Goal: Task Accomplishment & Management: Manage account settings

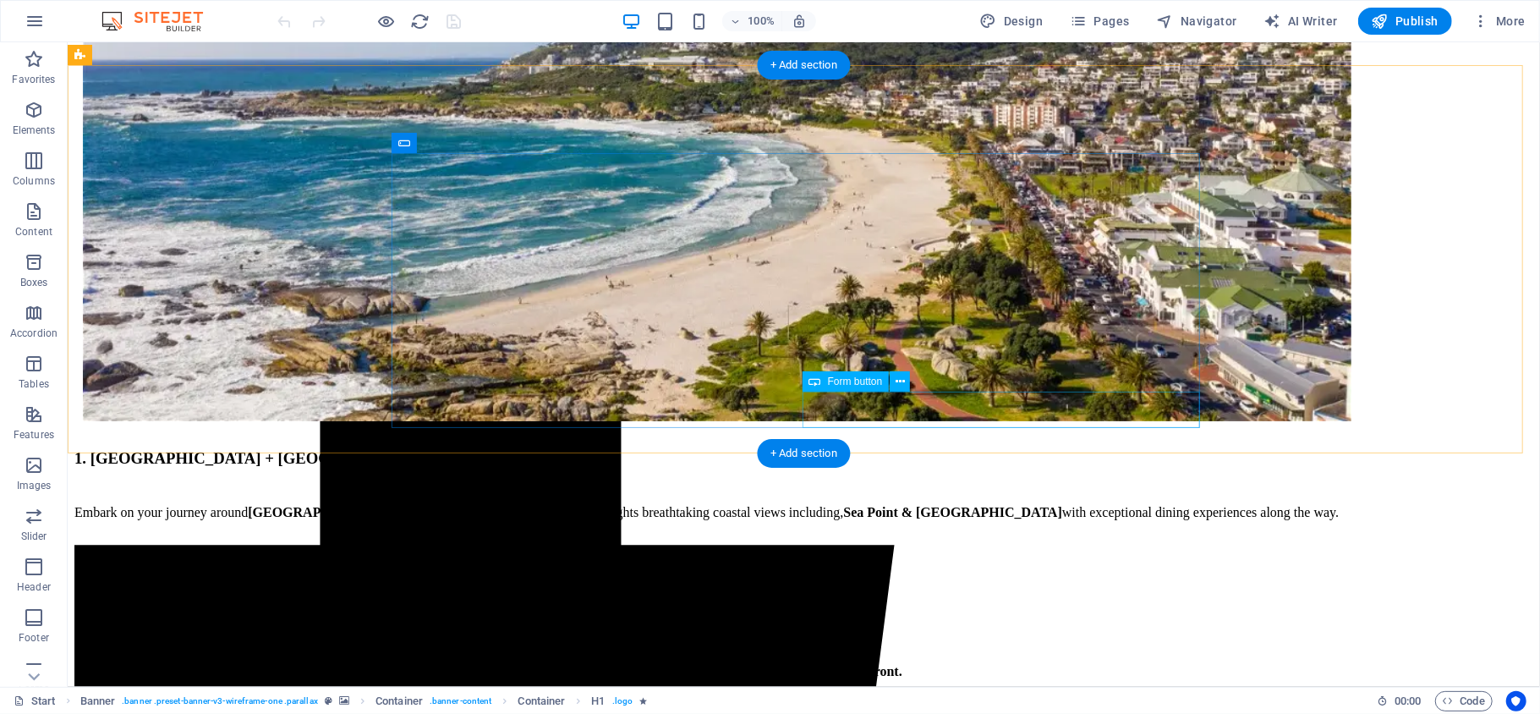
scroll to position [3164, 0]
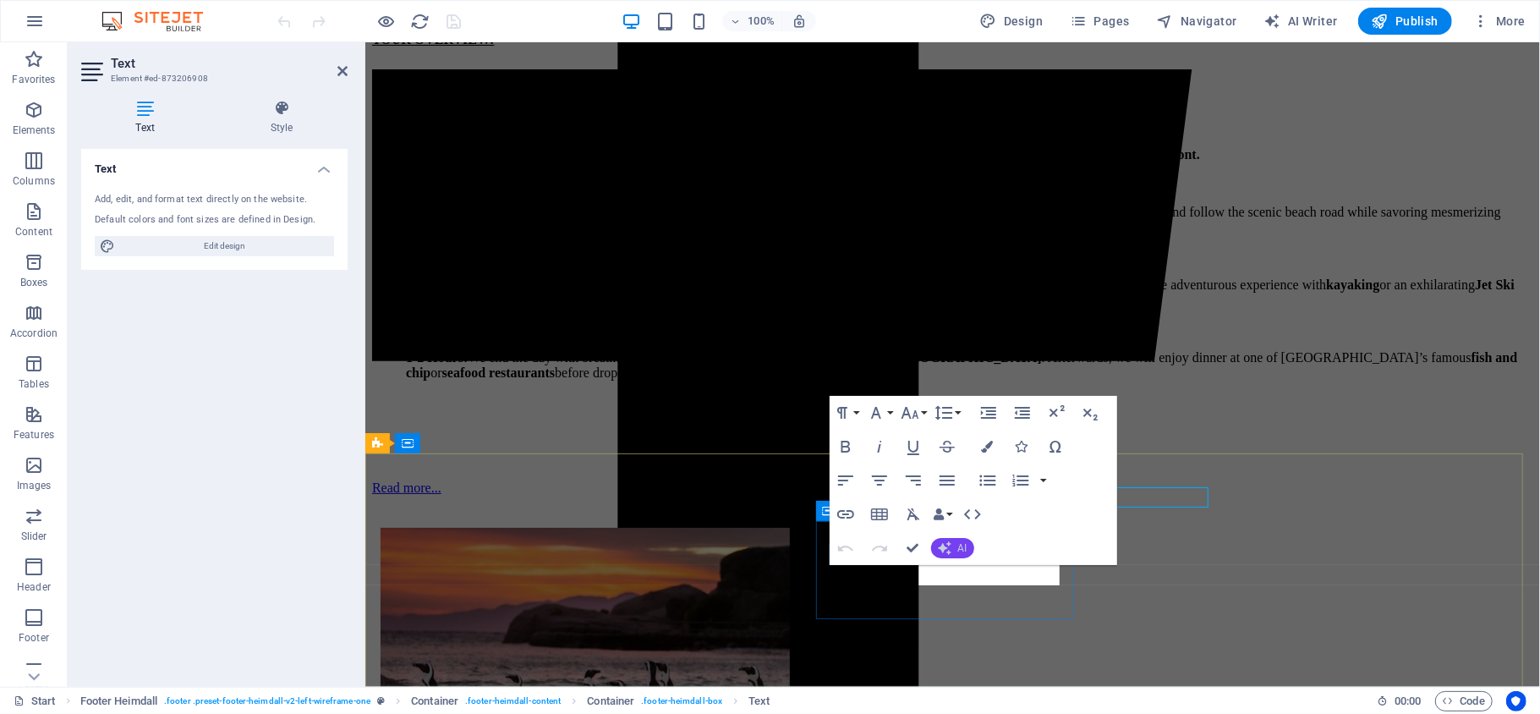
scroll to position [3242, 0]
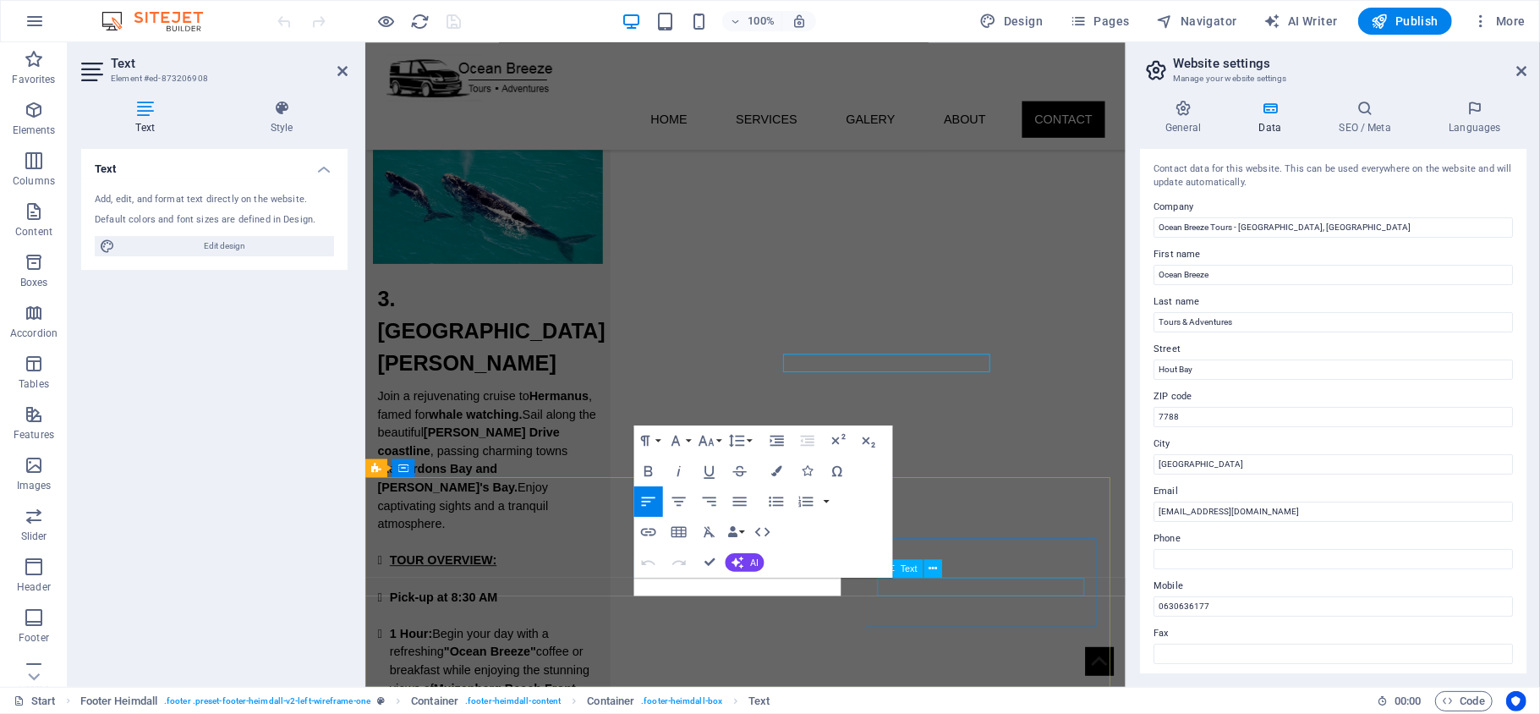
scroll to position [3419, 0]
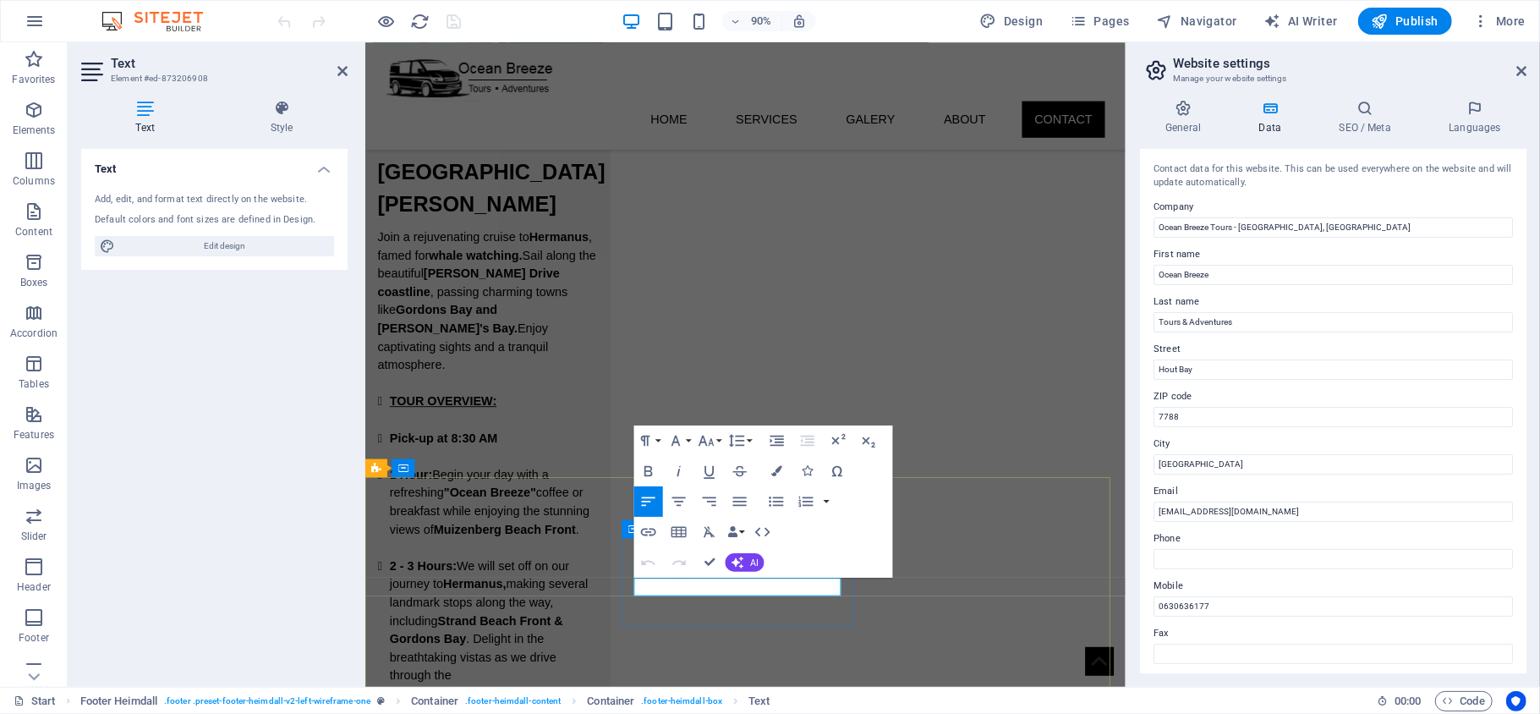
click at [1185, 609] on input "0630636177" at bounding box center [1333, 606] width 359 height 20
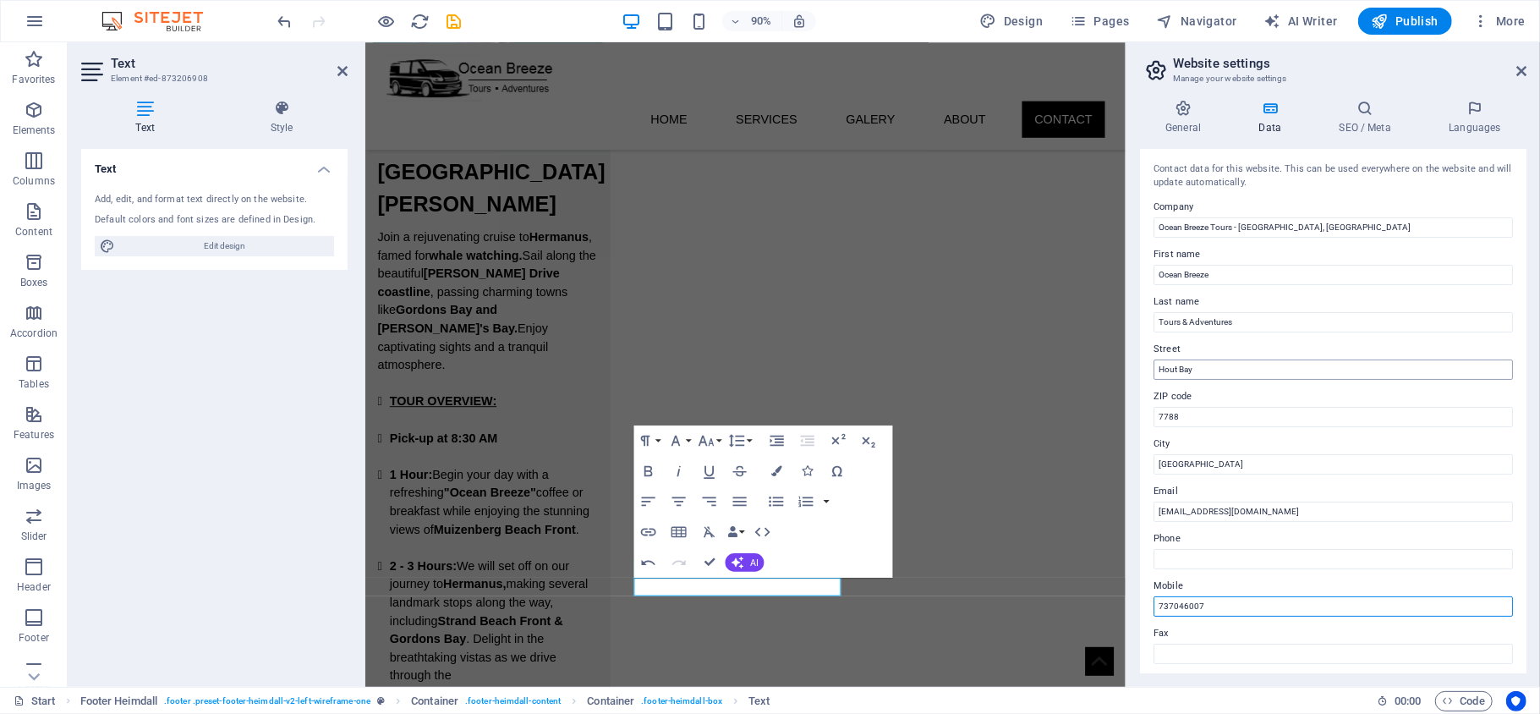
type input "737046007"
click at [1259, 367] on input "Hout Bay" at bounding box center [1333, 369] width 359 height 20
type input "[GEOGRAPHIC_DATA],"
click at [1223, 464] on input "[GEOGRAPHIC_DATA]" at bounding box center [1333, 464] width 359 height 20
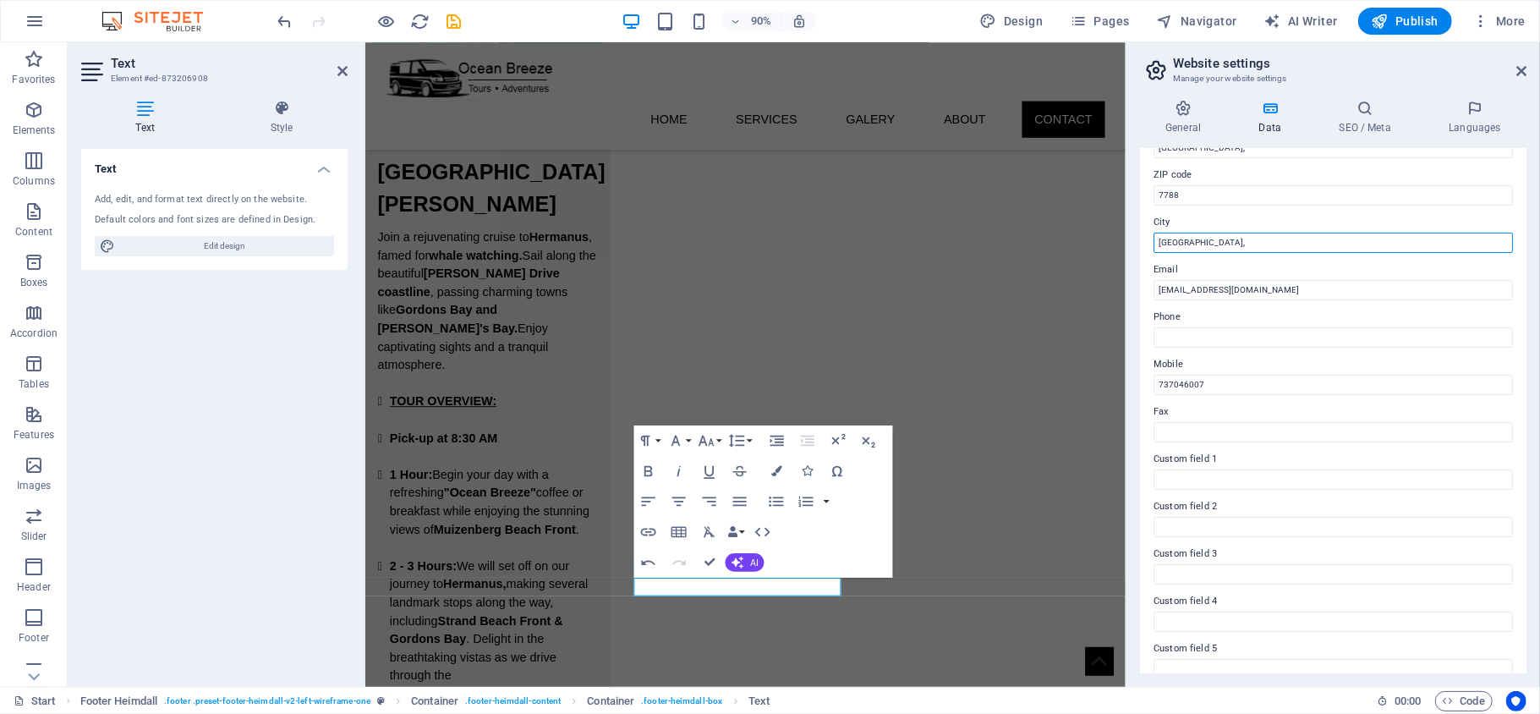
scroll to position [225, 0]
type input "[GEOGRAPHIC_DATA],"
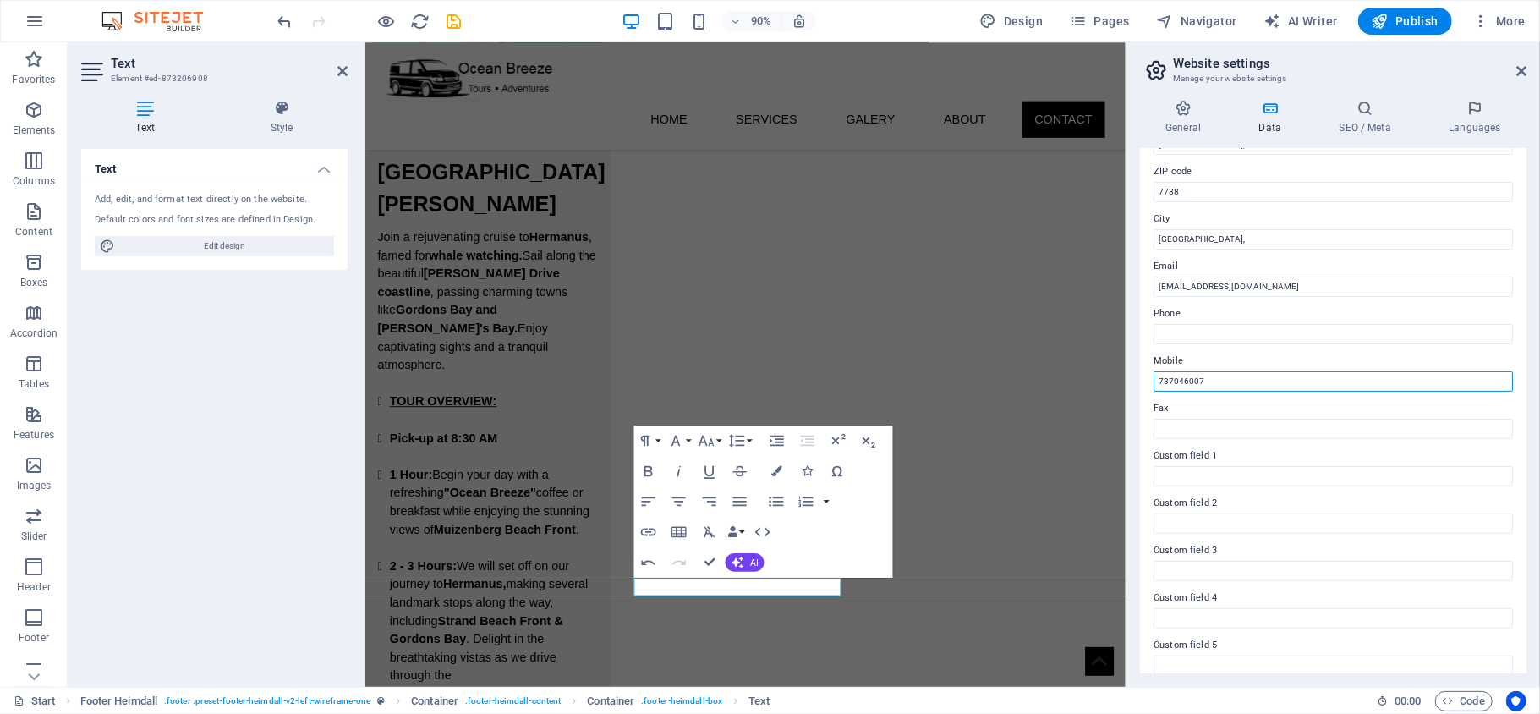
click at [1198, 380] on input "737046007" at bounding box center [1333, 381] width 359 height 20
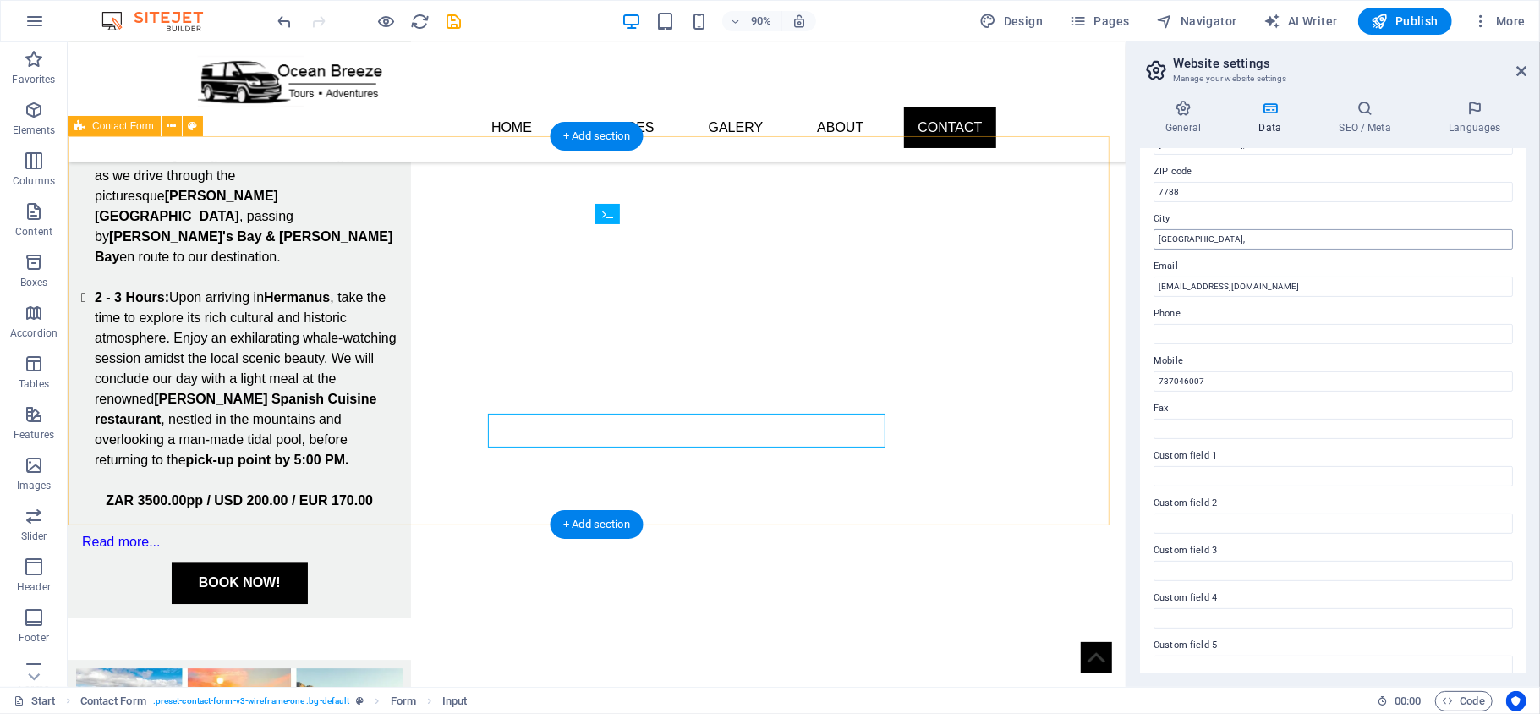
scroll to position [3229, 0]
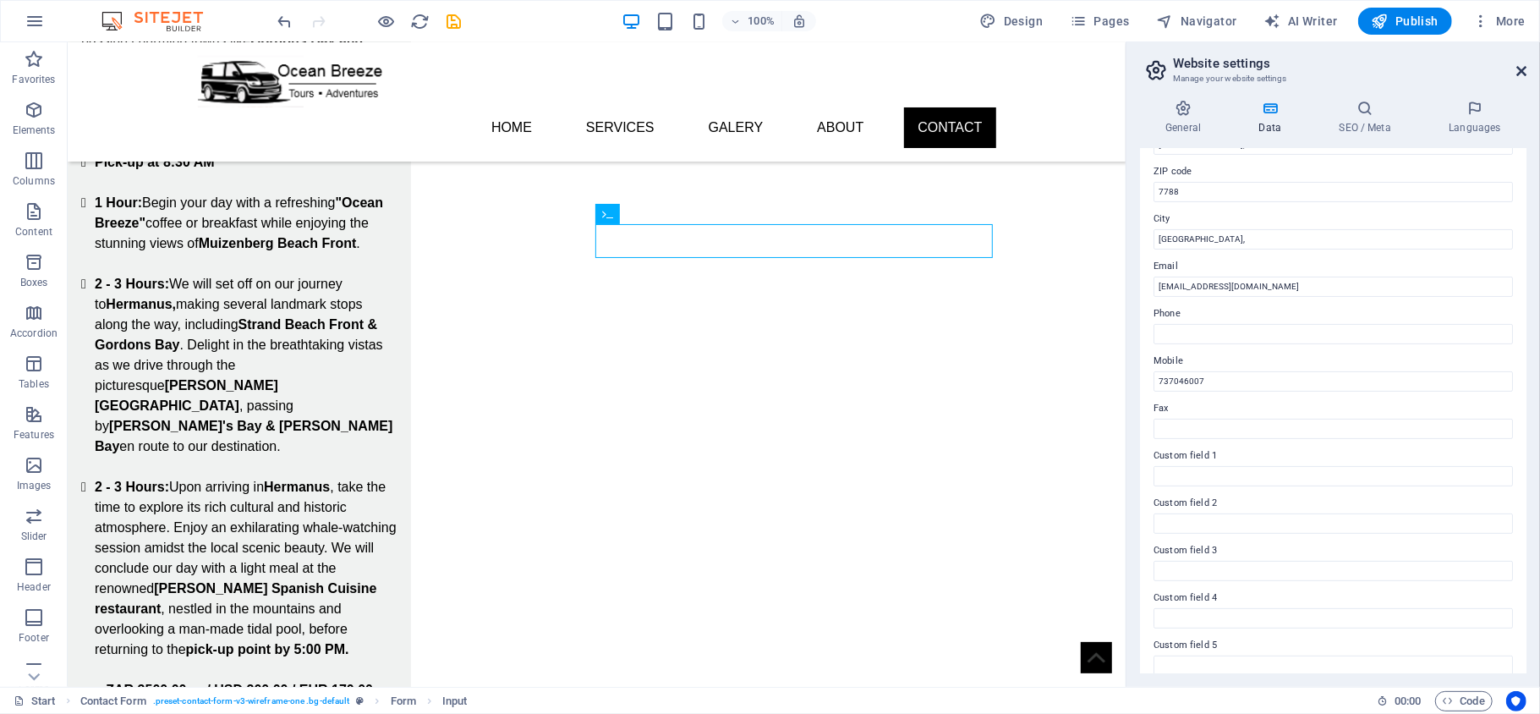
click at [1517, 72] on icon at bounding box center [1522, 71] width 10 height 14
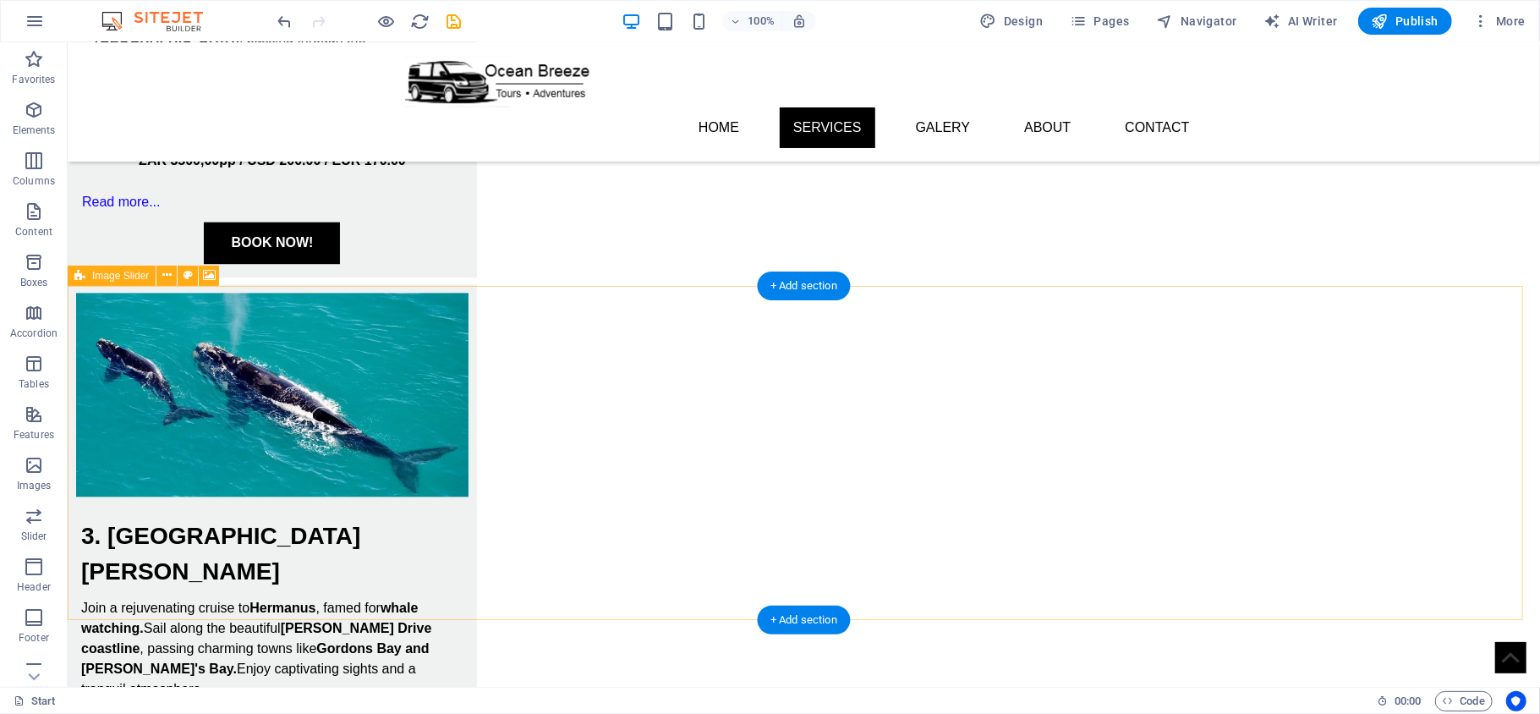
scroll to position [2078, 0]
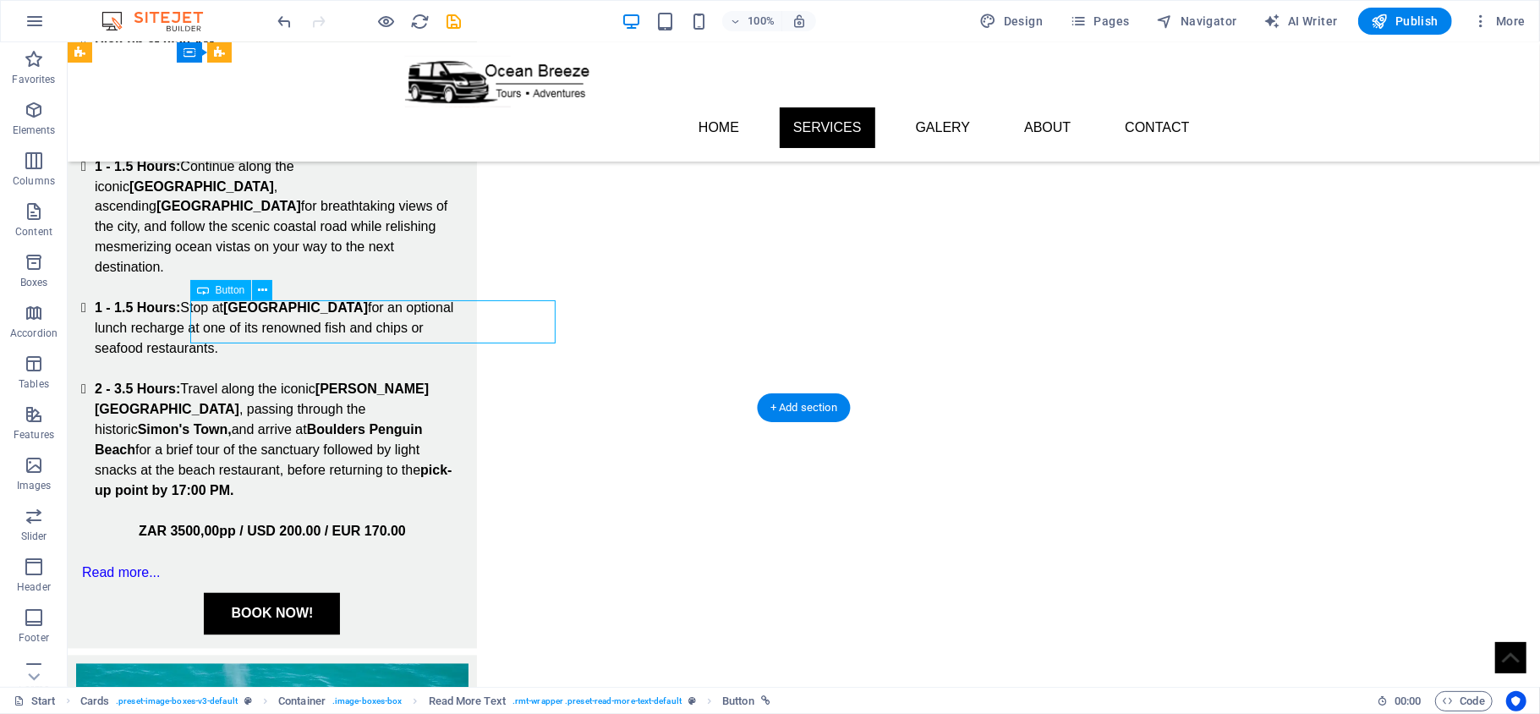
select select "px"
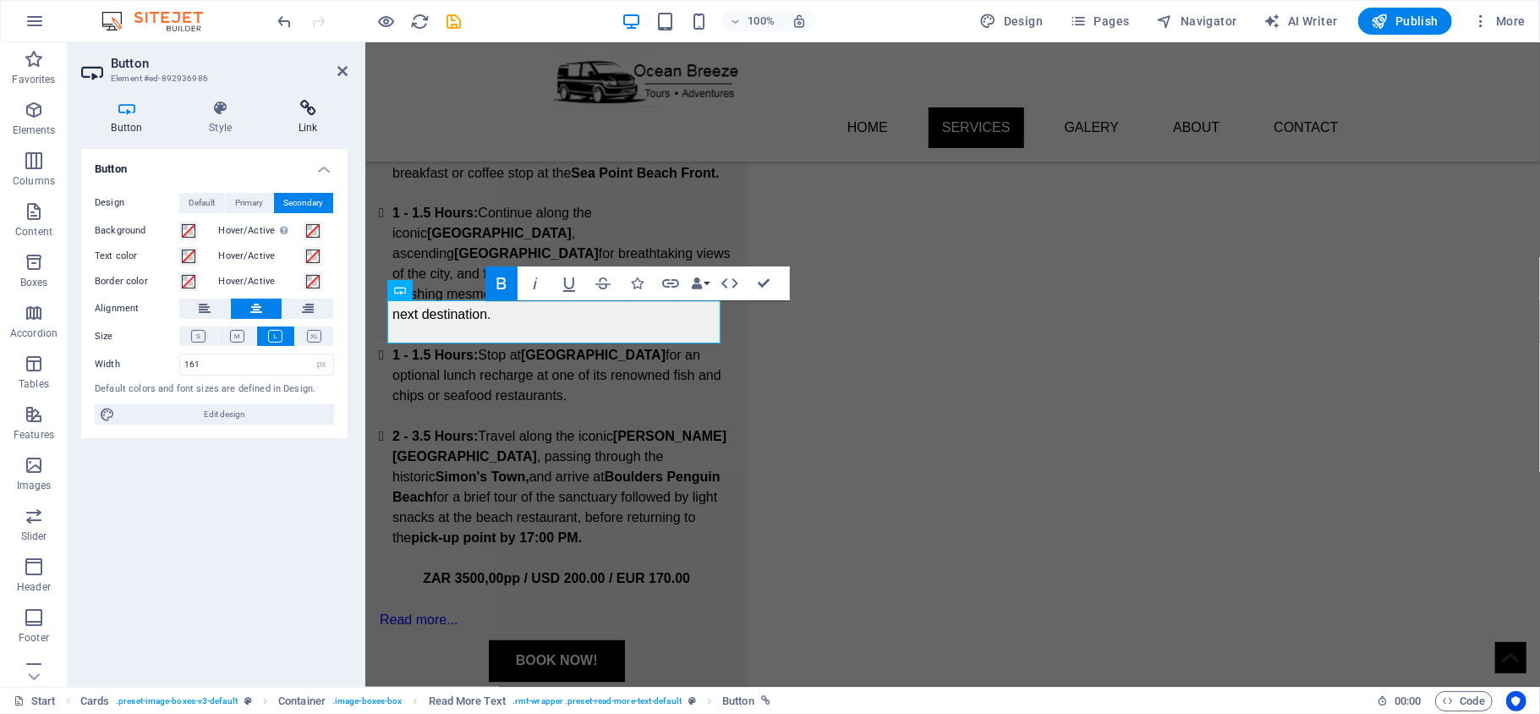
click at [294, 122] on h4 "Link" at bounding box center [308, 118] width 80 height 36
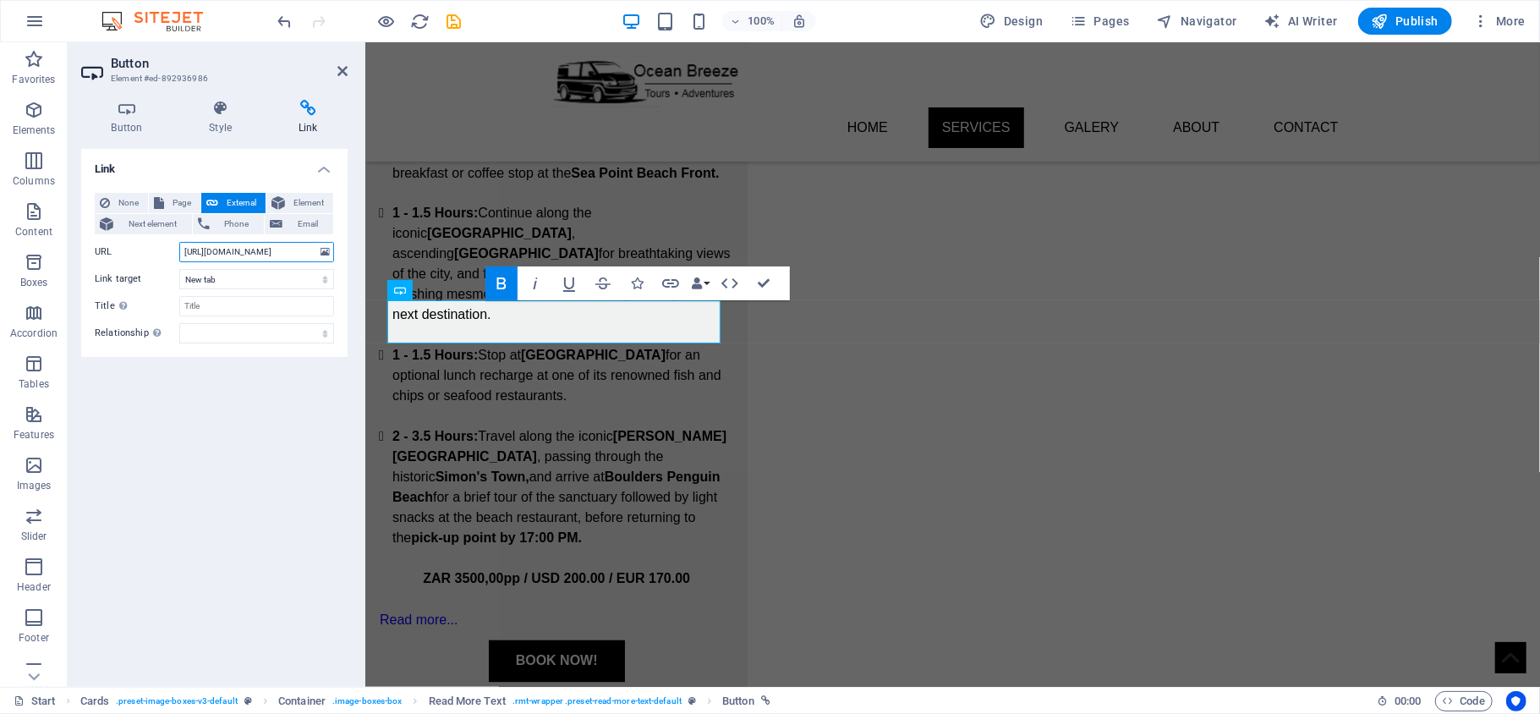
drag, startPoint x: 250, startPoint y: 250, endPoint x: 360, endPoint y: 258, distance: 110.2
click at [360, 258] on aside "Button Element #ed-892936986 Button Style Link Button Design Default Primary Se…" at bounding box center [217, 364] width 298 height 645
paste input "73704600"
type input "https://wa.me/27737046007"
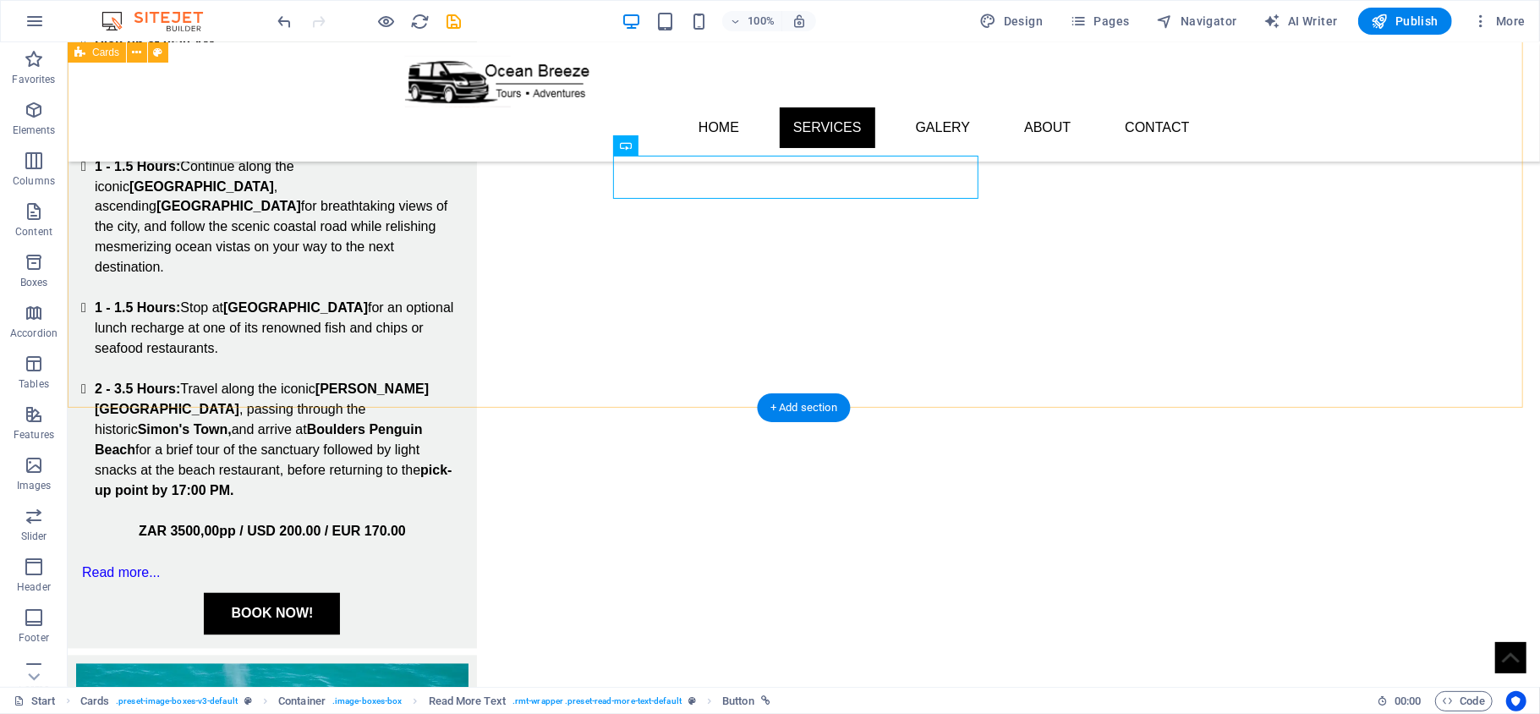
scroll to position [2078, 0]
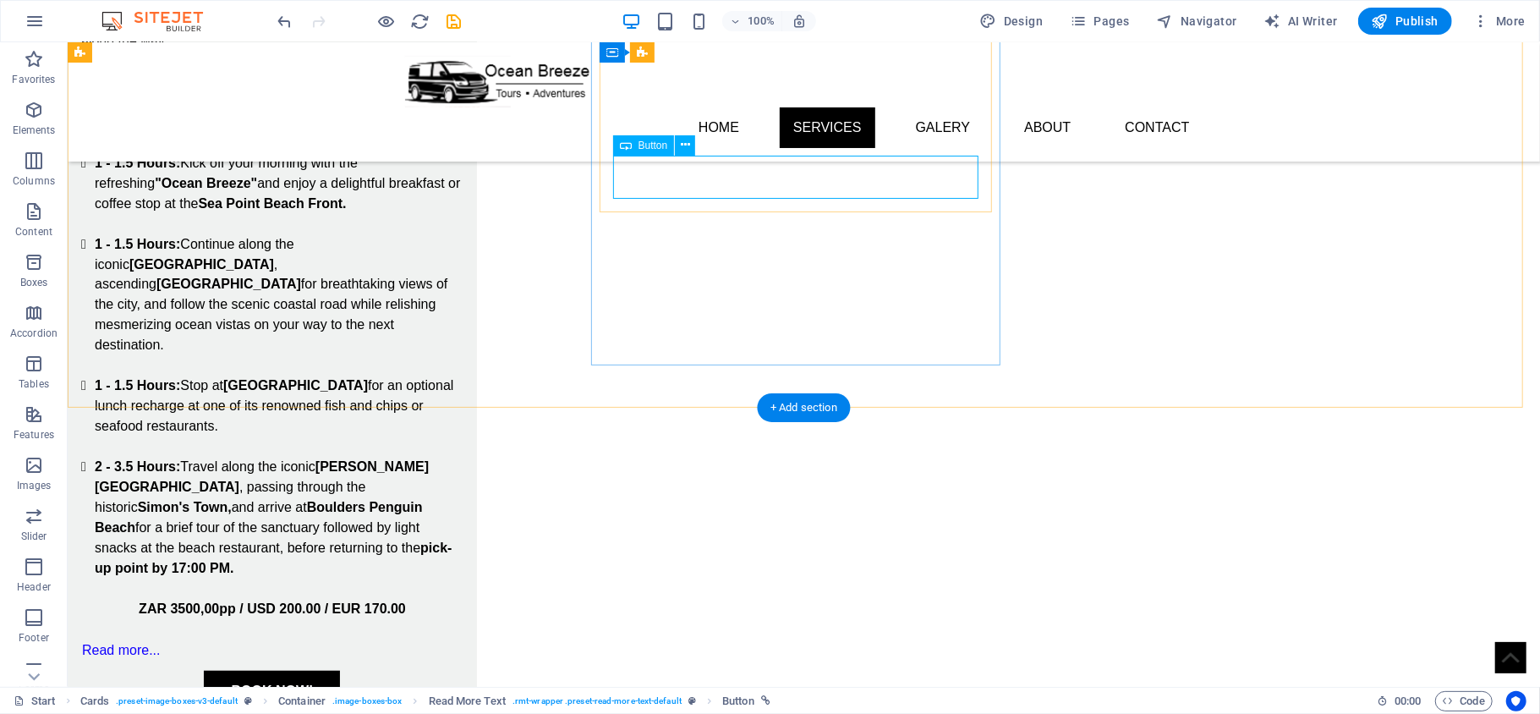
select select "px"
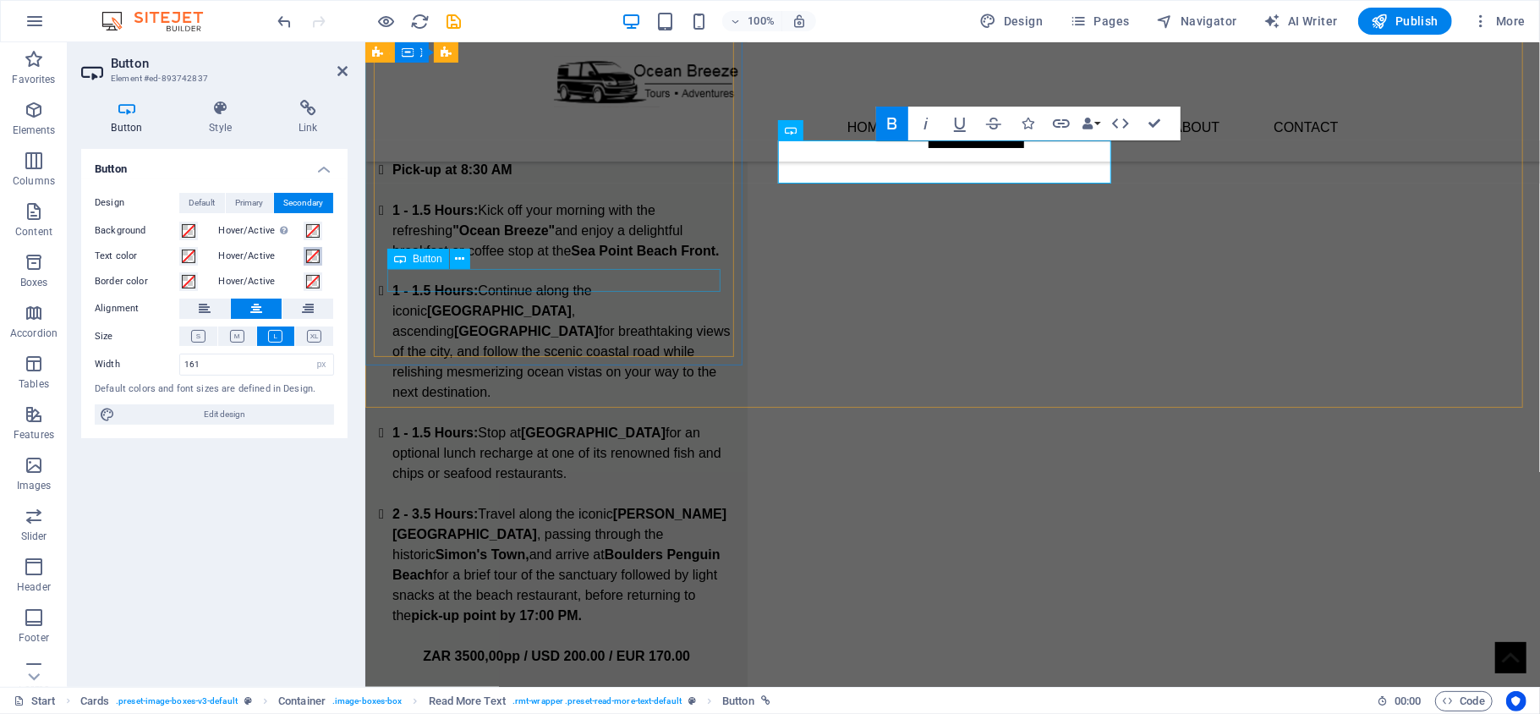
scroll to position [2156, 0]
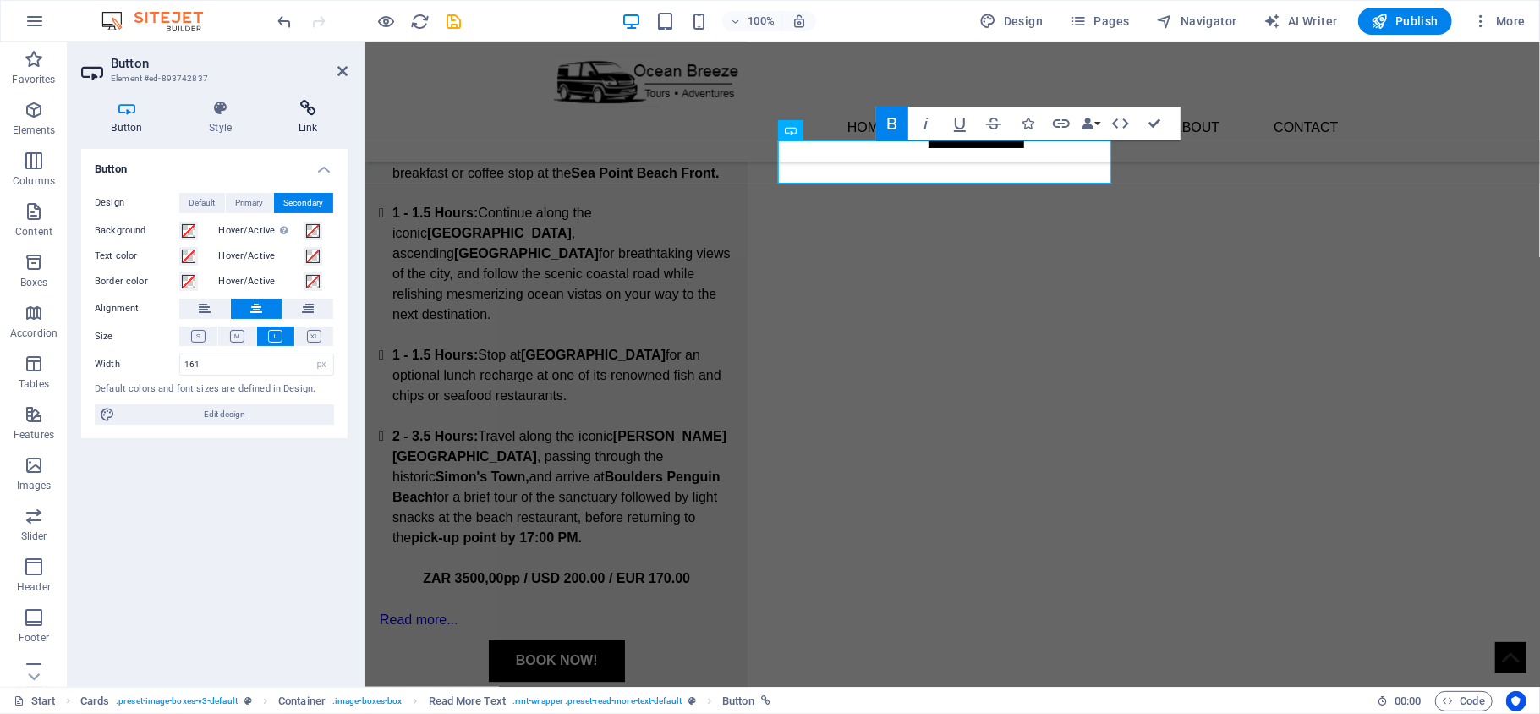
click at [299, 122] on h4 "Link" at bounding box center [308, 118] width 80 height 36
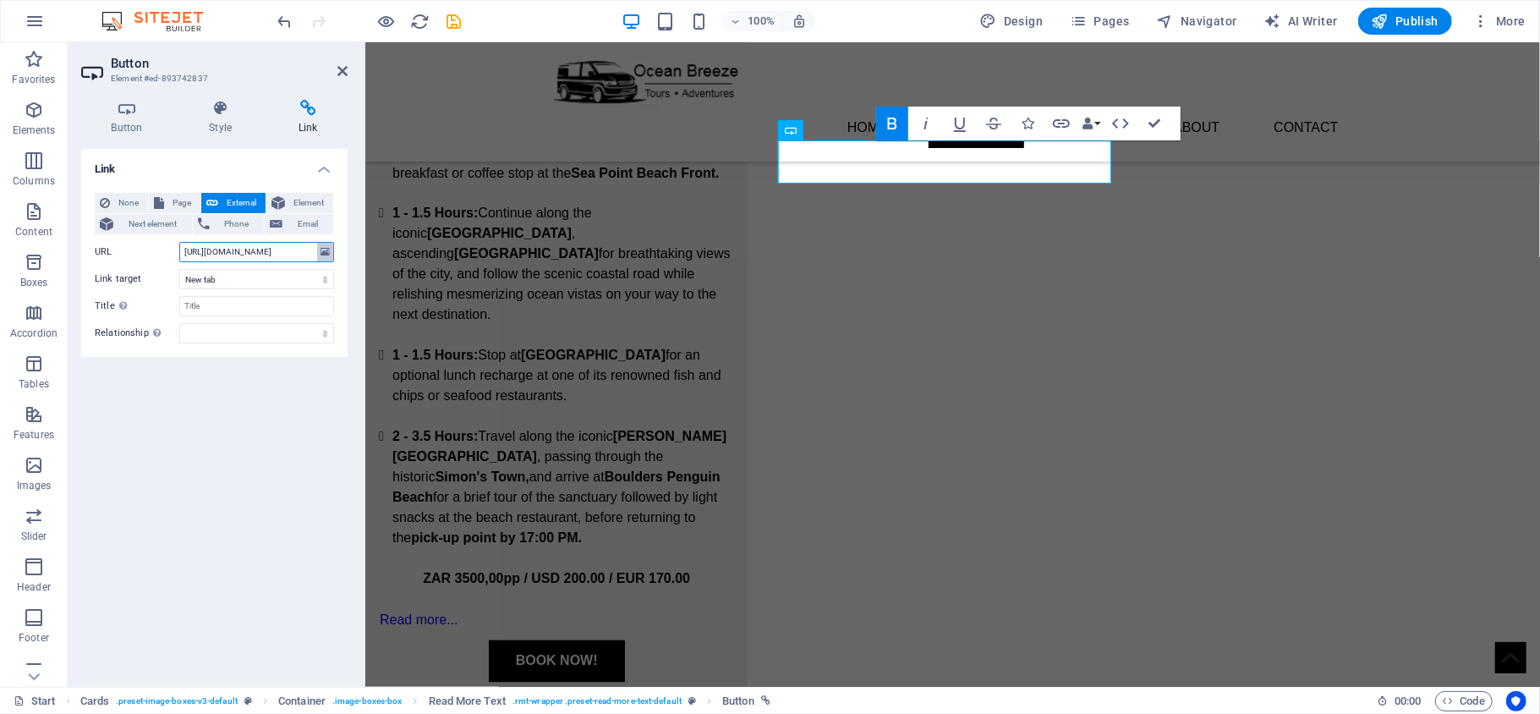
drag, startPoint x: 251, startPoint y: 251, endPoint x: 326, endPoint y: 251, distance: 75.3
click at [326, 251] on div "URL https://wa.me/27630636177" at bounding box center [214, 252] width 239 height 20
paste input "73704600"
type input "https://wa.me/27737046007"
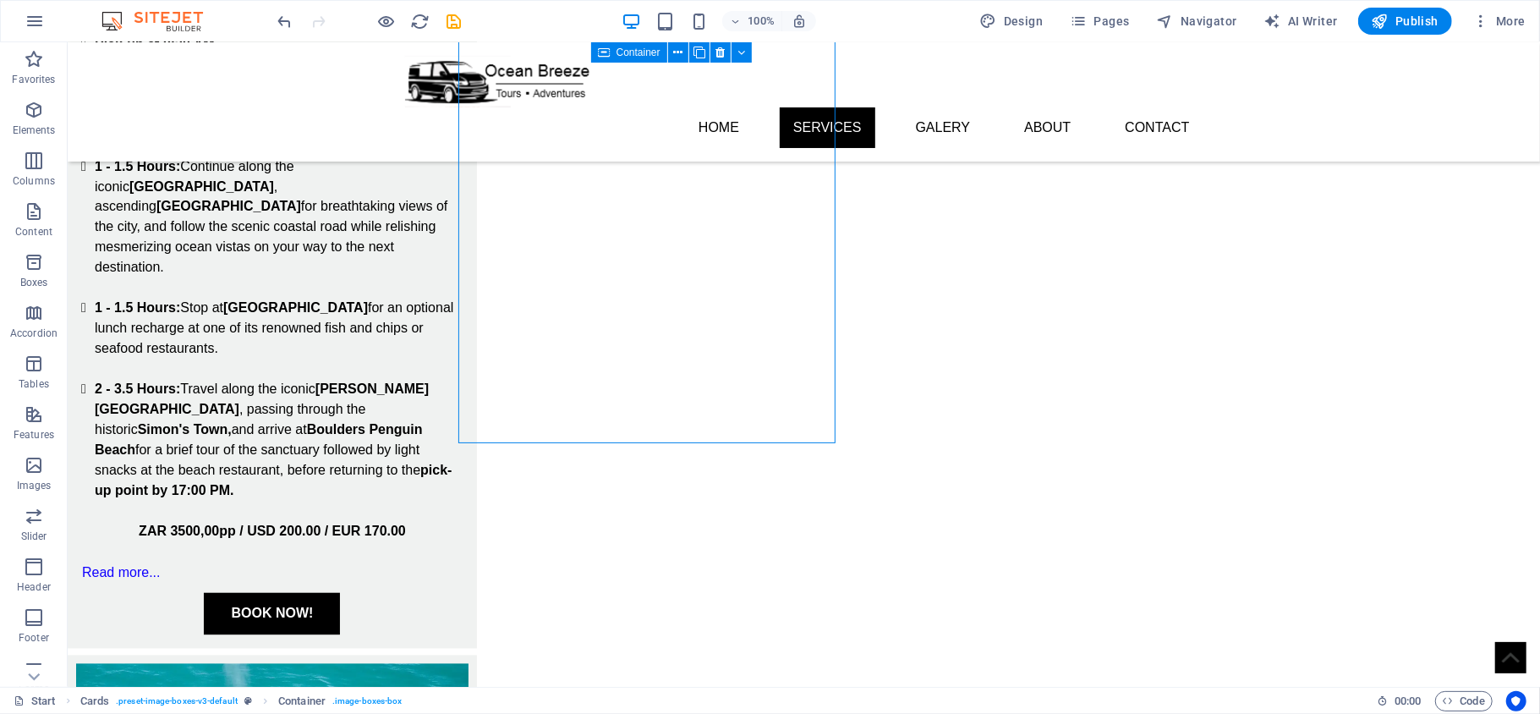
scroll to position [2078, 0]
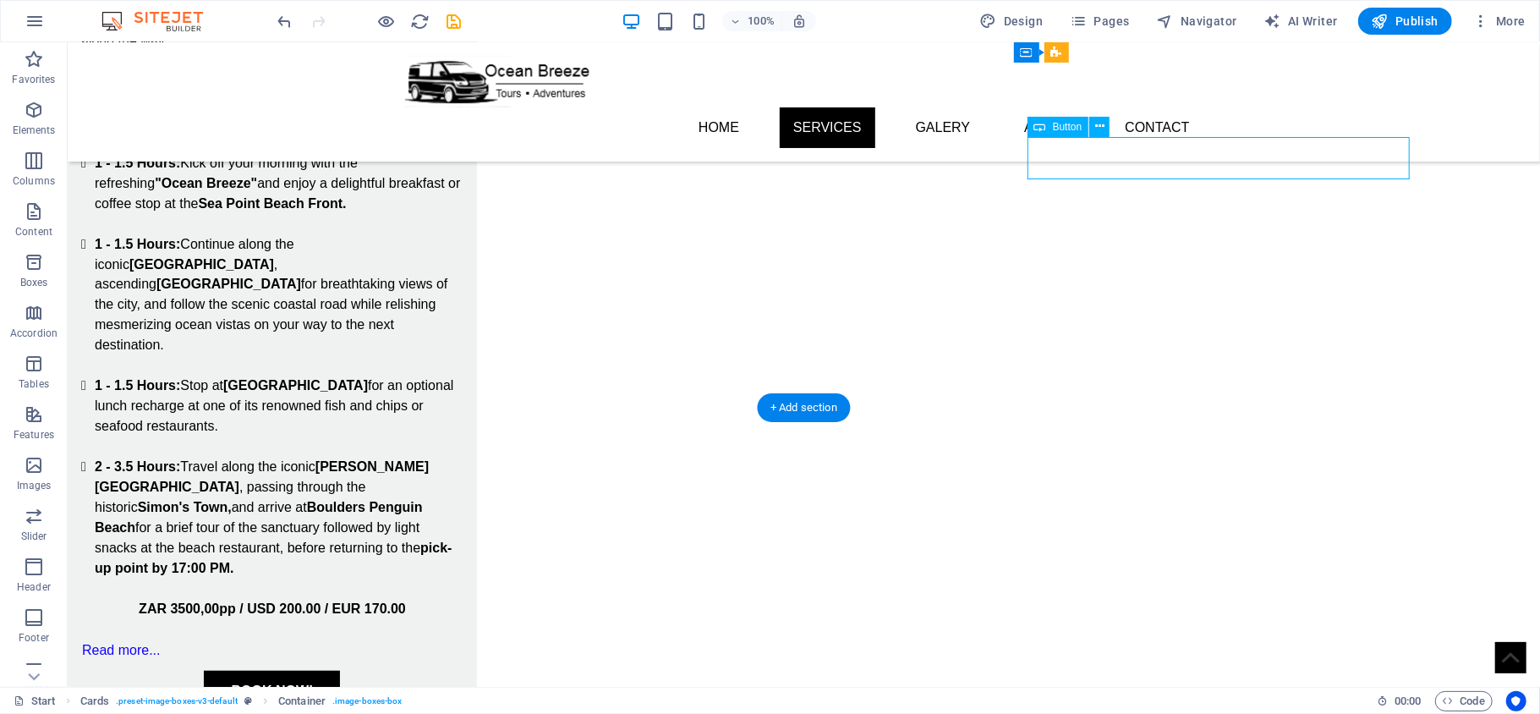
select select "px"
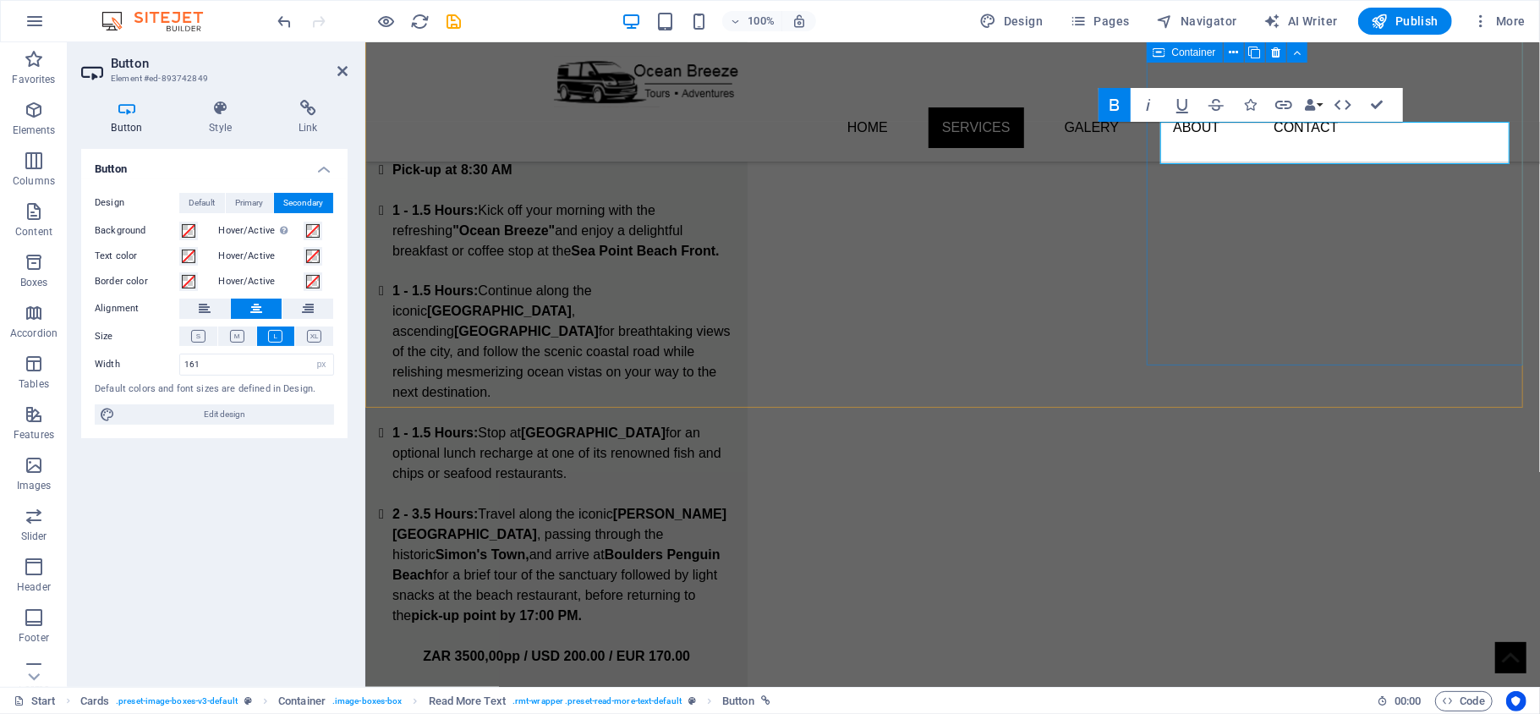
scroll to position [2156, 0]
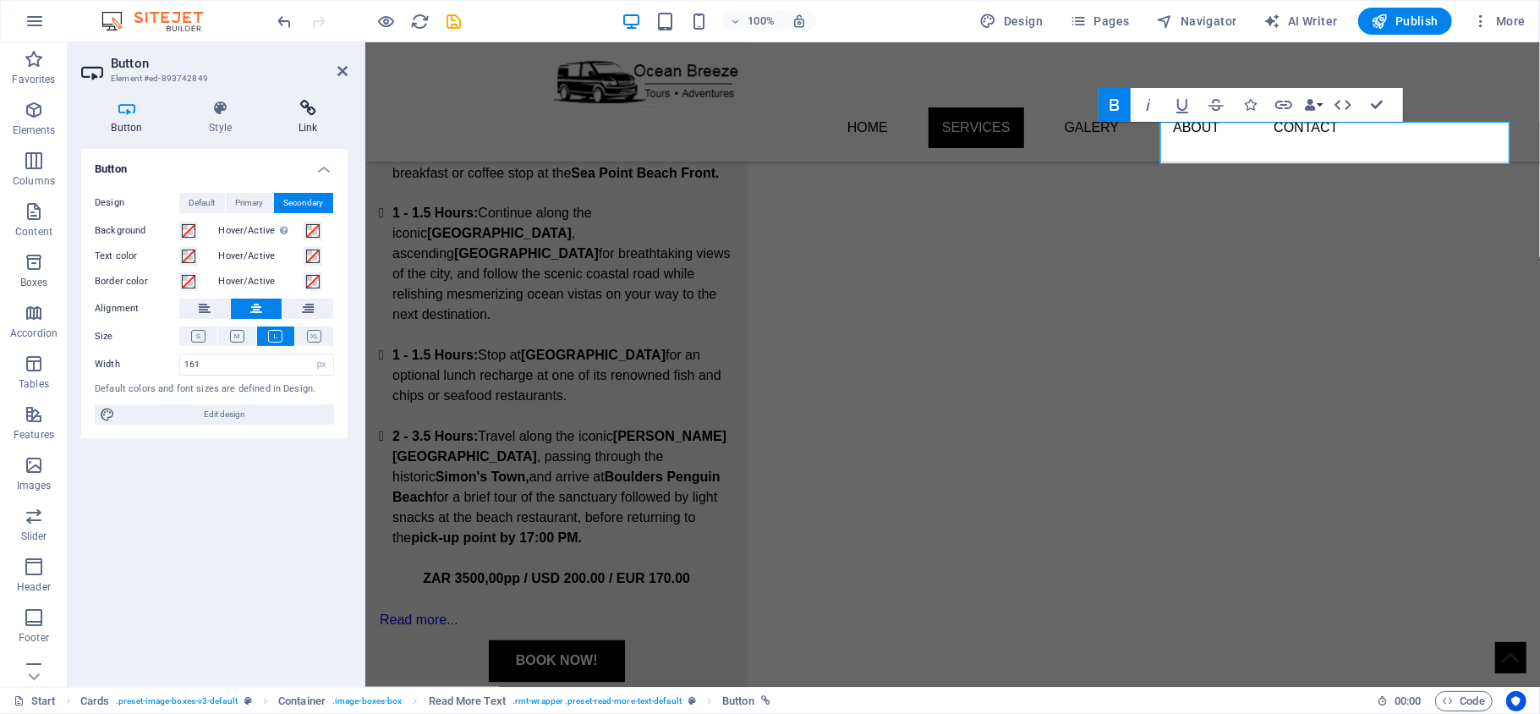
click at [310, 108] on icon at bounding box center [308, 108] width 80 height 17
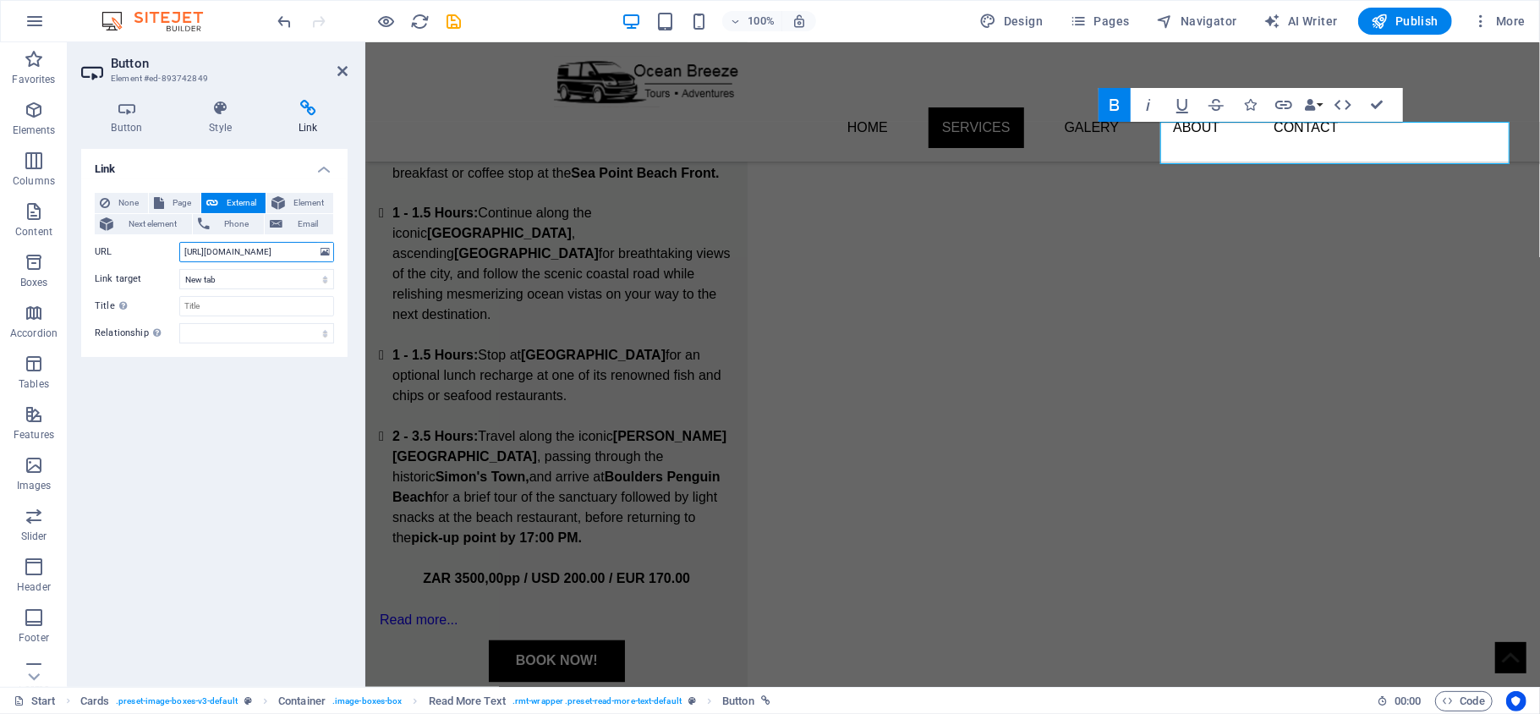
drag, startPoint x: 251, startPoint y: 250, endPoint x: 363, endPoint y: 265, distance: 112.6
click at [363, 265] on aside "Button Element #ed-893742849 Button Style Link Button Design Default Primary Se…" at bounding box center [217, 364] width 298 height 645
paste input "73704600"
type input "https://wa.me/27737046007"
click at [258, 420] on div "Link None Page External Element Next element Phone Email Page Start Subpage Leg…" at bounding box center [214, 411] width 266 height 524
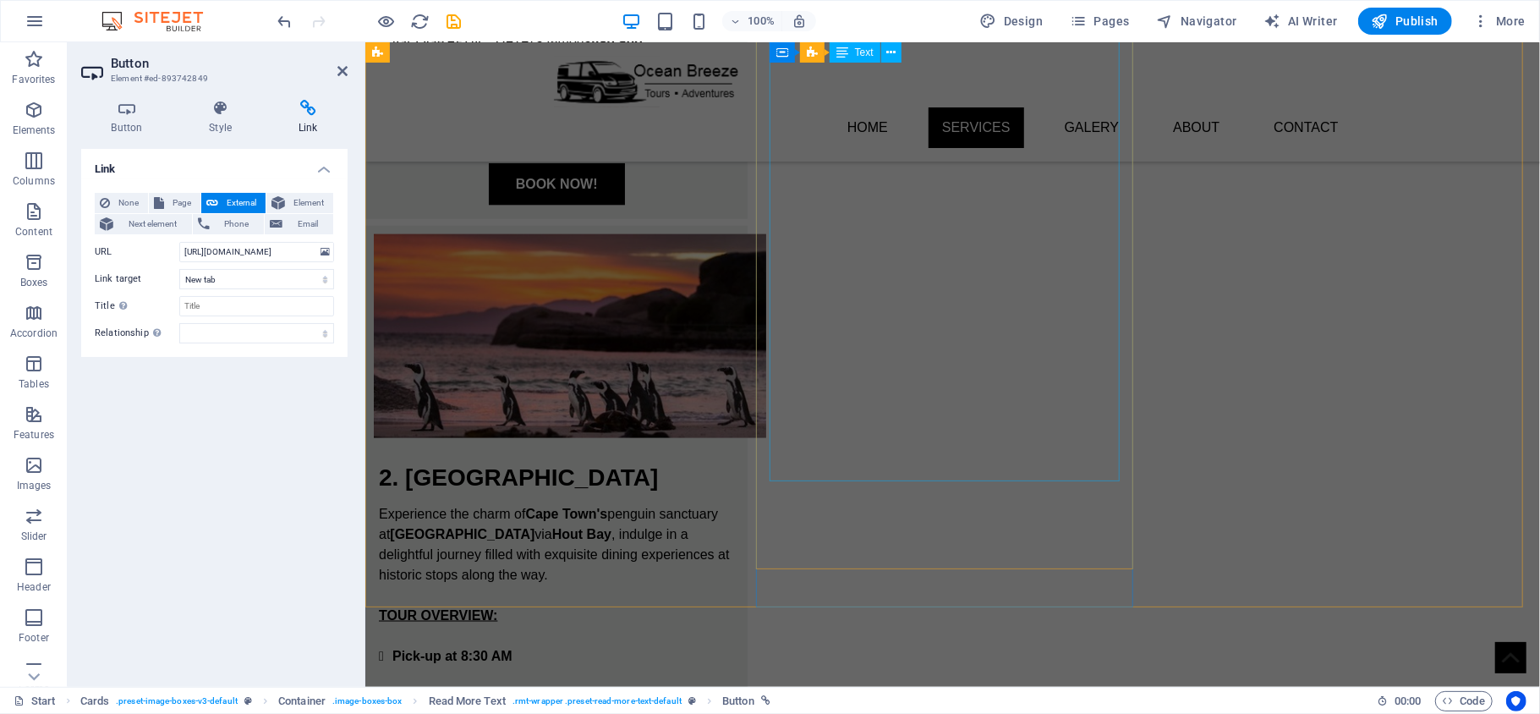
scroll to position [1141, 0]
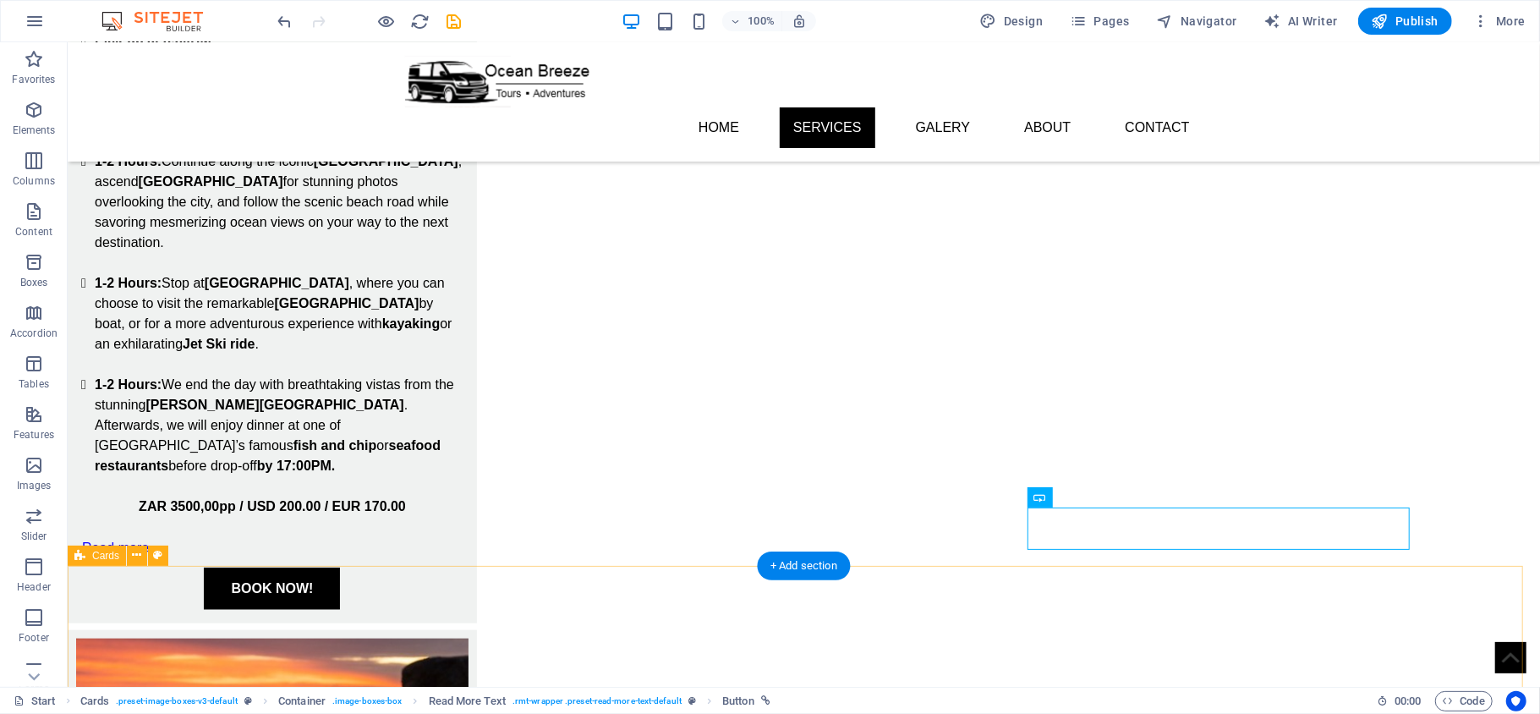
scroll to position [1123, 0]
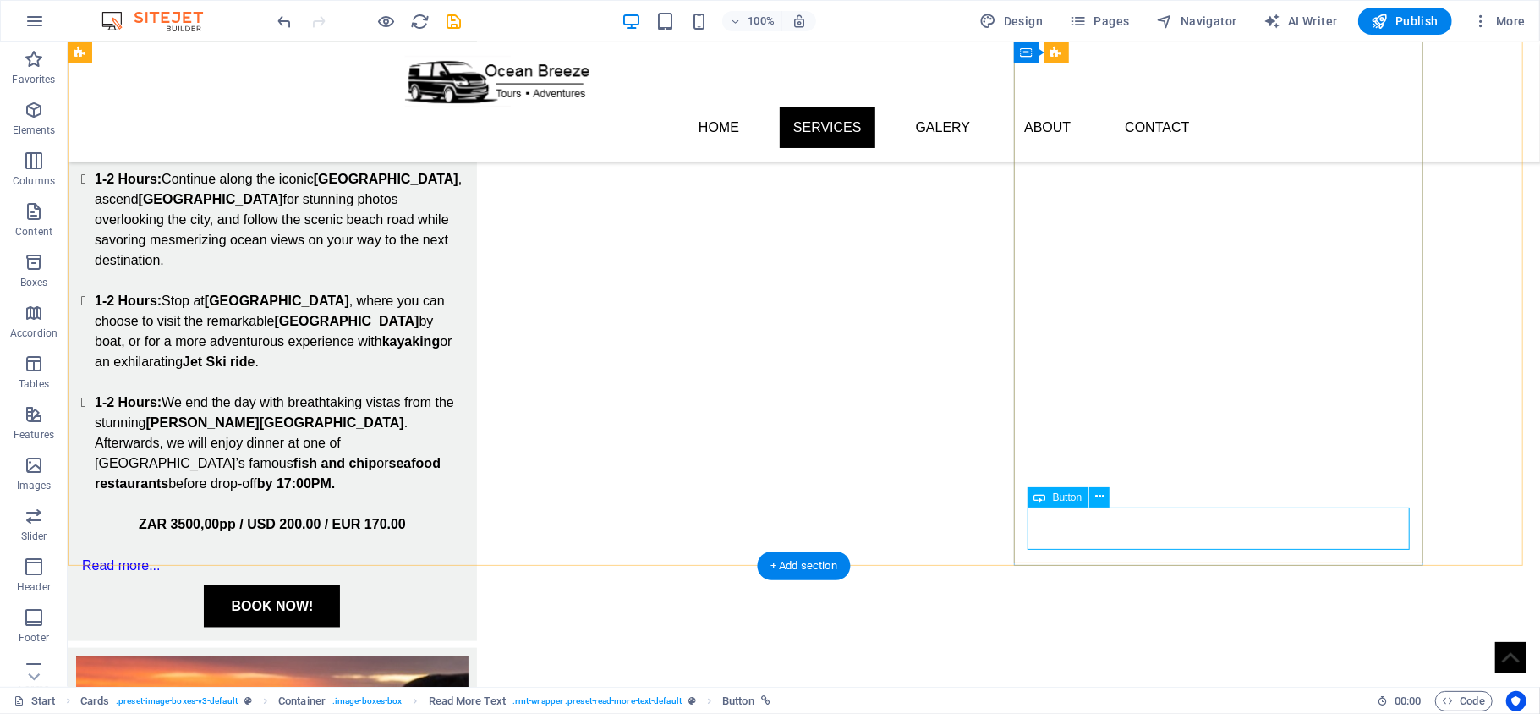
select select "px"
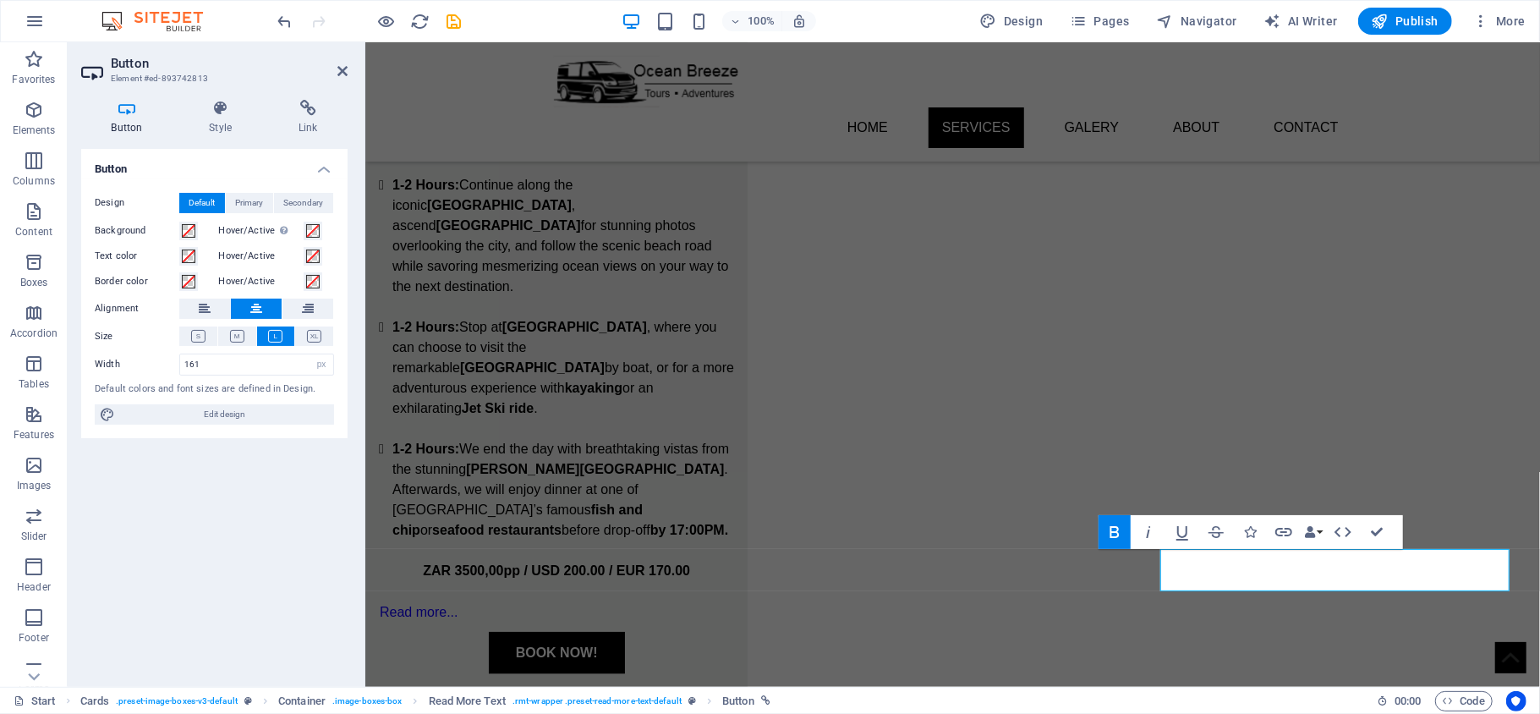
scroll to position [1141, 0]
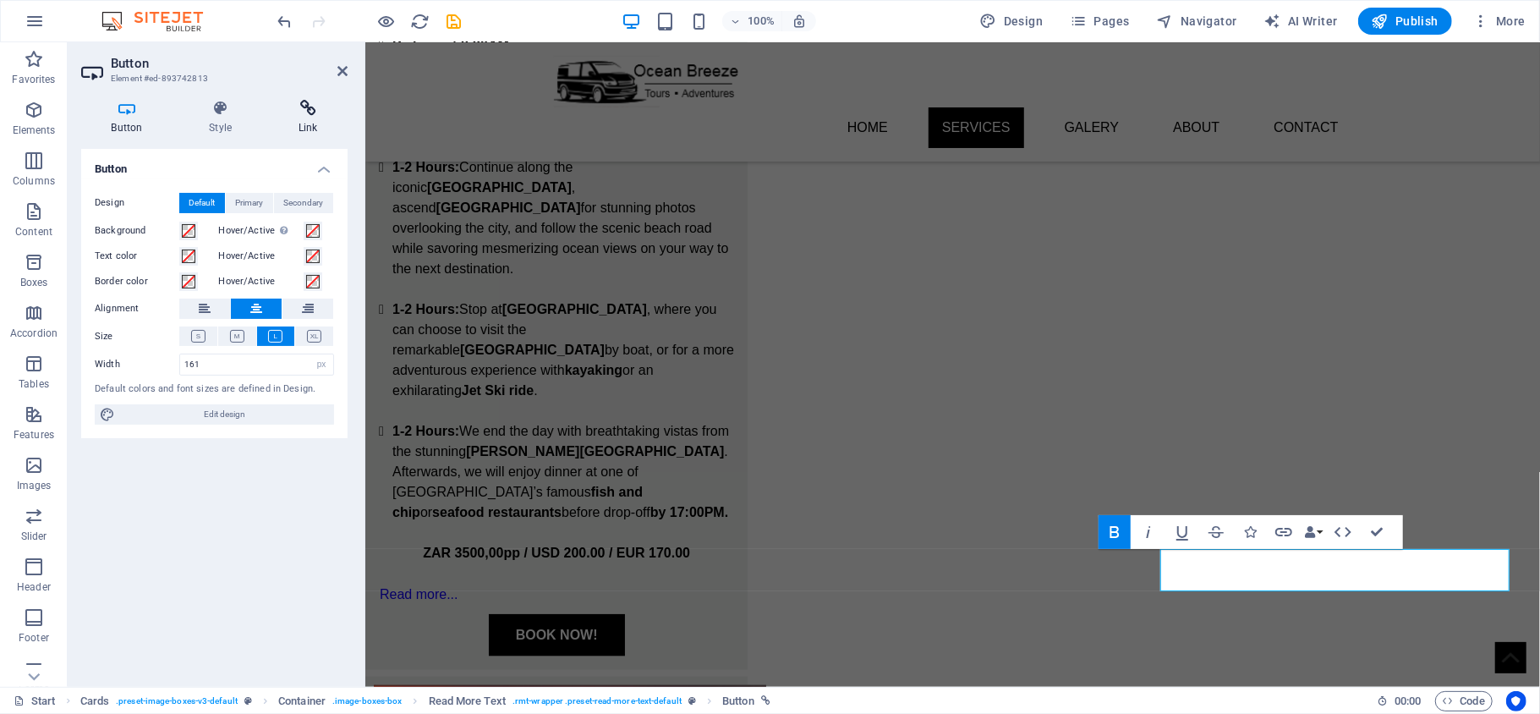
click at [296, 100] on icon at bounding box center [308, 108] width 80 height 17
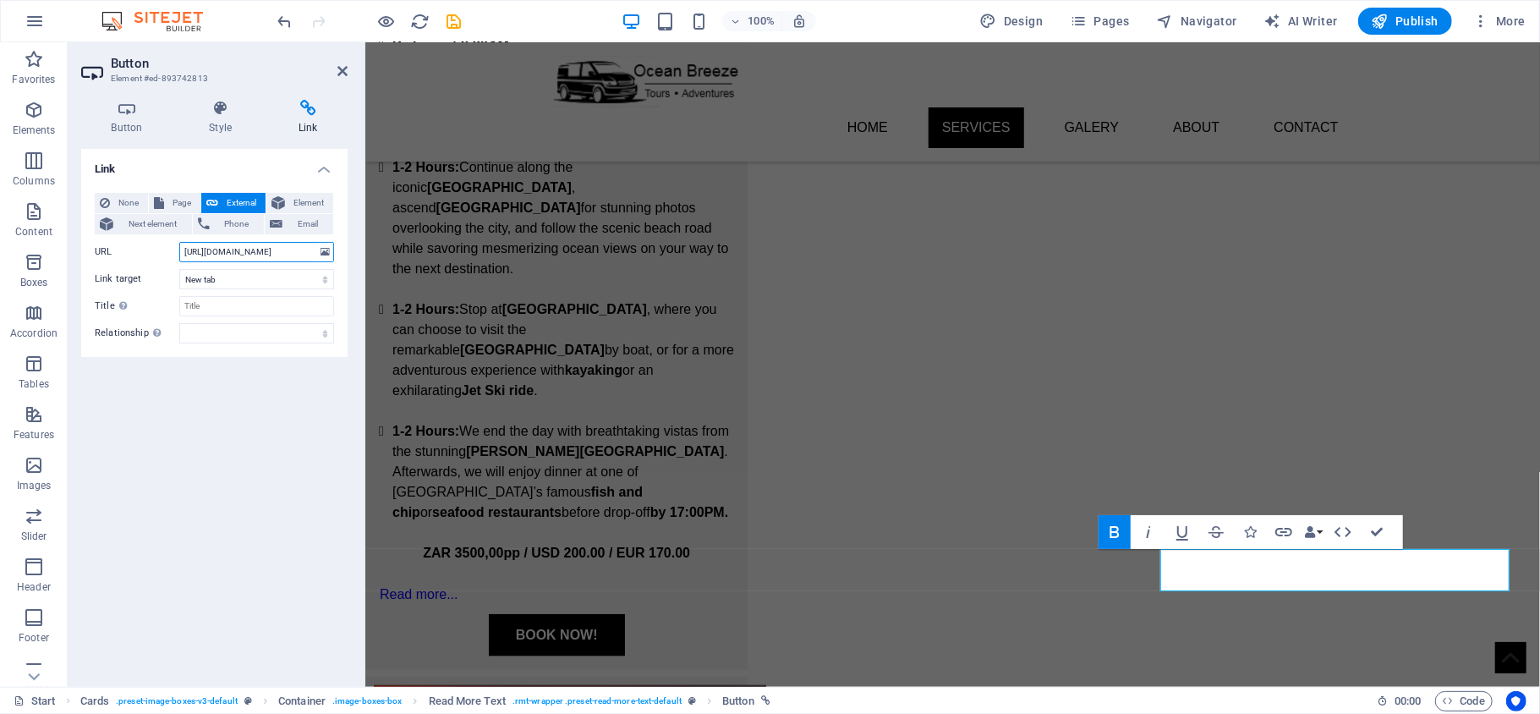
drag, startPoint x: 615, startPoint y: 292, endPoint x: 373, endPoint y: 264, distance: 243.5
paste input "73704600"
type input "https://wa.me/27737046007"
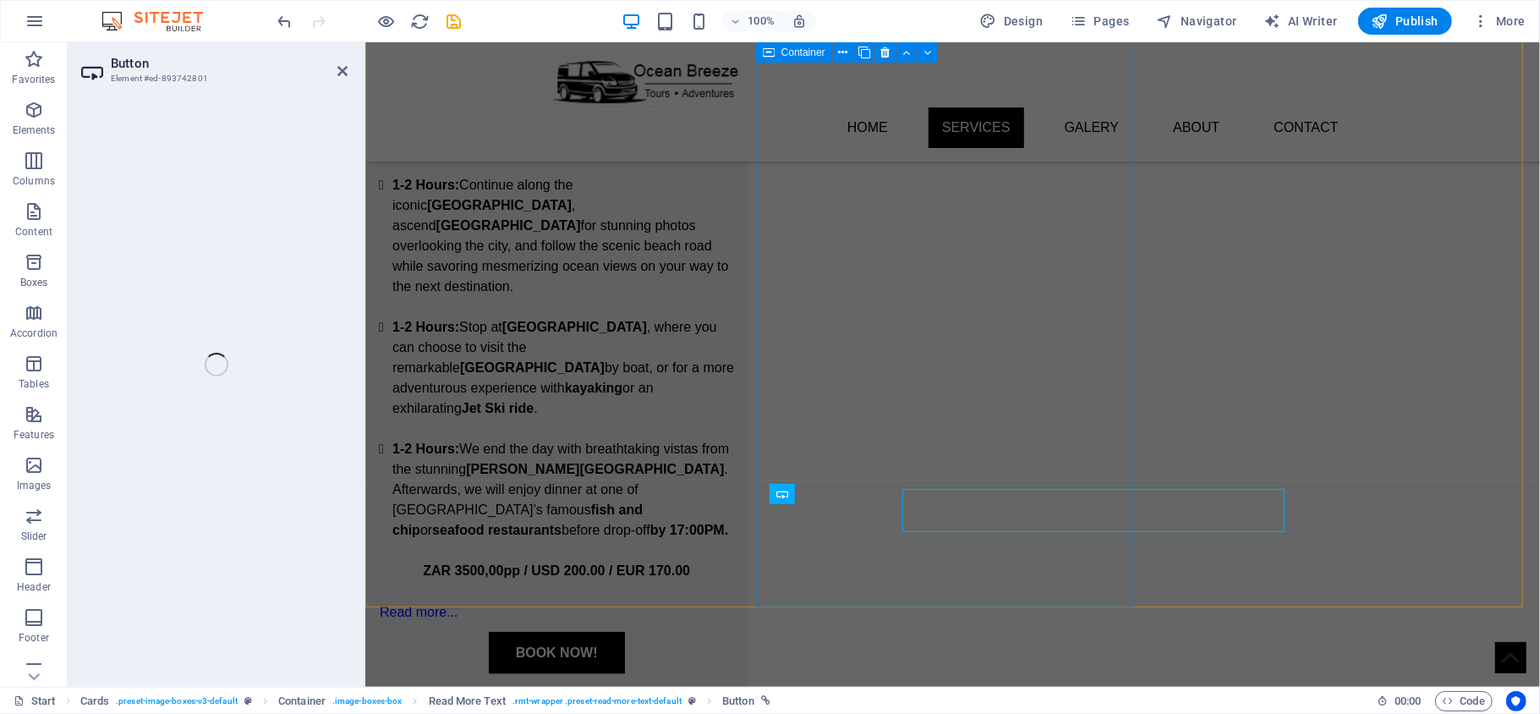
select select "px"
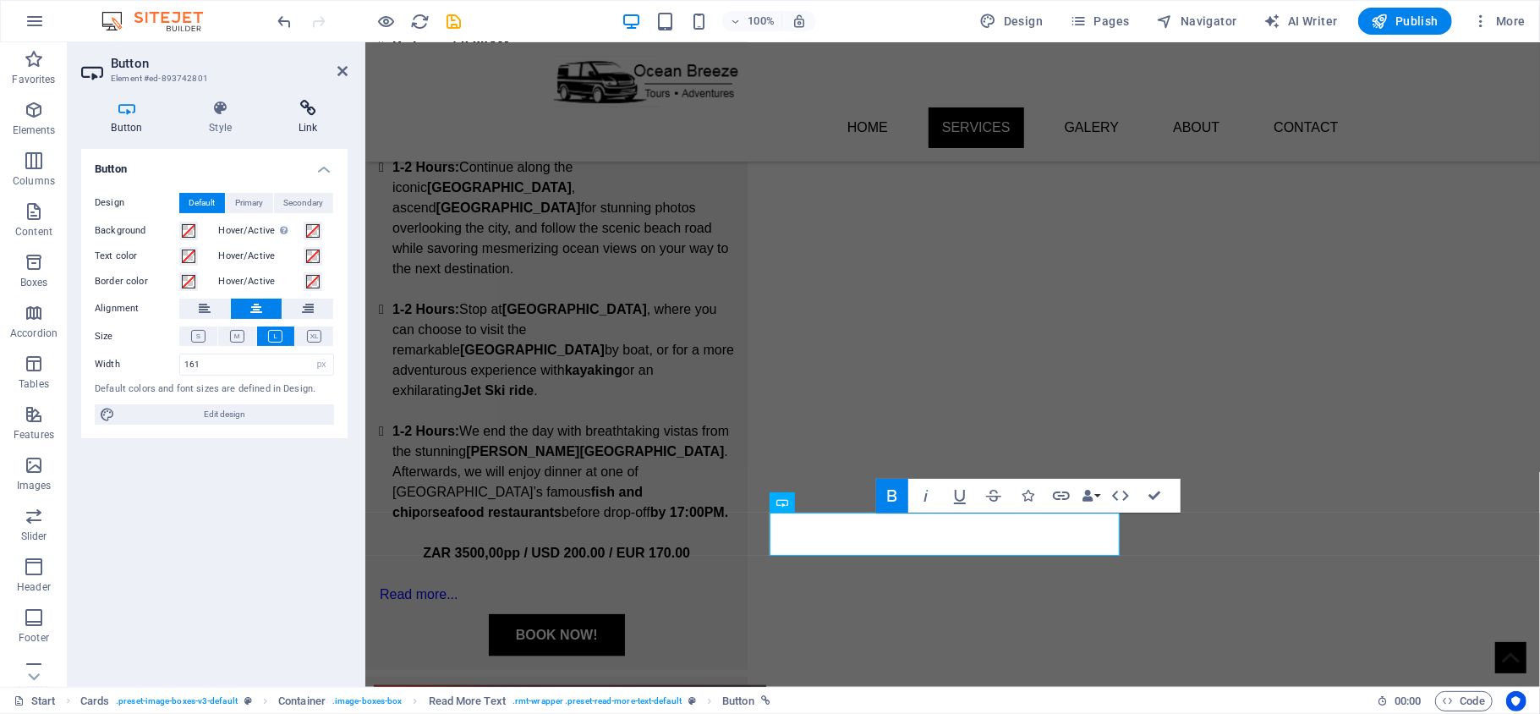
click at [301, 116] on icon at bounding box center [308, 108] width 80 height 17
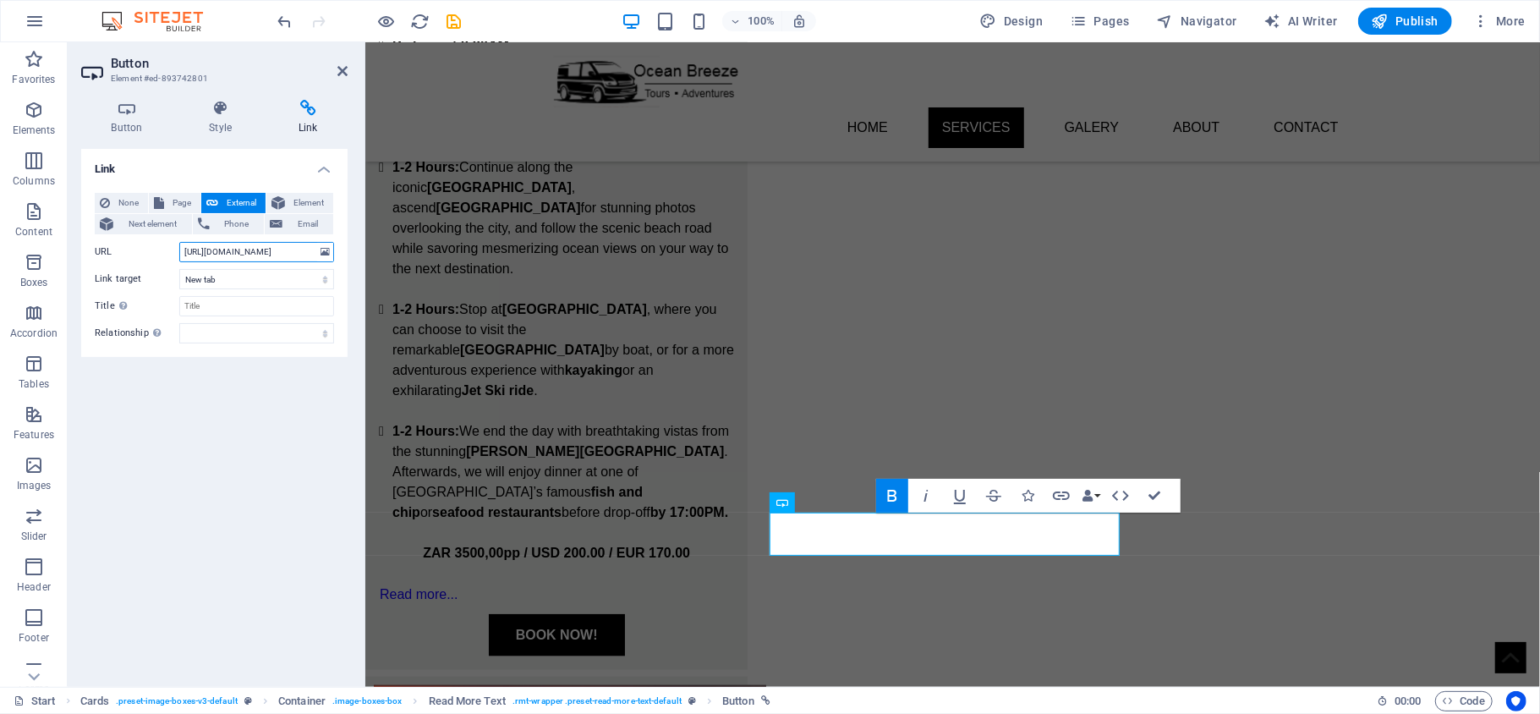
drag, startPoint x: 252, startPoint y: 254, endPoint x: 310, endPoint y: 255, distance: 57.5
click at [310, 255] on input "https://wa.me/27630636177" at bounding box center [256, 252] width 155 height 20
paste input "737046007"
type input "https://wa.me/27737046007"
click at [620, 613] on div "BOOK NOW!" at bounding box center [555, 634] width 355 height 42
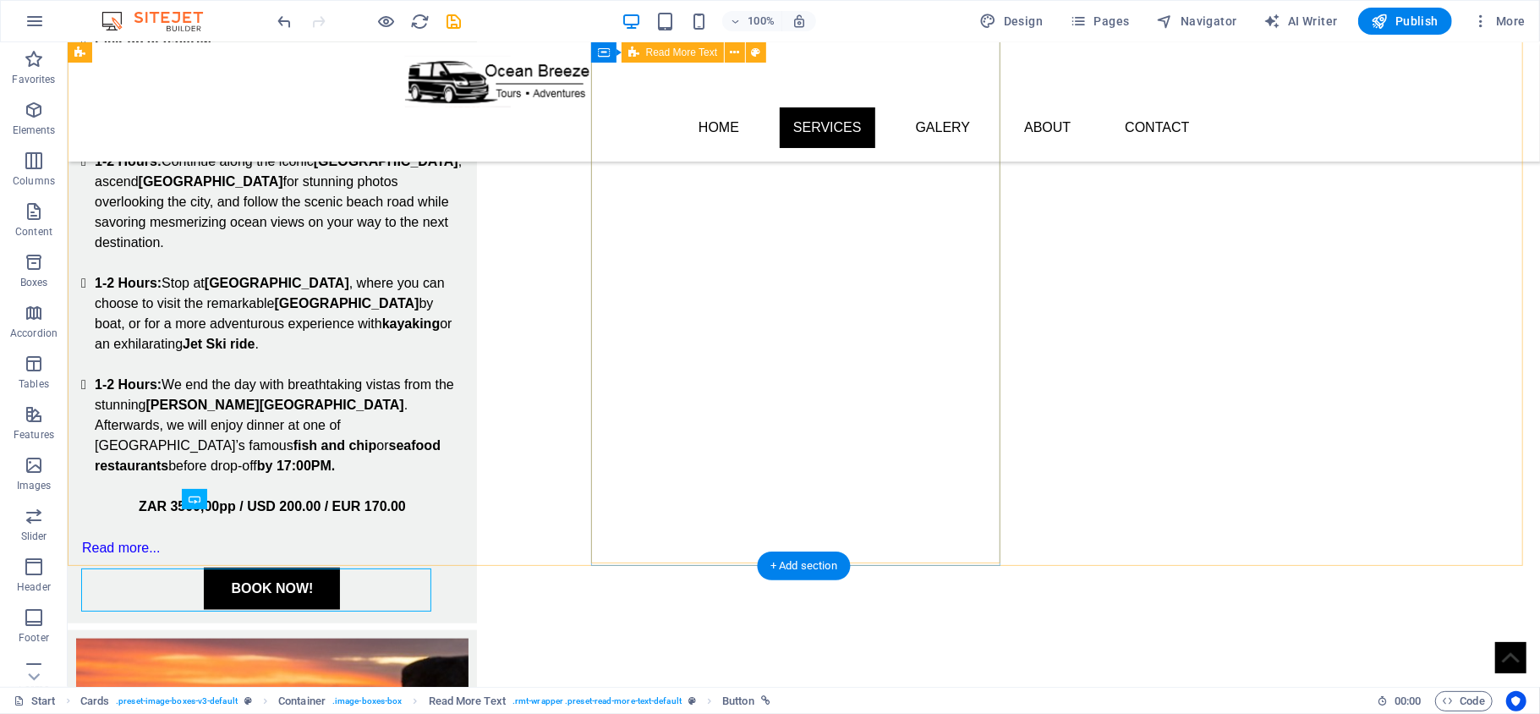
scroll to position [1123, 0]
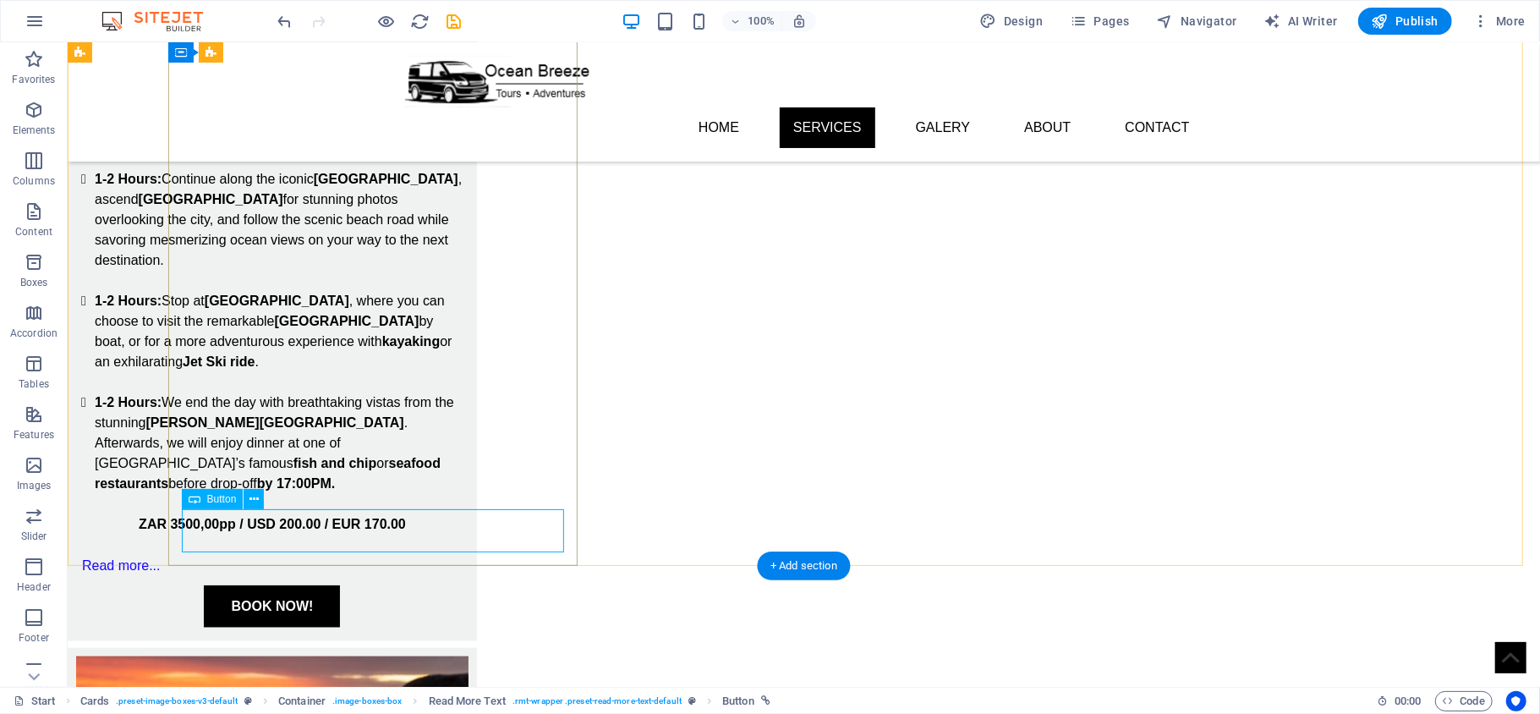
click at [432, 584] on div "BOOK NOW!" at bounding box center [271, 605] width 382 height 42
select select "px"
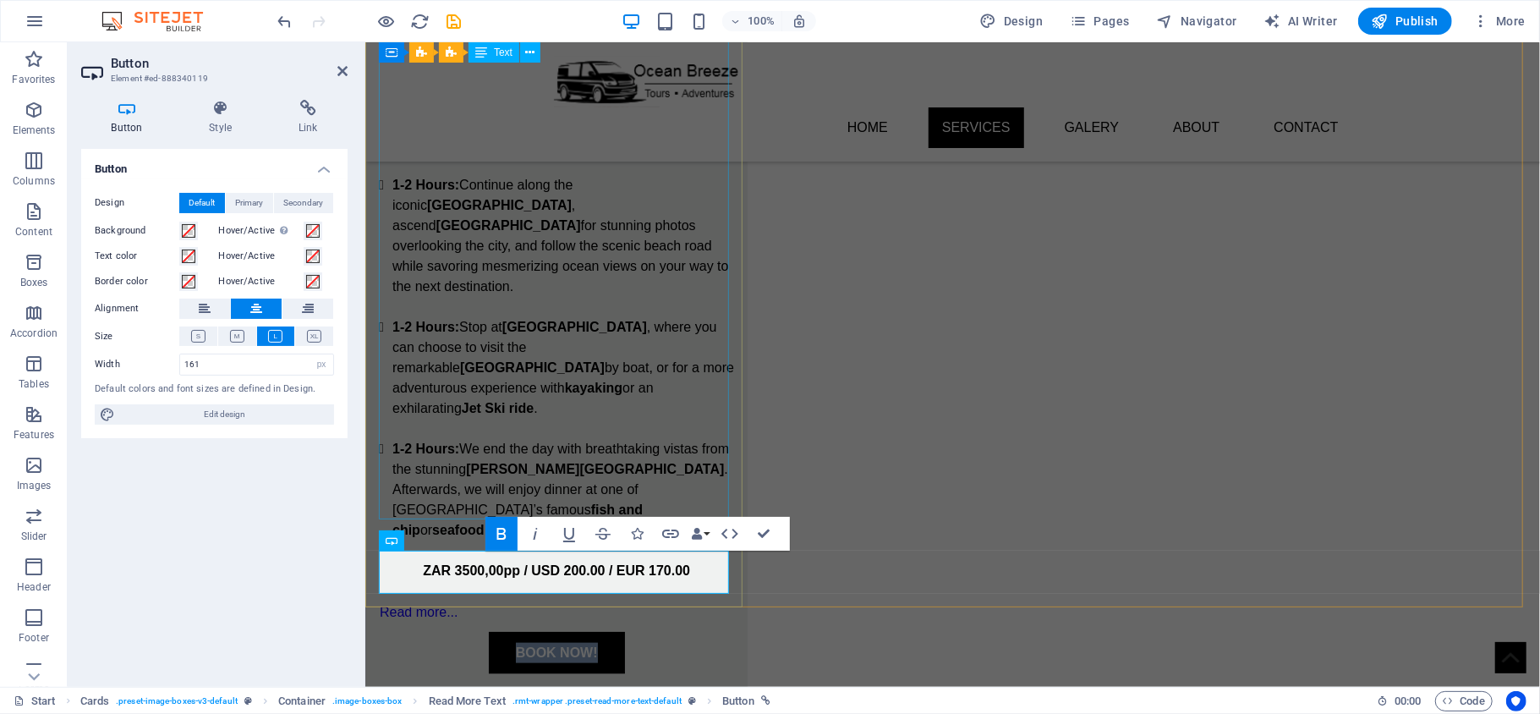
scroll to position [1141, 0]
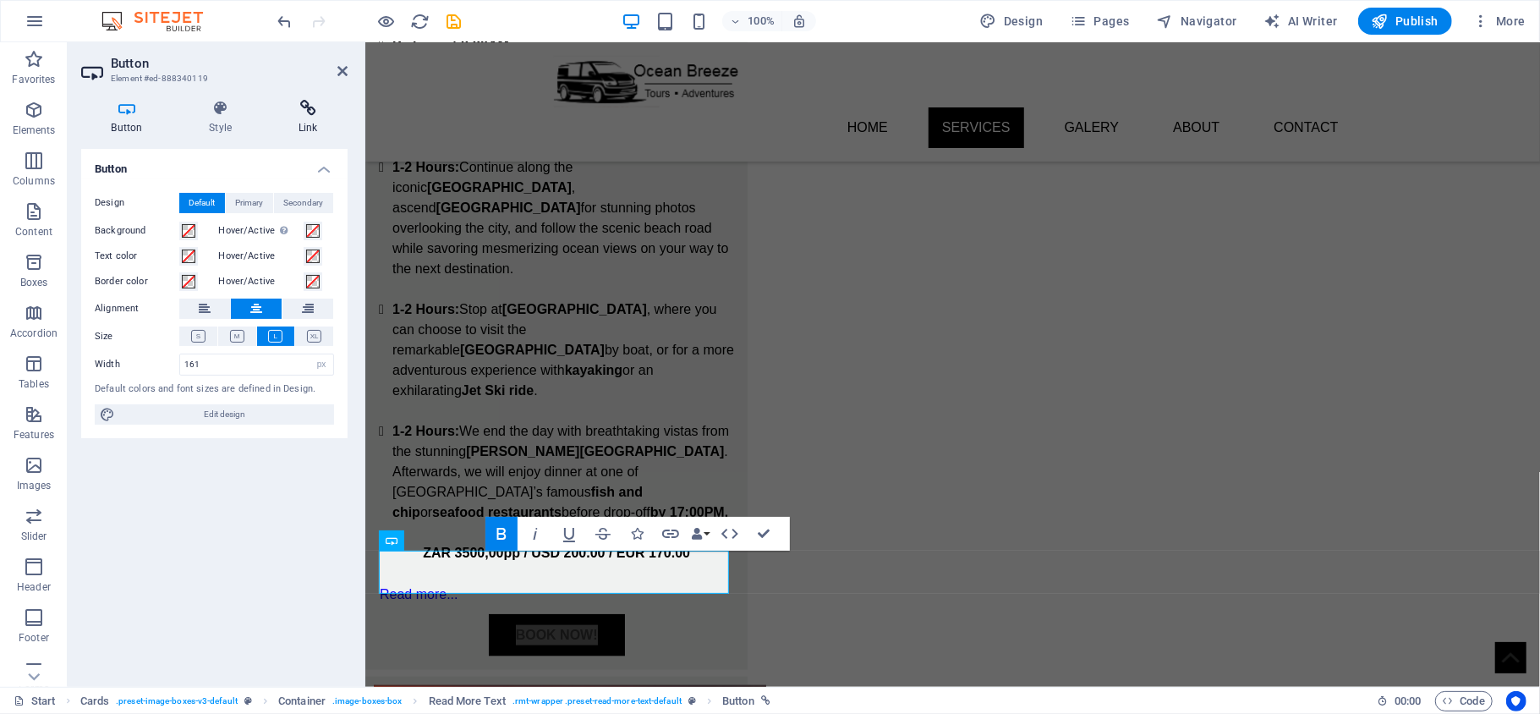
click at [281, 102] on icon at bounding box center [308, 108] width 80 height 17
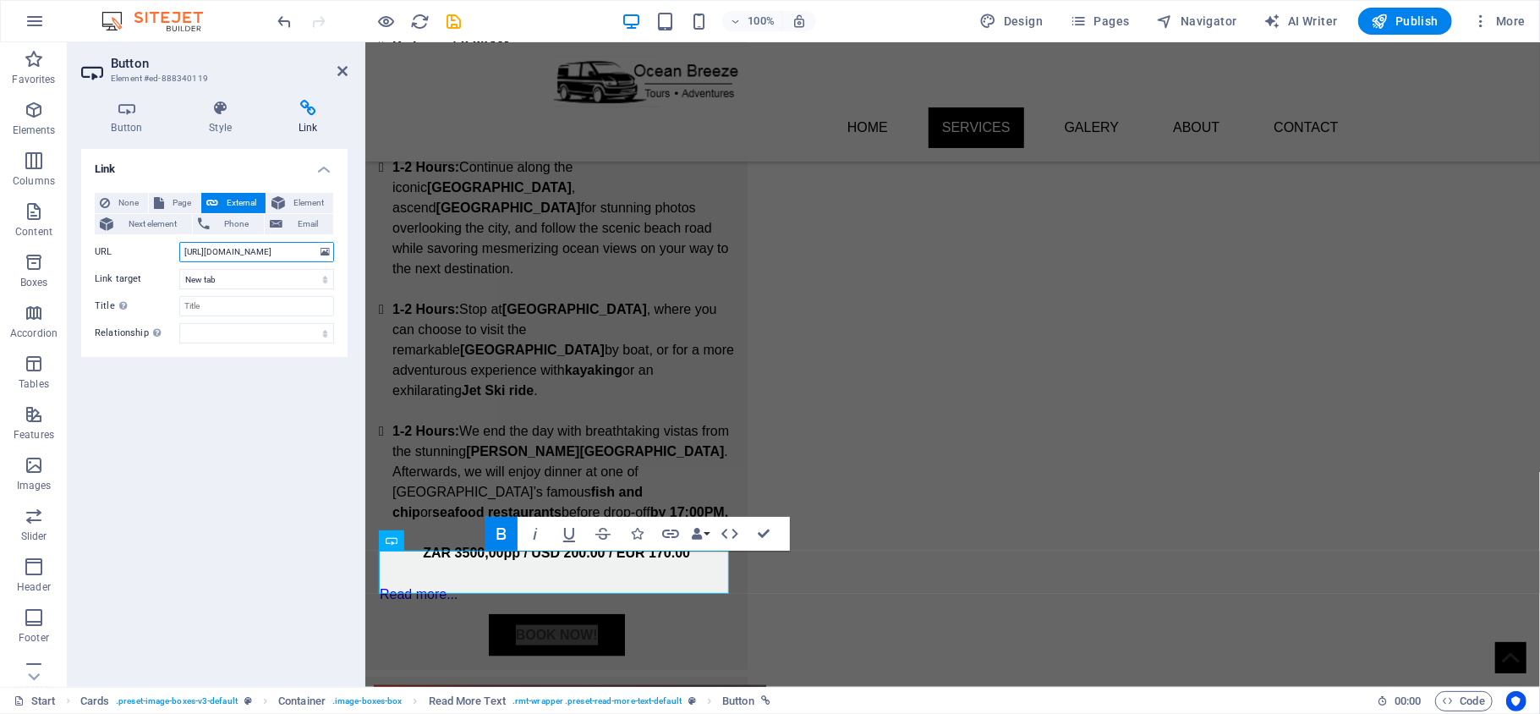
drag, startPoint x: 248, startPoint y: 249, endPoint x: 340, endPoint y: 259, distance: 92.8
click at [340, 259] on div "None Page External Element Next element Phone Email Page Start Subpage Legal No…" at bounding box center [214, 268] width 266 height 178
paste input "73704600"
type input "https://wa.me/27737046007"
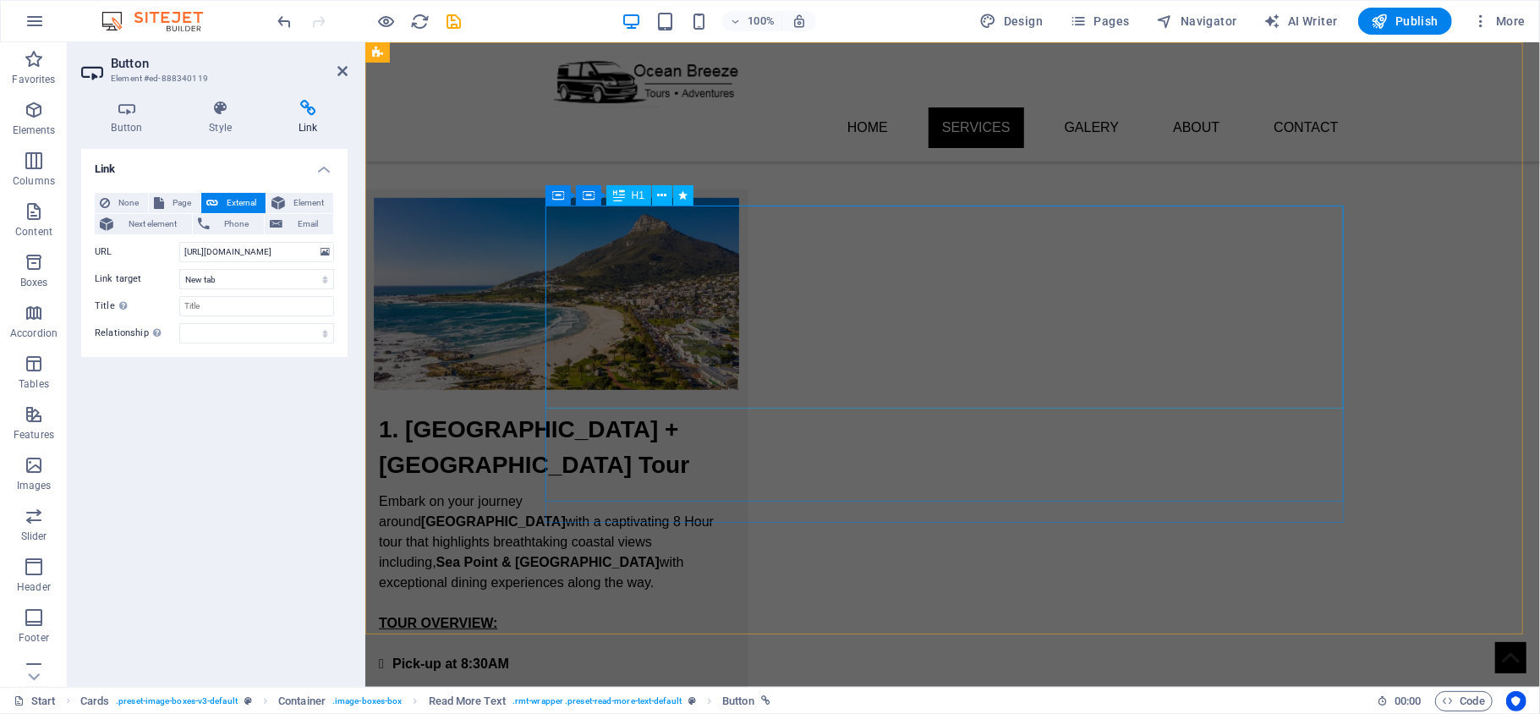
scroll to position [0, 0]
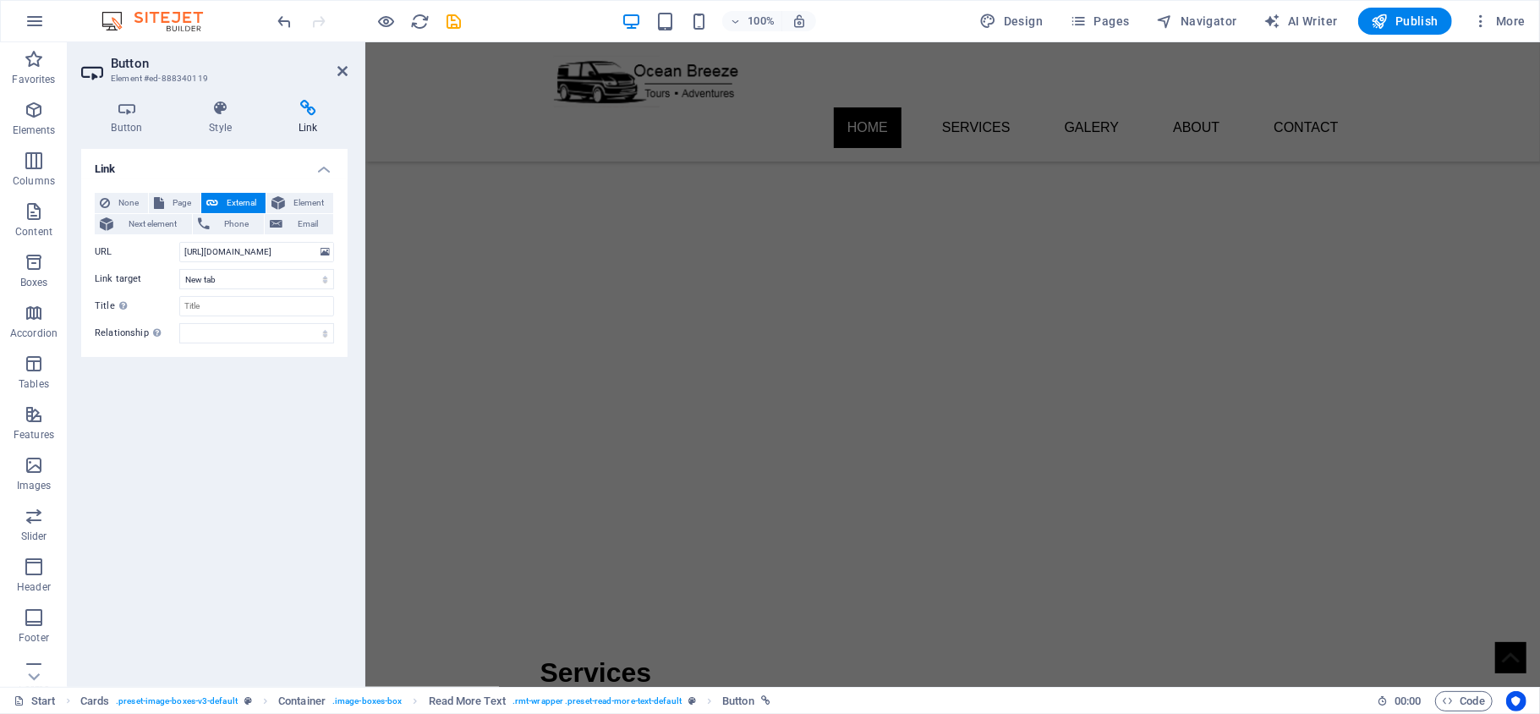
click at [276, 390] on div "Link None Page External Element Next element Phone Email Page Start Subpage Leg…" at bounding box center [214, 411] width 266 height 524
click at [457, 27] on icon "save" at bounding box center [454, 21] width 19 height 19
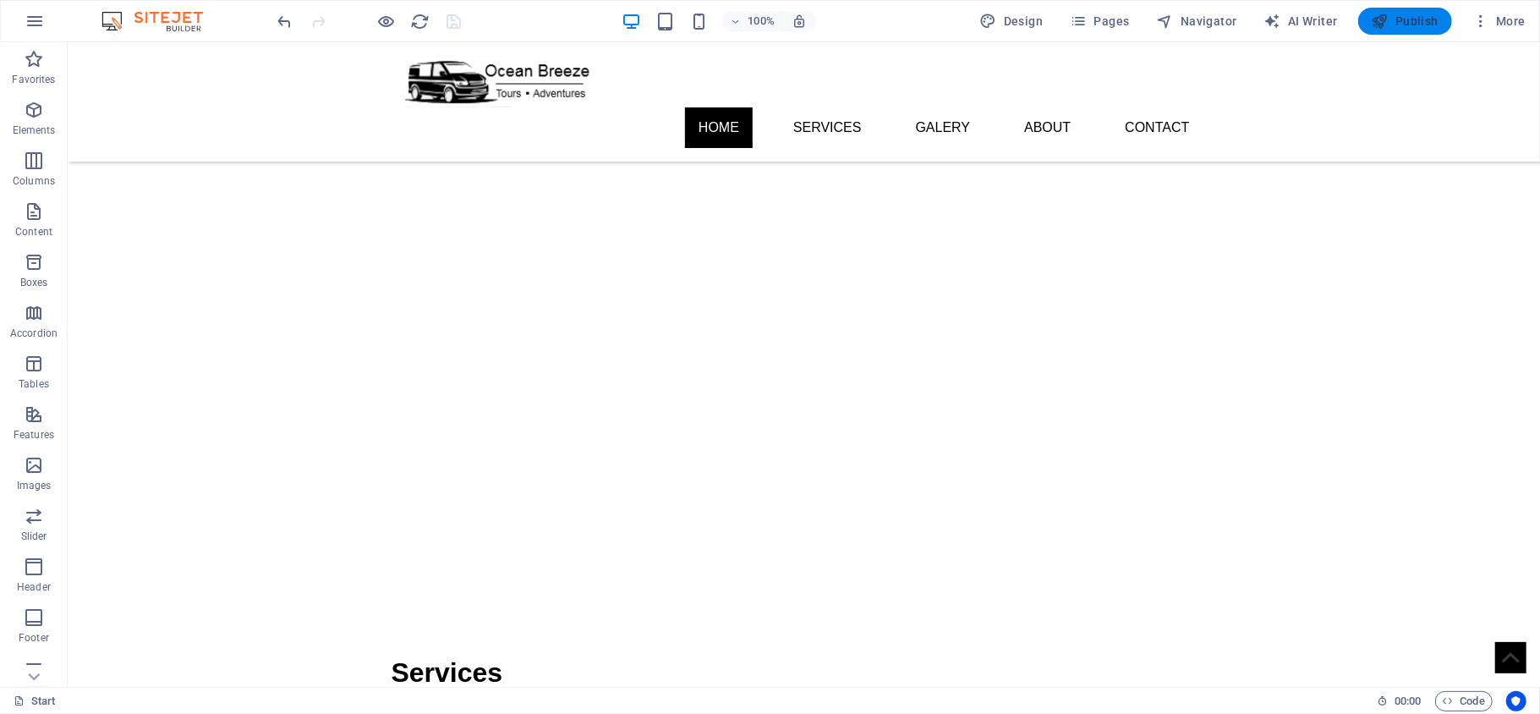
click at [1401, 22] on span "Publish" at bounding box center [1405, 21] width 67 height 17
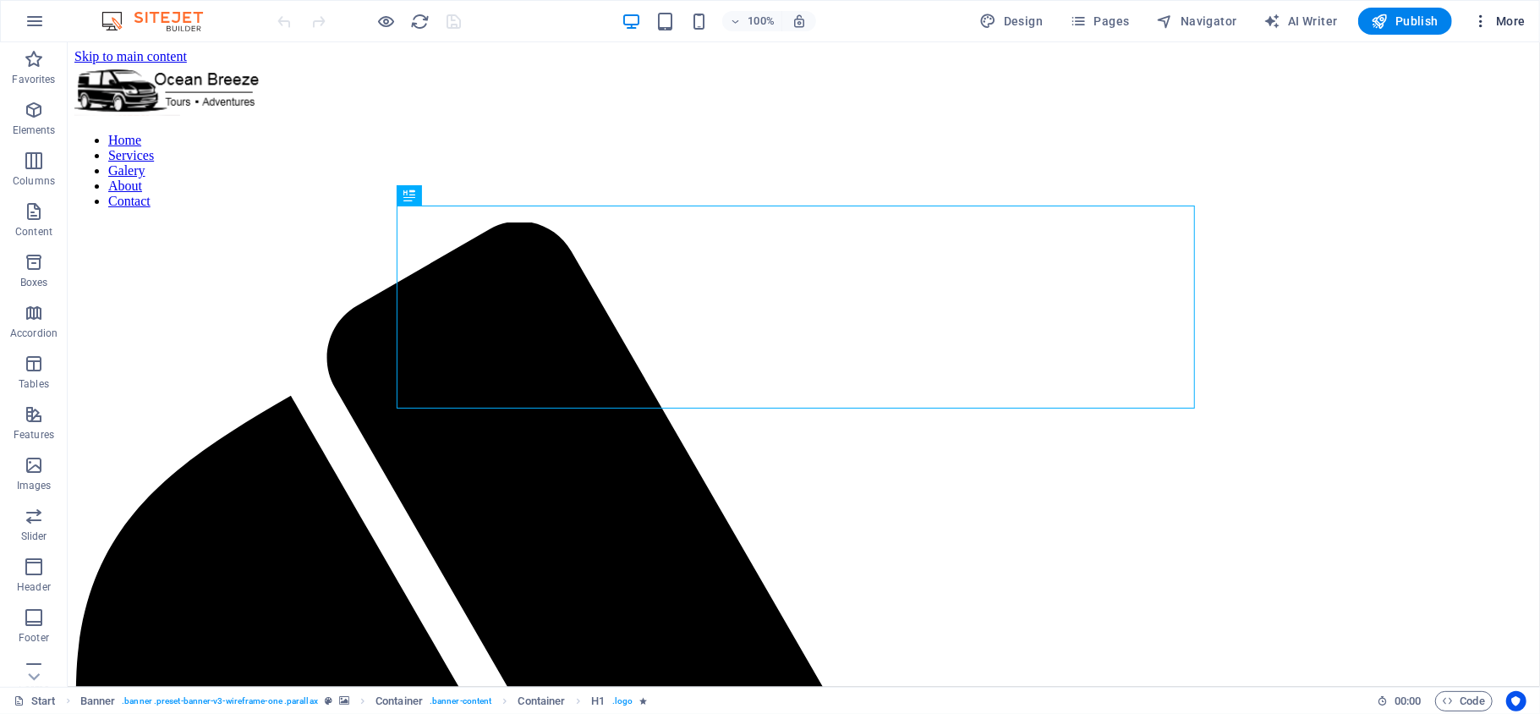
click at [1497, 20] on span "More" at bounding box center [1499, 21] width 53 height 17
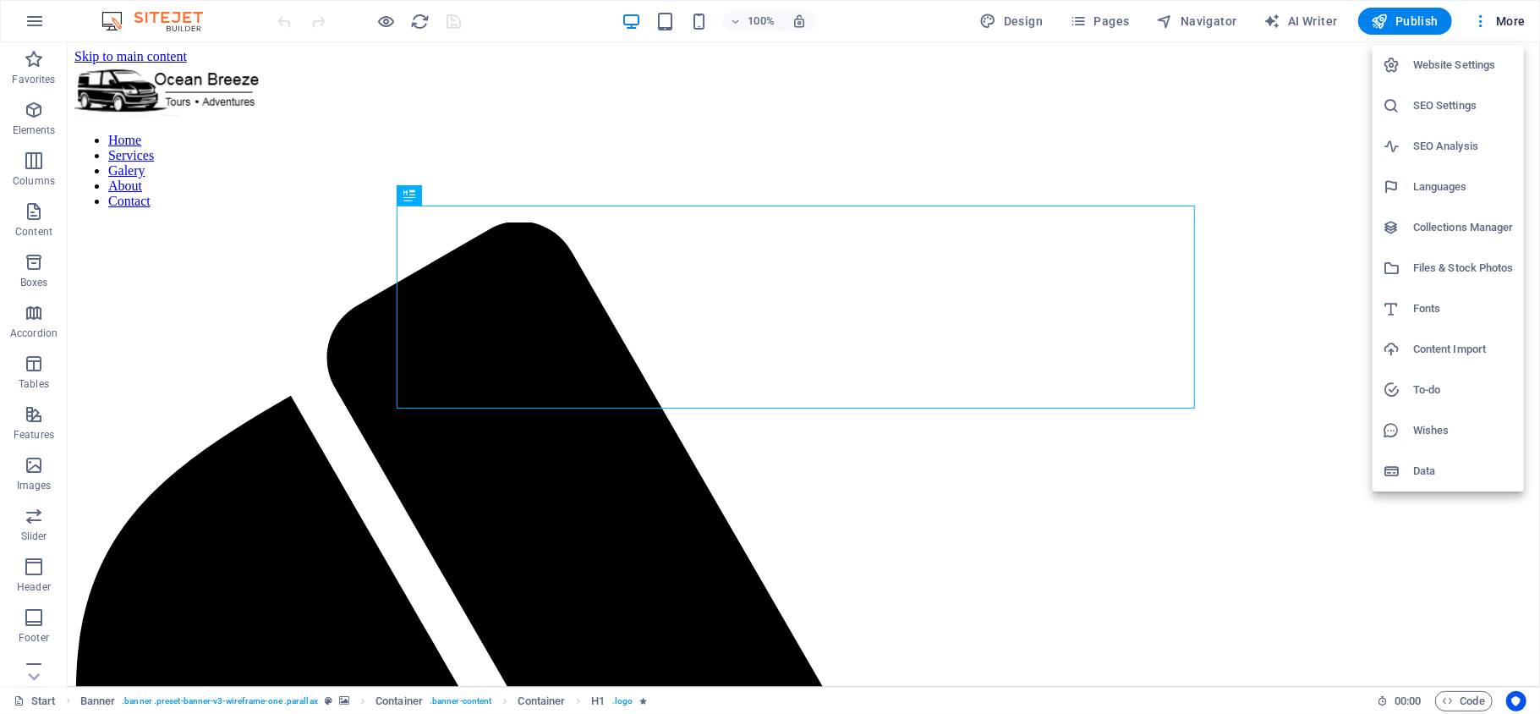
click at [1445, 112] on h6 "SEO Settings" at bounding box center [1463, 106] width 101 height 20
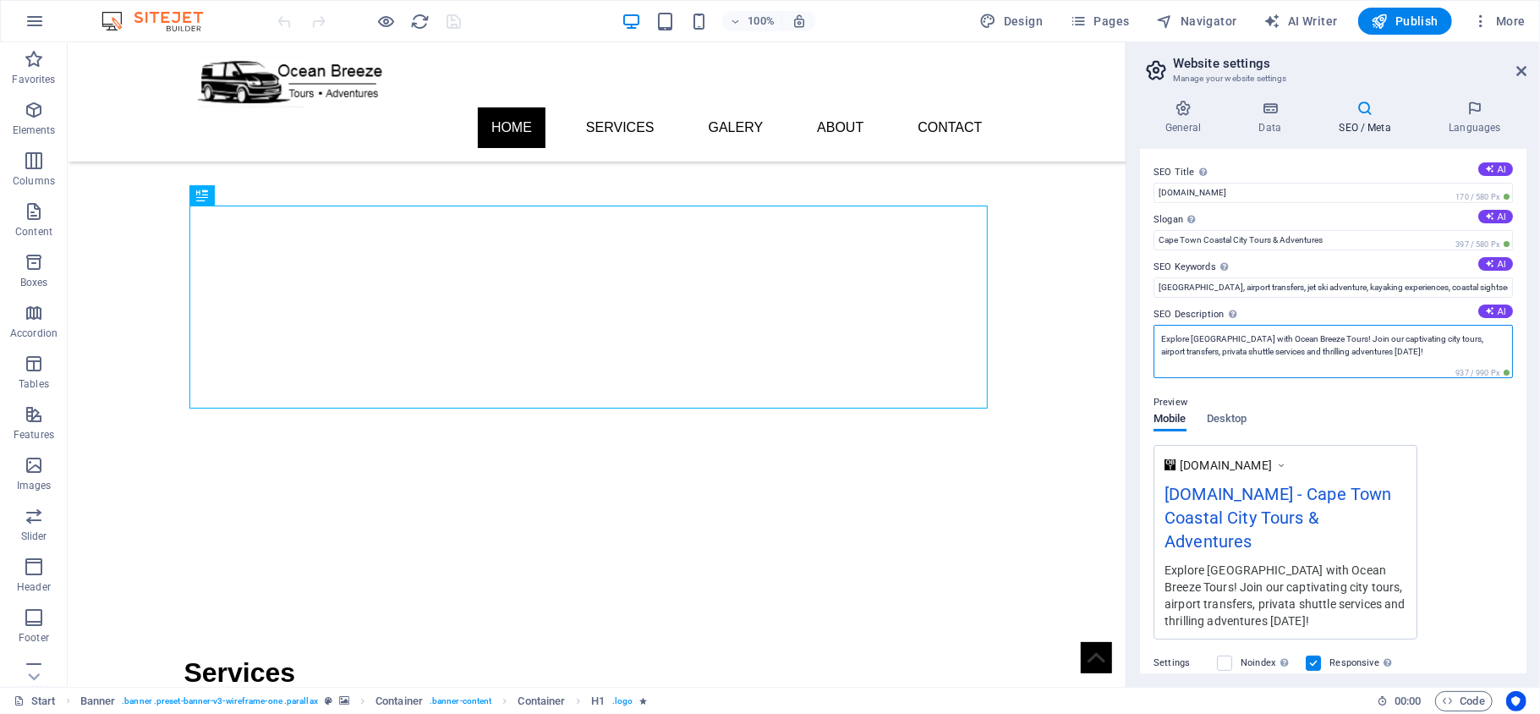
click at [1294, 347] on textarea "Explore [GEOGRAPHIC_DATA] with Ocean Breeze Tours! Join our captivating city to…" at bounding box center [1333, 351] width 359 height 53
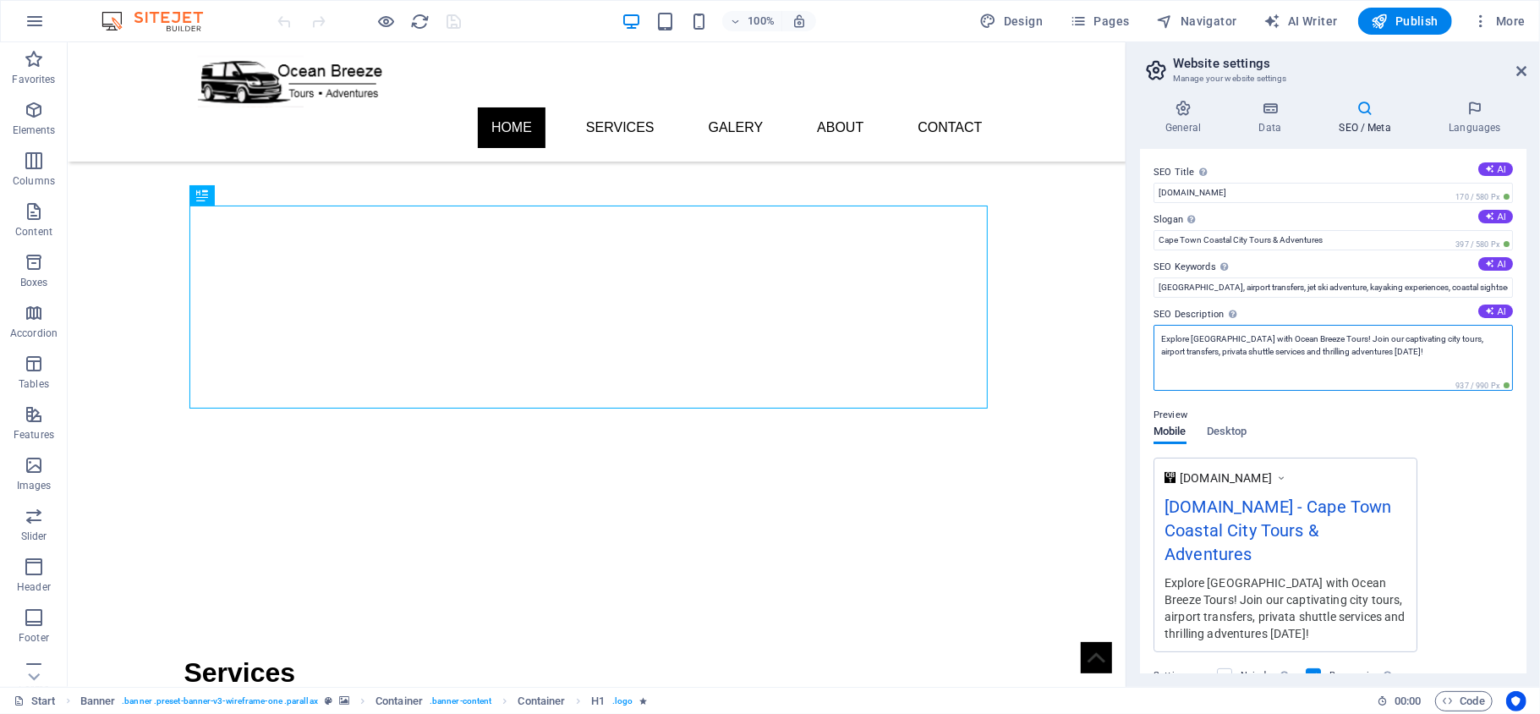
click at [1294, 347] on textarea "Explore [GEOGRAPHIC_DATA] with Ocean Breeze Tours! Join our captivating city to…" at bounding box center [1333, 358] width 359 height 66
click at [1448, 458] on div "[DOMAIN_NAME] [DOMAIN_NAME] - [GEOGRAPHIC_DATA] Coastal City Tours & Adventures…" at bounding box center [1333, 555] width 359 height 195
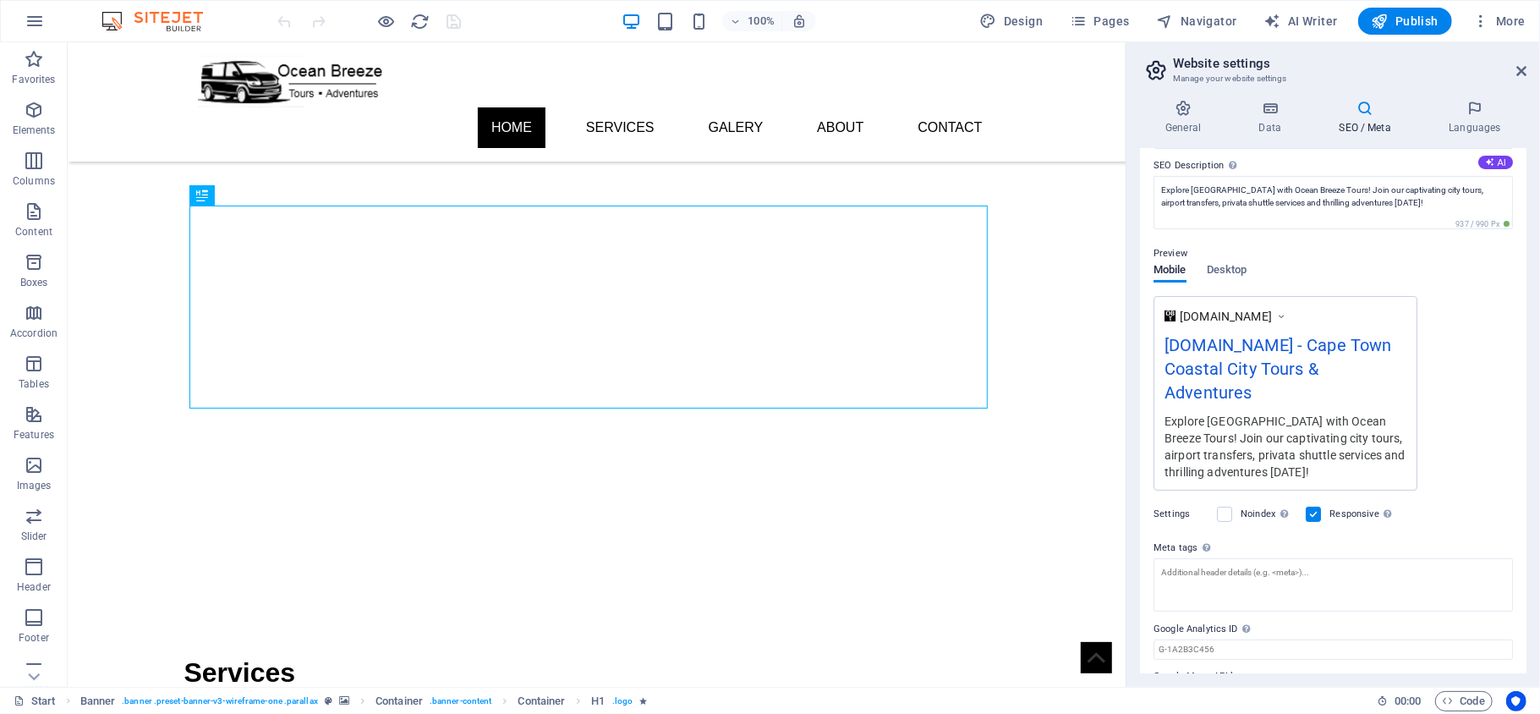
scroll to position [197, 0]
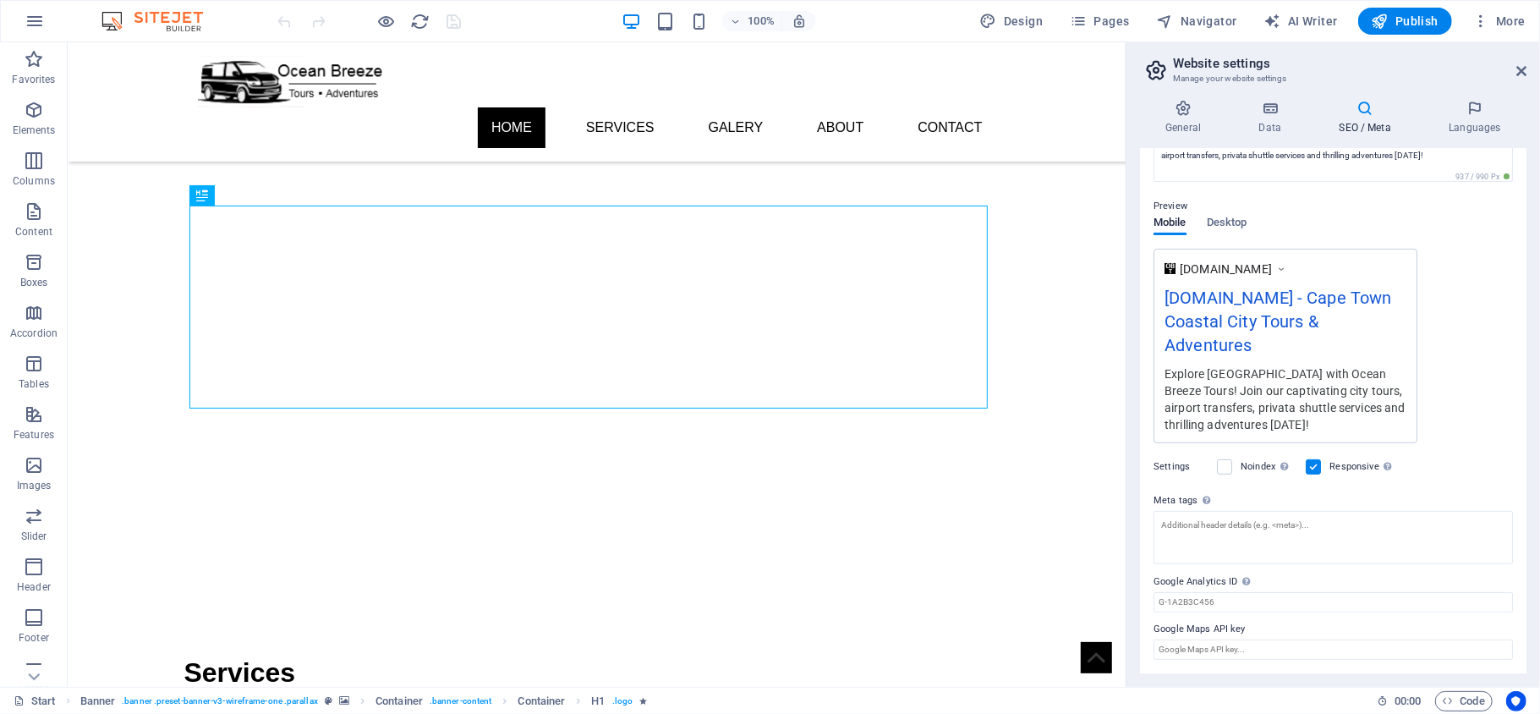
click at [1246, 406] on div "Explore [GEOGRAPHIC_DATA] with Ocean Breeze Tours! Join our captivating city to…" at bounding box center [1286, 399] width 242 height 69
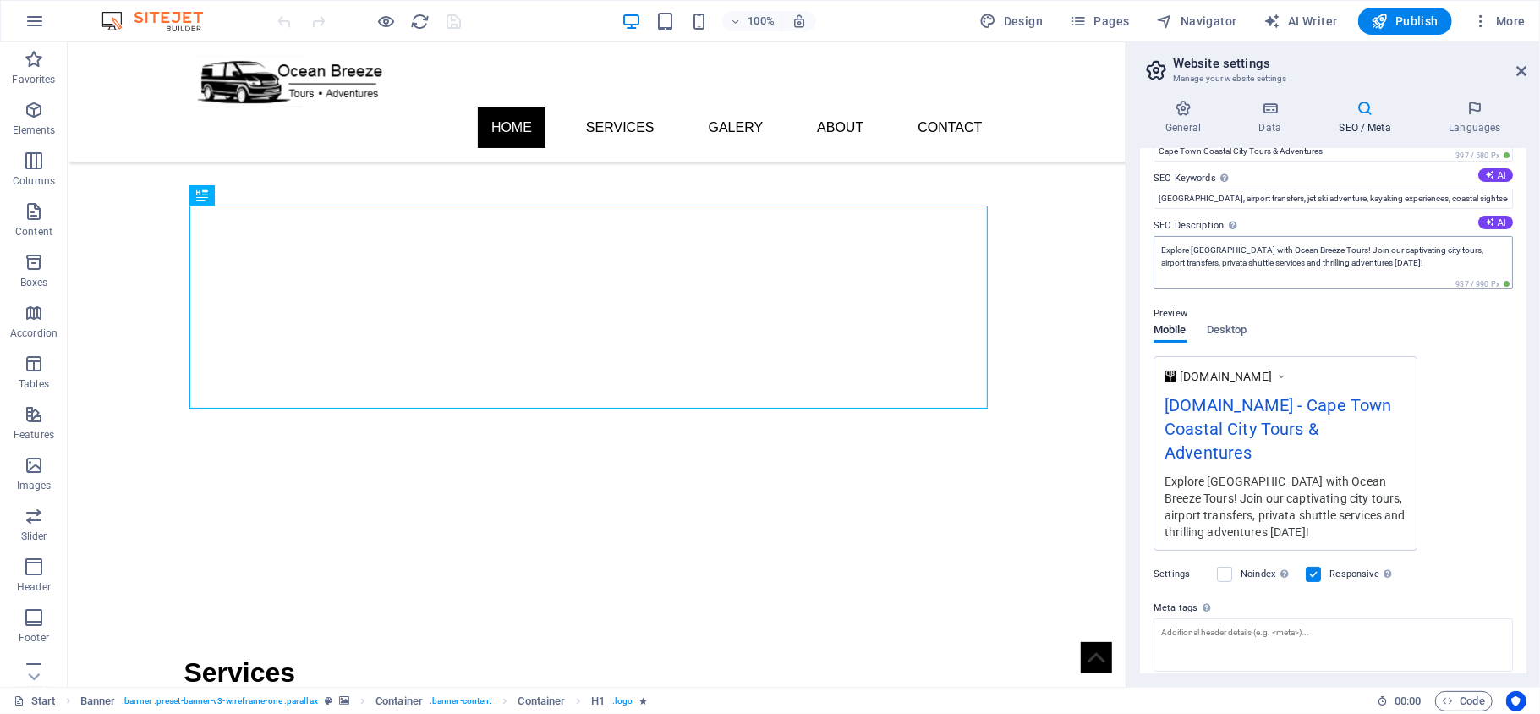
scroll to position [0, 0]
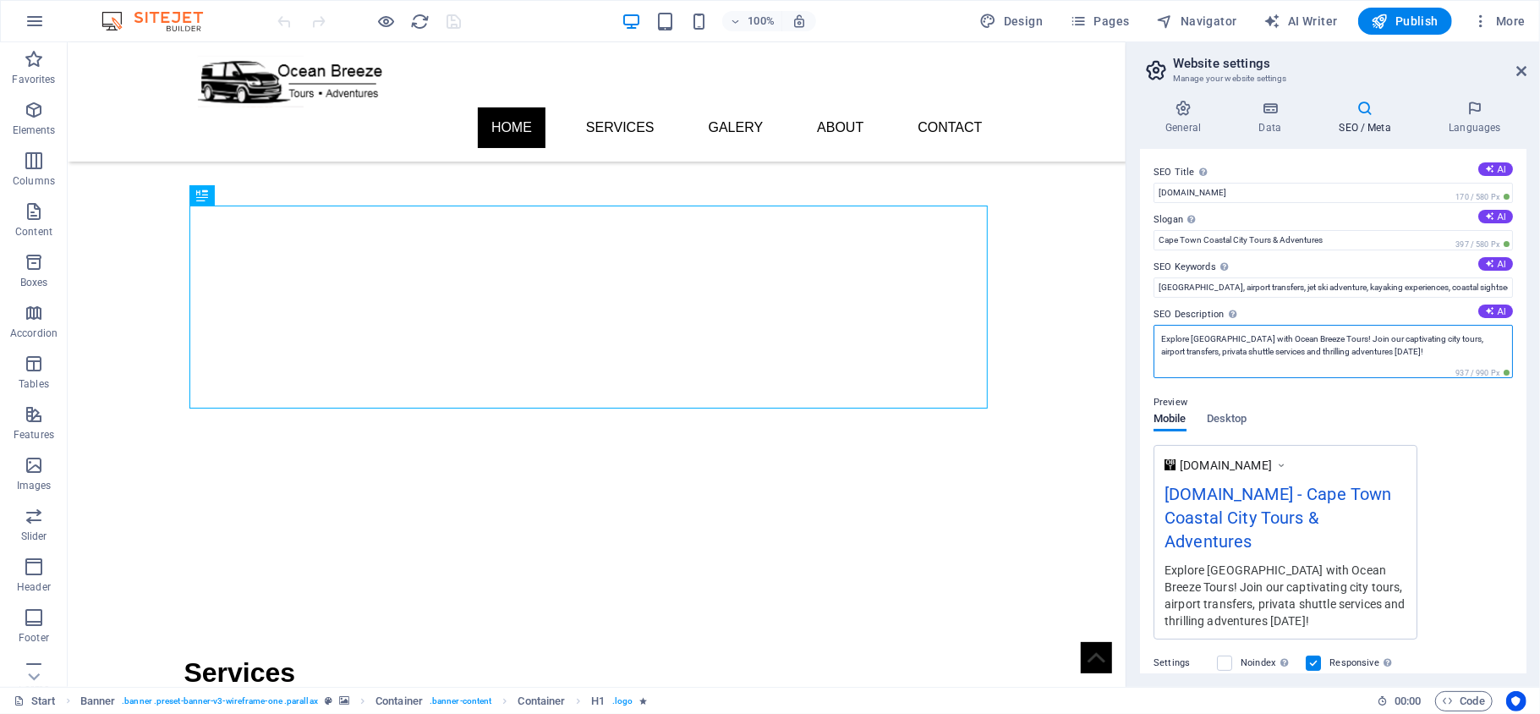
click at [1226, 349] on textarea "Explore [GEOGRAPHIC_DATA] with Ocean Breeze Tours! Join our captivating city to…" at bounding box center [1333, 351] width 359 height 53
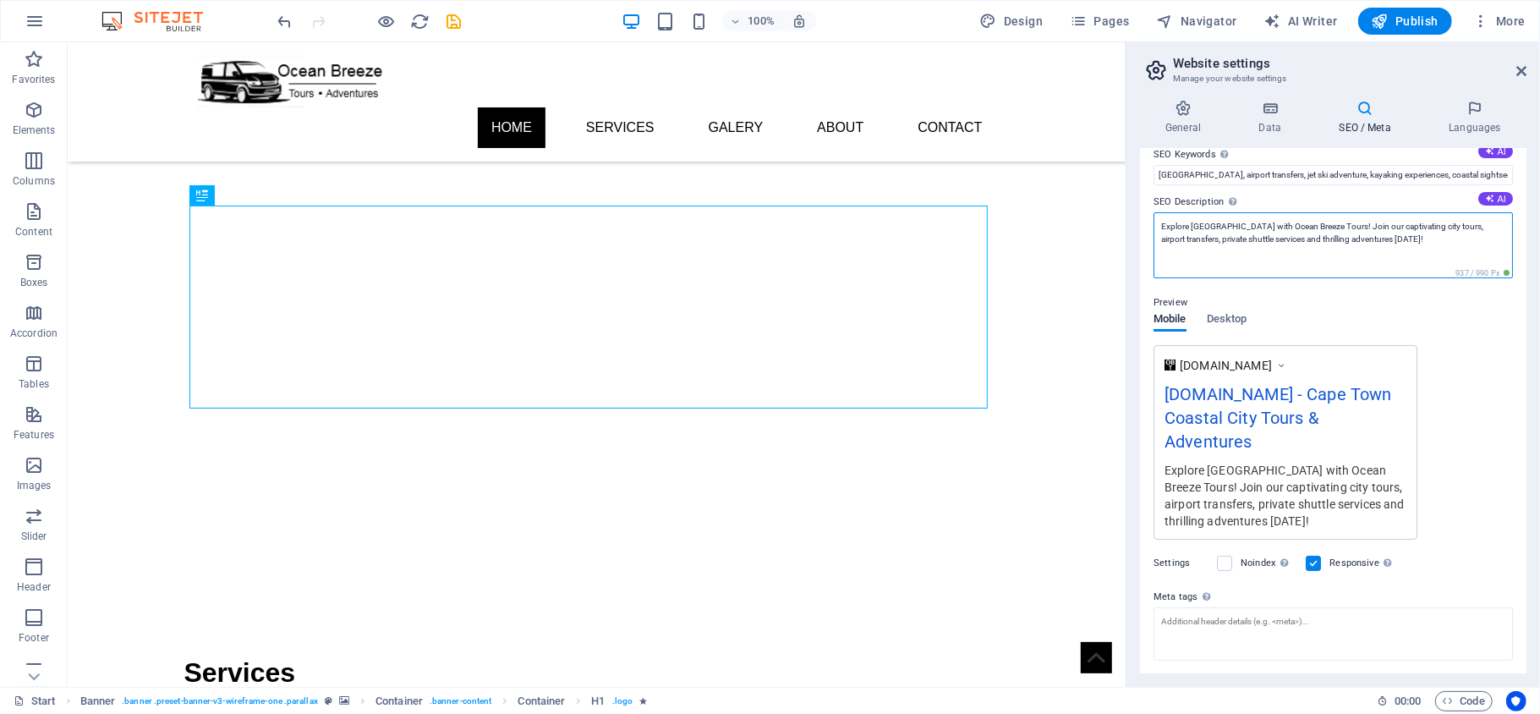
scroll to position [210, 0]
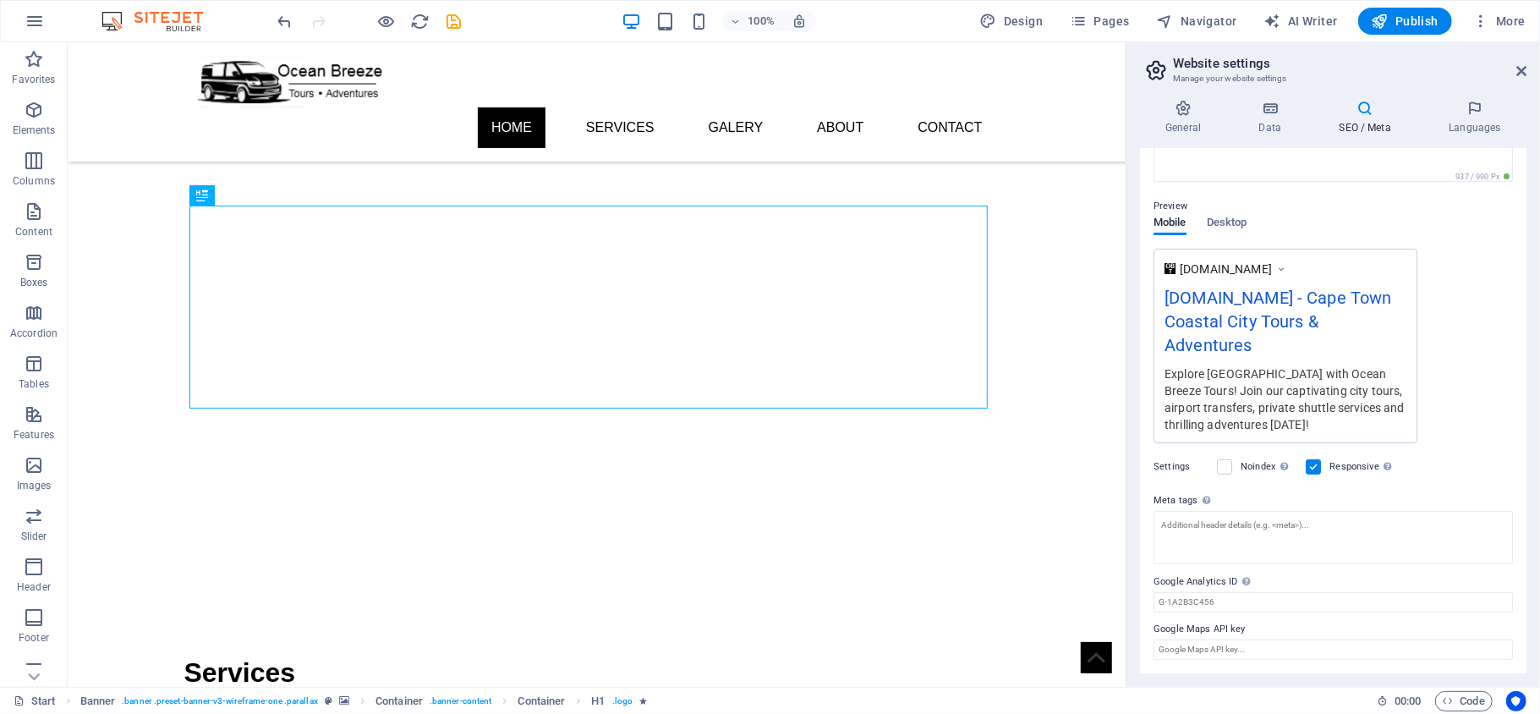
click at [1355, 410] on div "Explore [GEOGRAPHIC_DATA] with Ocean Breeze Tours! Join our captivating city to…" at bounding box center [1286, 399] width 242 height 69
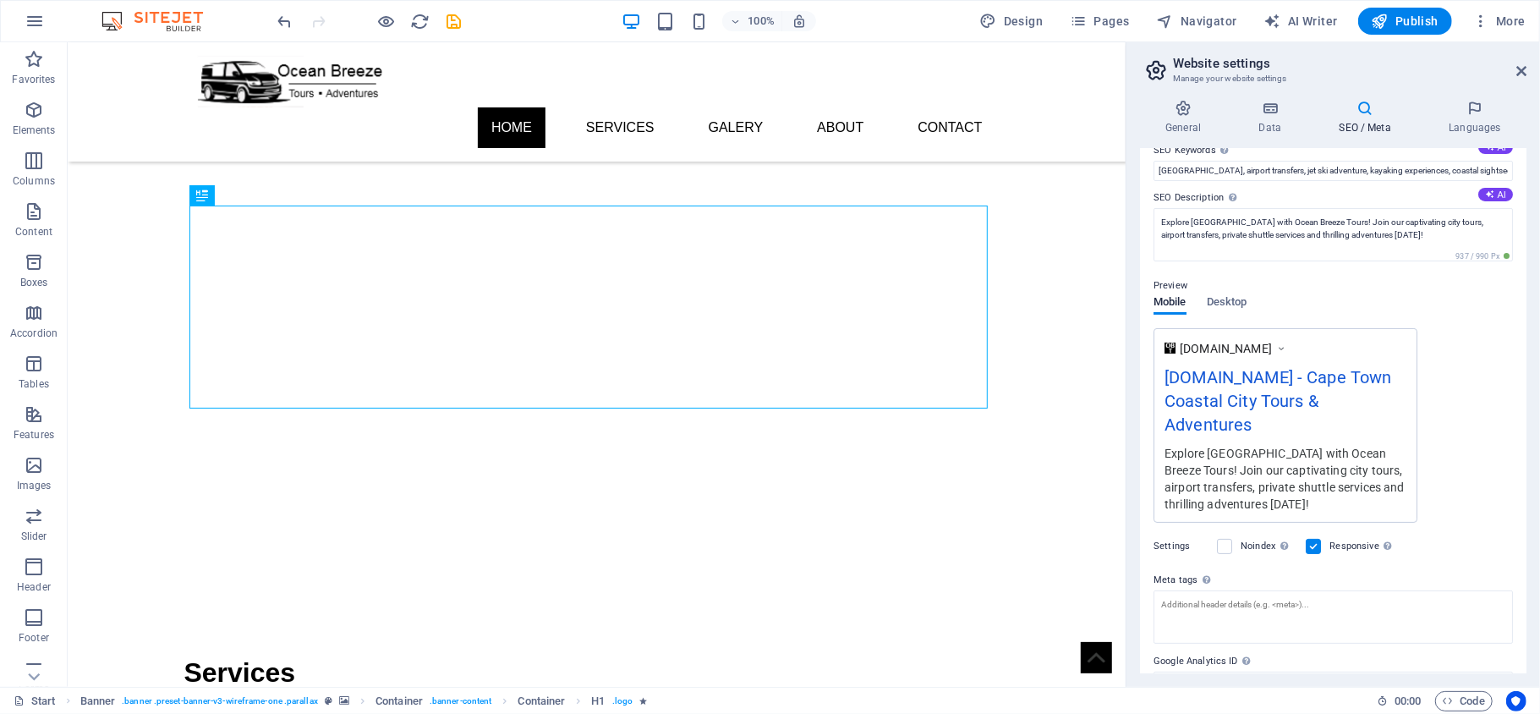
scroll to position [85, 0]
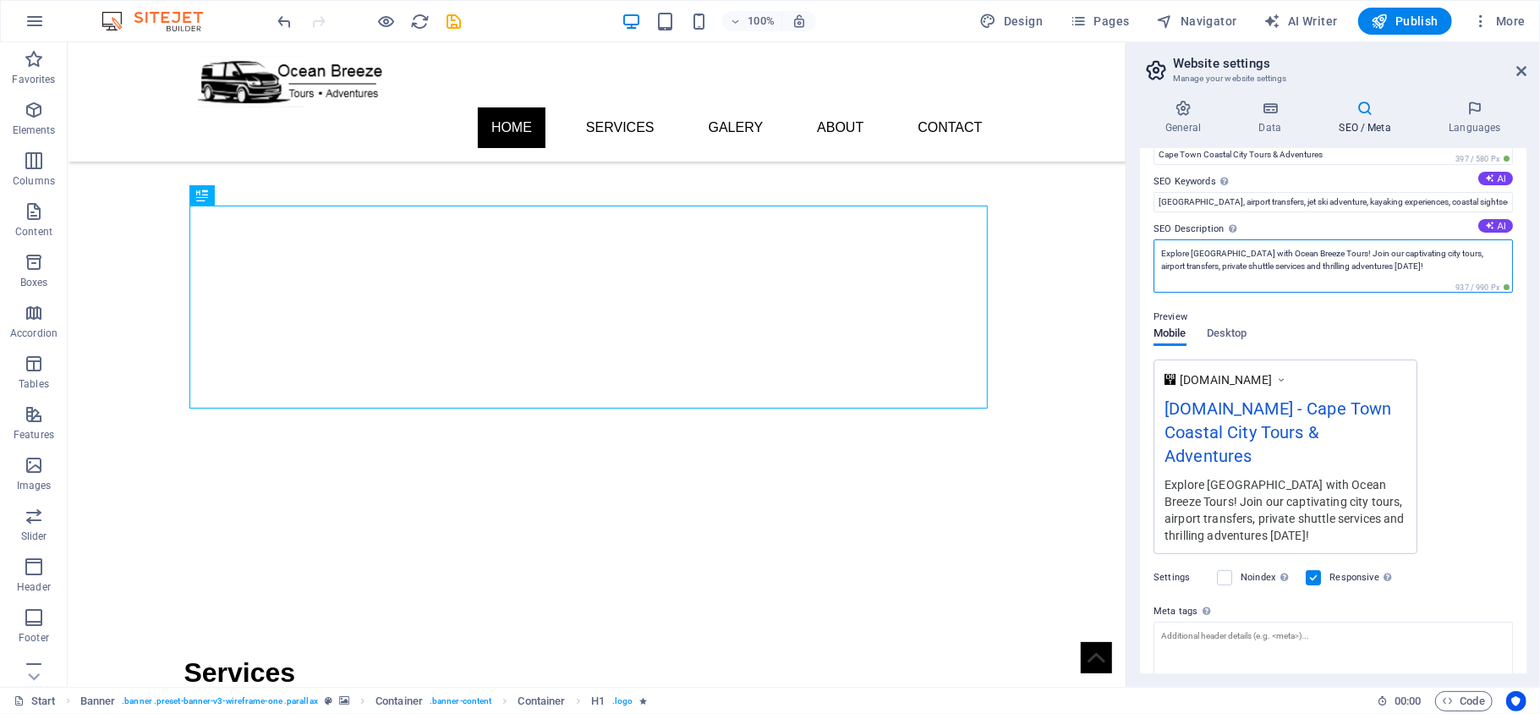
click at [1330, 268] on textarea "Explore [GEOGRAPHIC_DATA] with Ocean Breeze Tours! Join our captivating city to…" at bounding box center [1333, 265] width 359 height 53
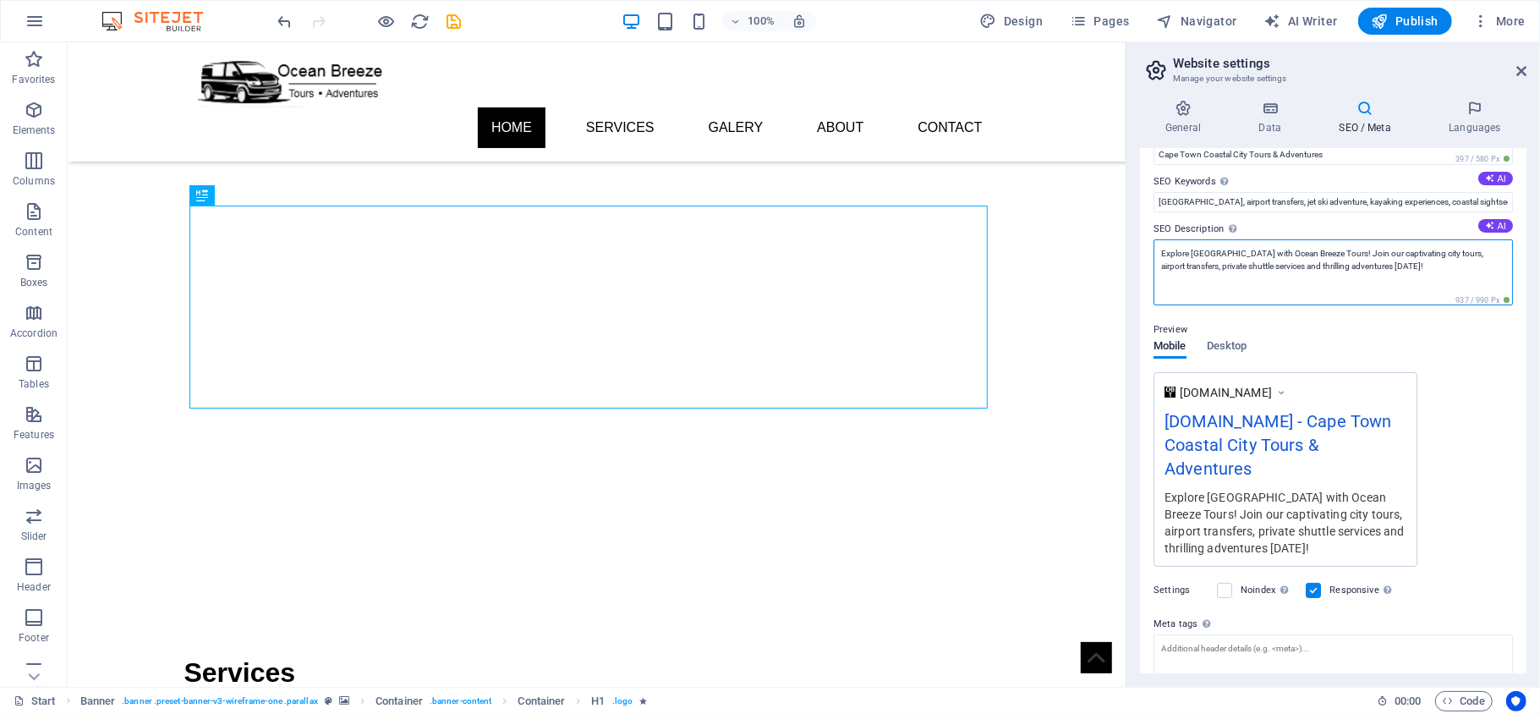
click at [1331, 269] on textarea "Explore [GEOGRAPHIC_DATA] with Ocean Breeze Tours! Join our captivating city to…" at bounding box center [1333, 272] width 359 height 66
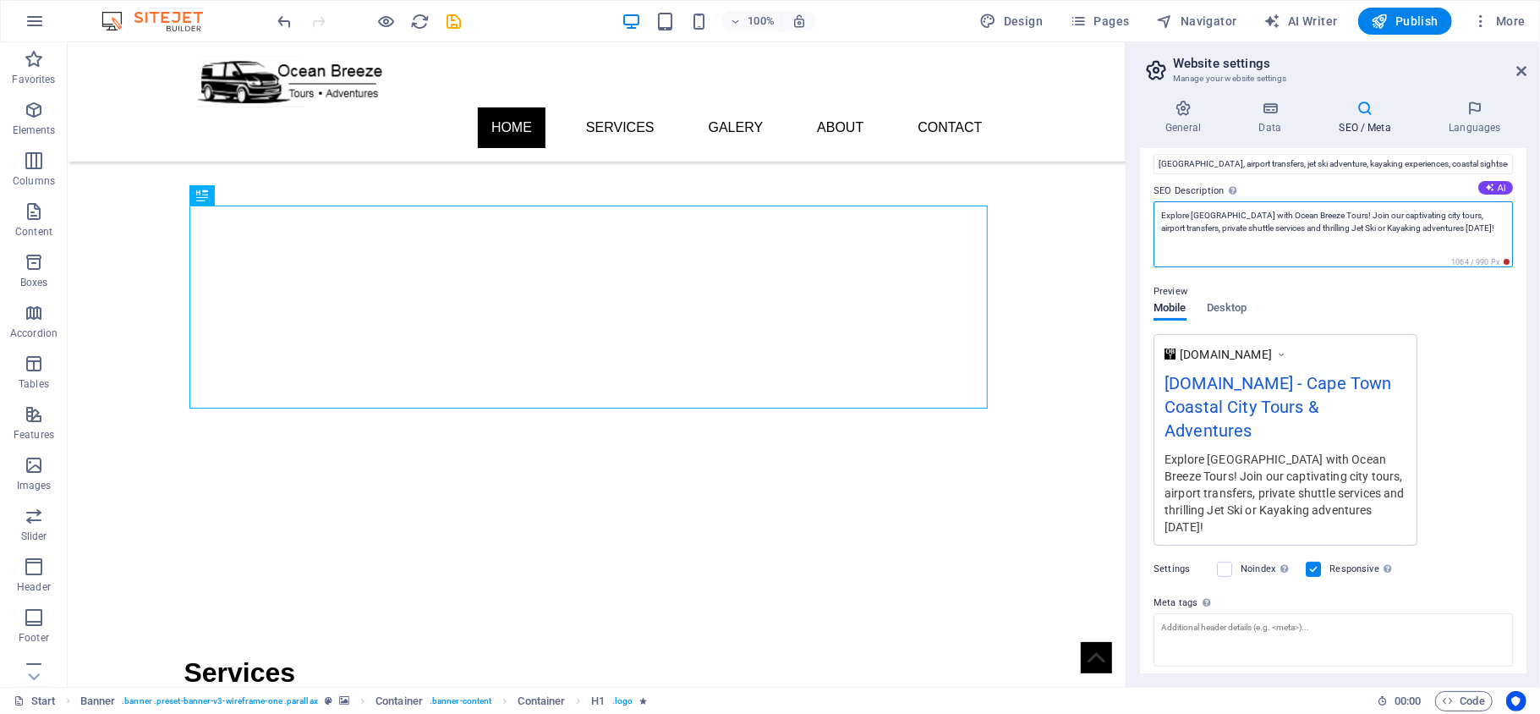
scroll to position [113, 0]
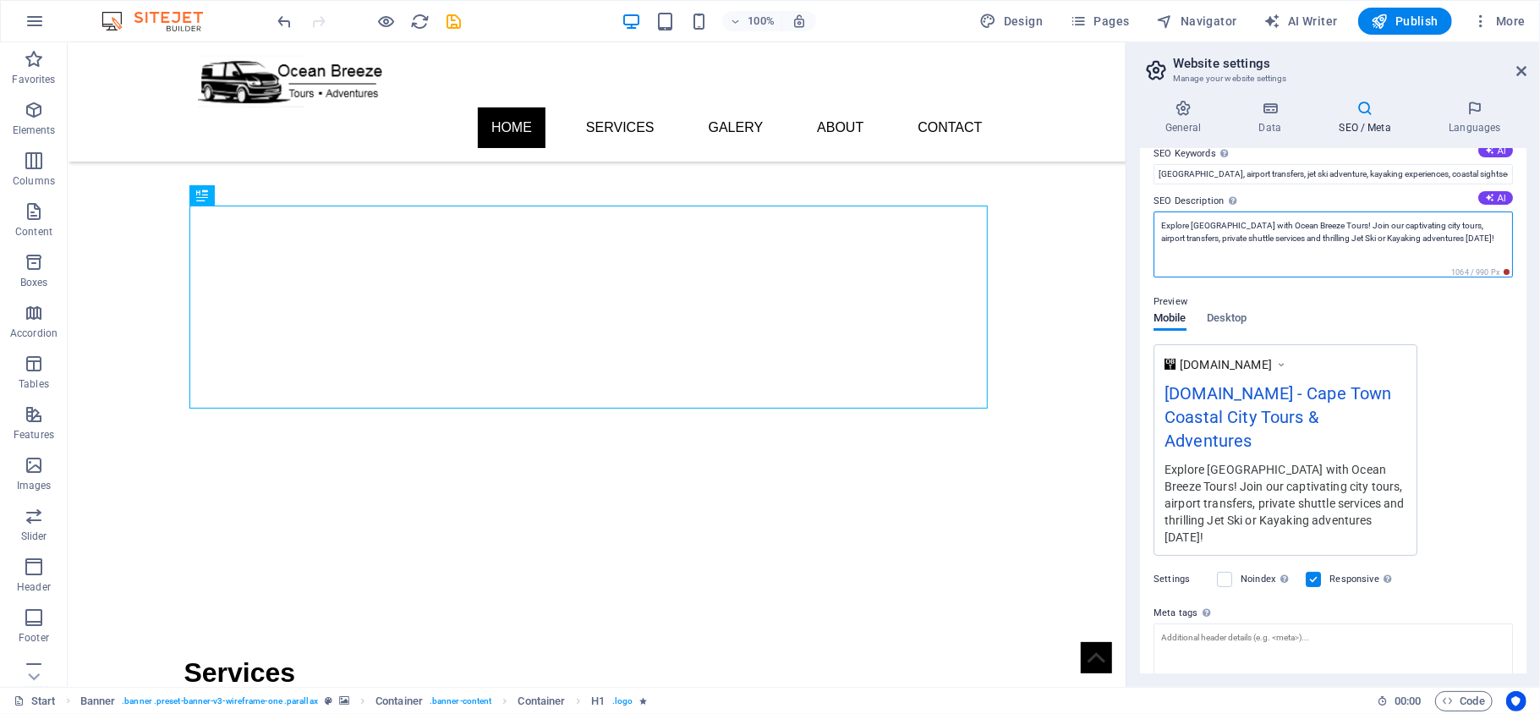
click at [1324, 239] on textarea "Explore [GEOGRAPHIC_DATA] with Ocean Breeze Tours! Join our captivating city to…" at bounding box center [1333, 244] width 359 height 66
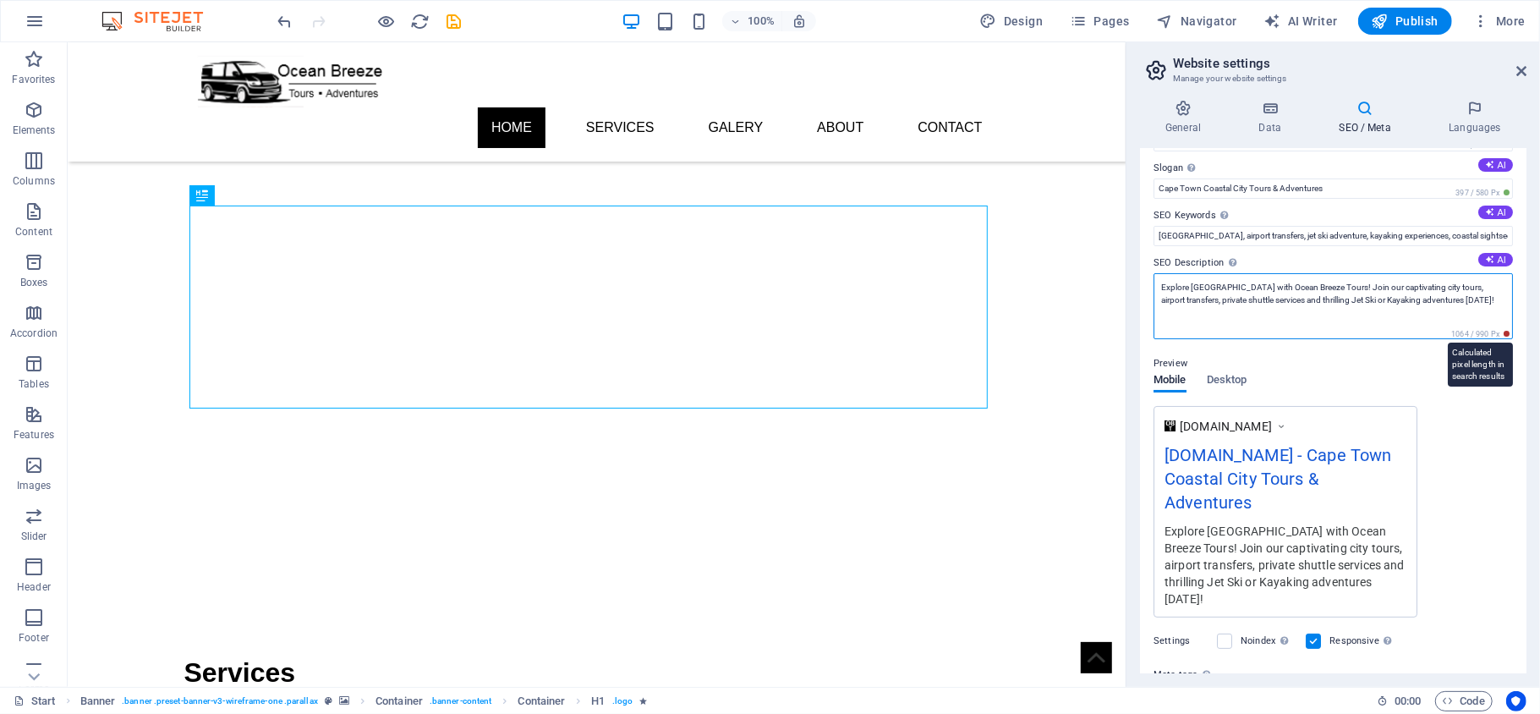
scroll to position [0, 0]
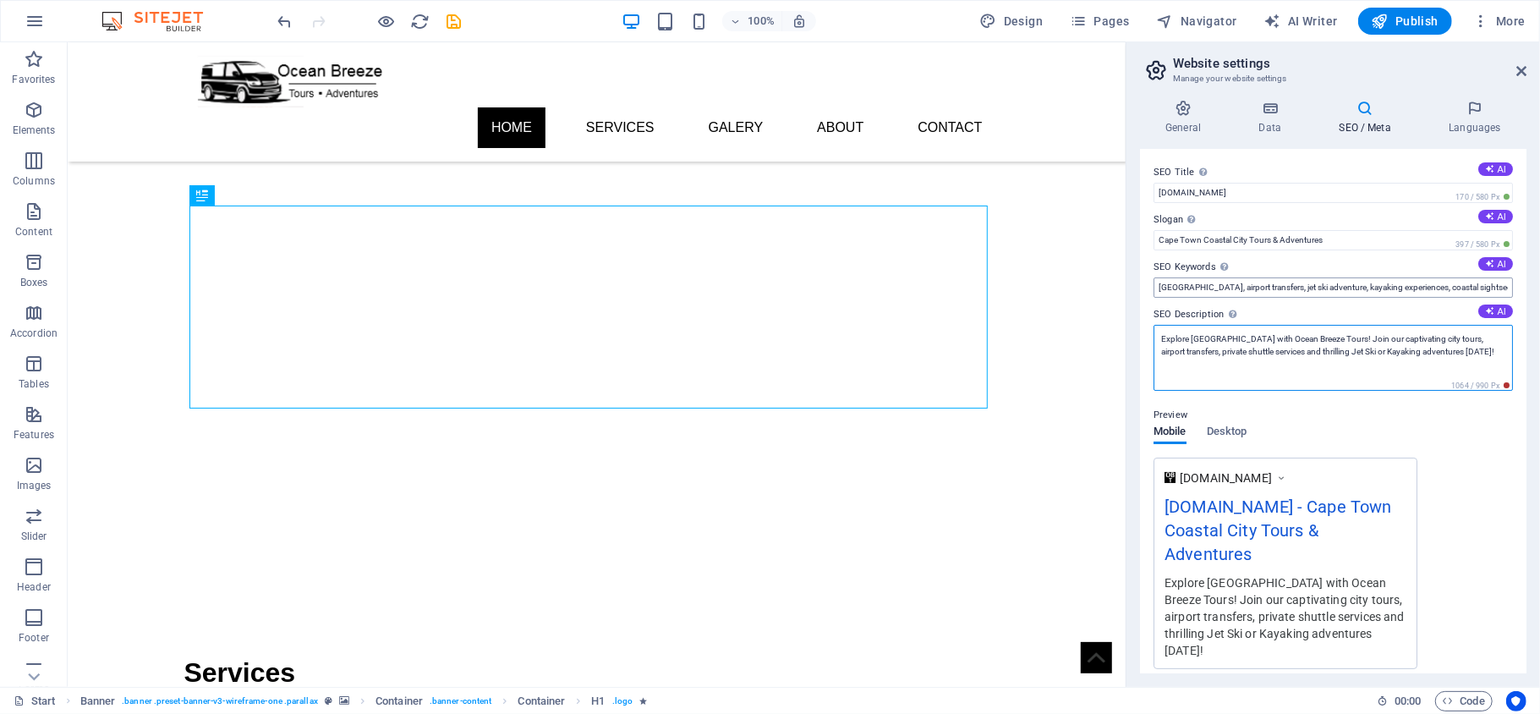
type textarea "Explore [GEOGRAPHIC_DATA] with Ocean Breeze Tours! Join our captivating city to…"
click at [1201, 288] on input "[GEOGRAPHIC_DATA], airport transfers, jet ski adventure, kayaking experiences, …" at bounding box center [1333, 287] width 359 height 20
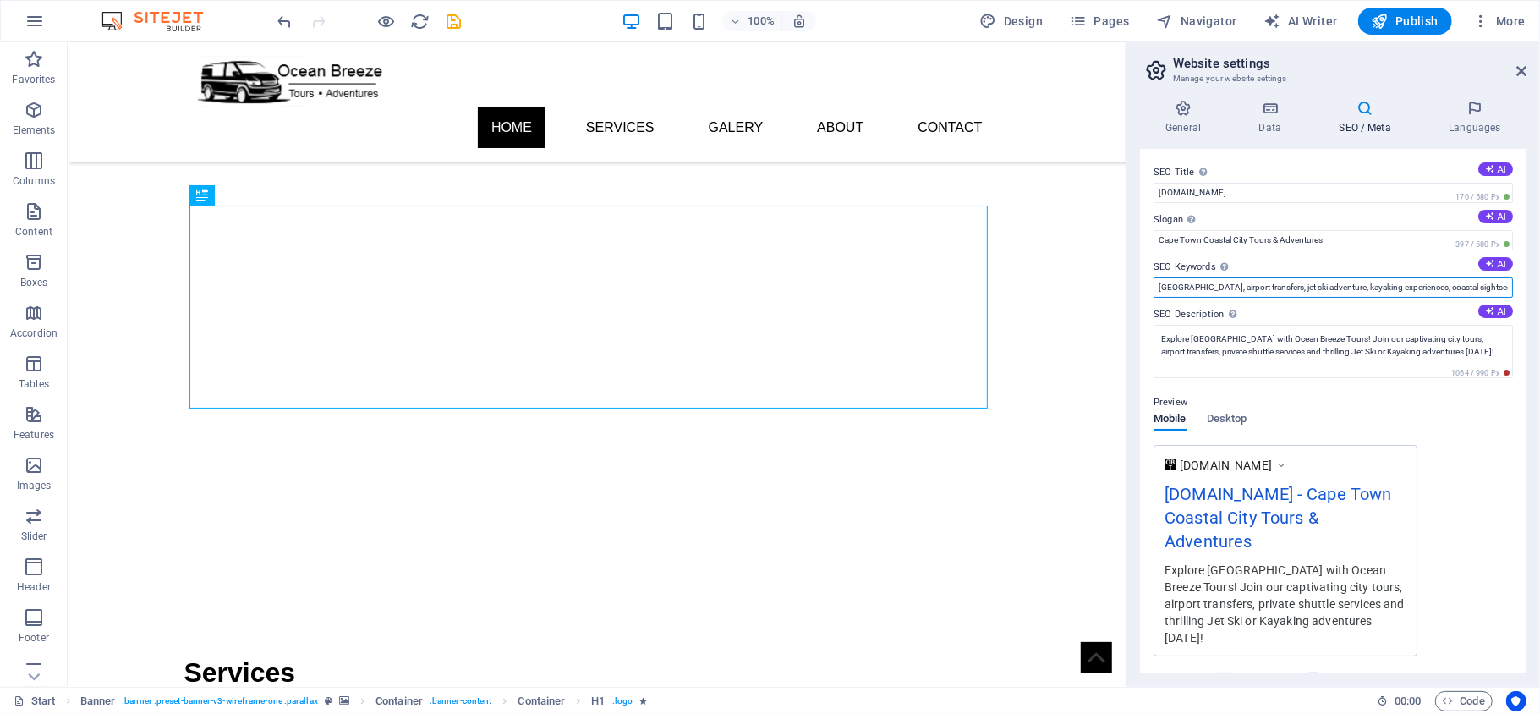
scroll to position [0, 115]
drag, startPoint x: 1441, startPoint y: 285, endPoint x: 1539, endPoint y: 299, distance: 99.0
click at [1539, 299] on div "General Data SEO / Meta Languages Website name [DOMAIN_NAME] Logo Drag files he…" at bounding box center [1334, 386] width 414 height 601
click at [1459, 283] on input "[GEOGRAPHIC_DATA], airport transfers, jet ski adventure, kayaking experiences, …" at bounding box center [1333, 287] width 359 height 20
drag, startPoint x: 1460, startPoint y: 291, endPoint x: 1539, endPoint y: 296, distance: 79.7
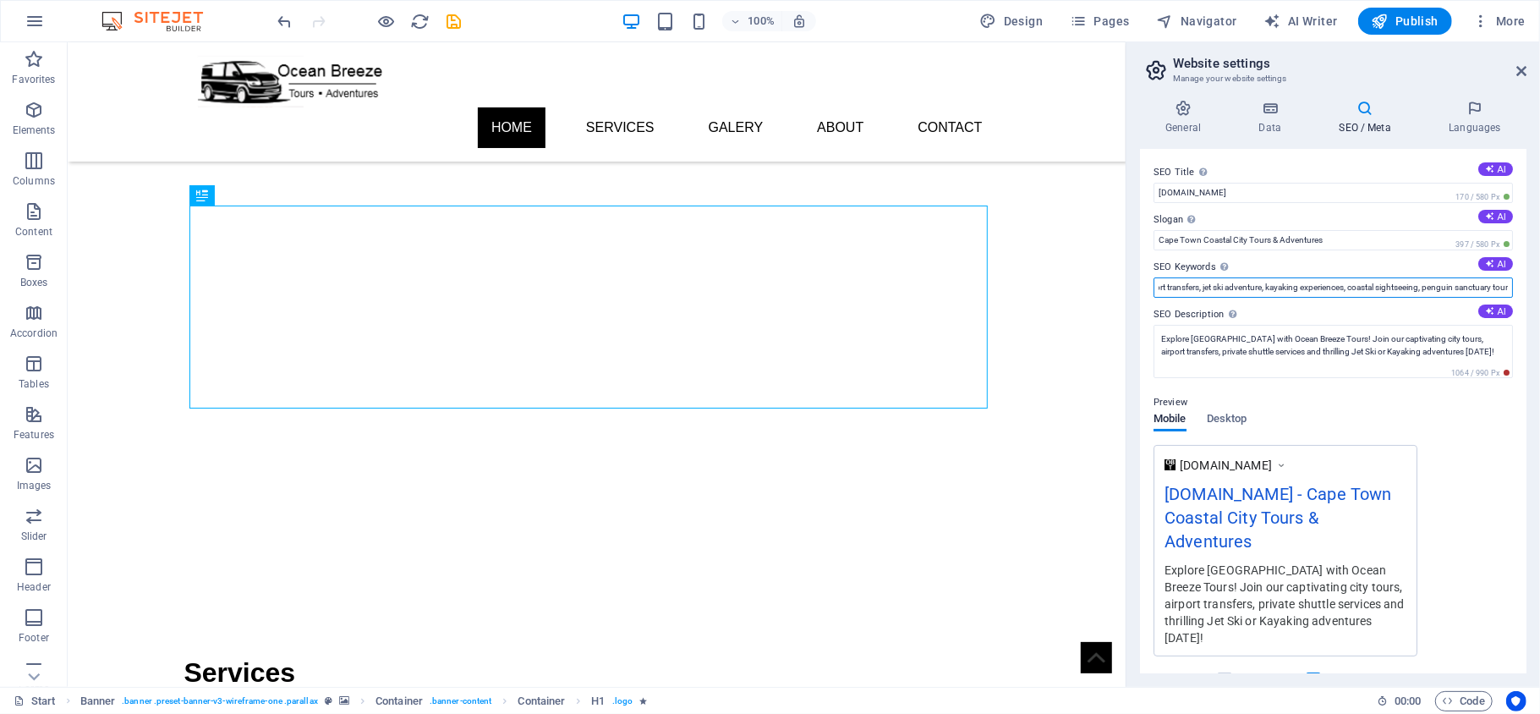
click at [1539, 296] on div "General Data SEO / Meta Languages Website name [DOMAIN_NAME] Logo Drag files he…" at bounding box center [1334, 386] width 414 height 601
click at [1459, 431] on div "Preview Mobile Desktop [DOMAIN_NAME] [DOMAIN_NAME] - [GEOGRAPHIC_DATA] Coastal …" at bounding box center [1333, 517] width 359 height 277
drag, startPoint x: 1479, startPoint y: 283, endPoint x: 1539, endPoint y: 299, distance: 62.4
click at [1539, 299] on div "General Data SEO / Meta Languages Website name [DOMAIN_NAME] Logo Drag files he…" at bounding box center [1334, 386] width 414 height 601
click at [1418, 285] on input "[GEOGRAPHIC_DATA], airport transfers, jet ski adventure, kayaking experiences, …" at bounding box center [1333, 287] width 359 height 20
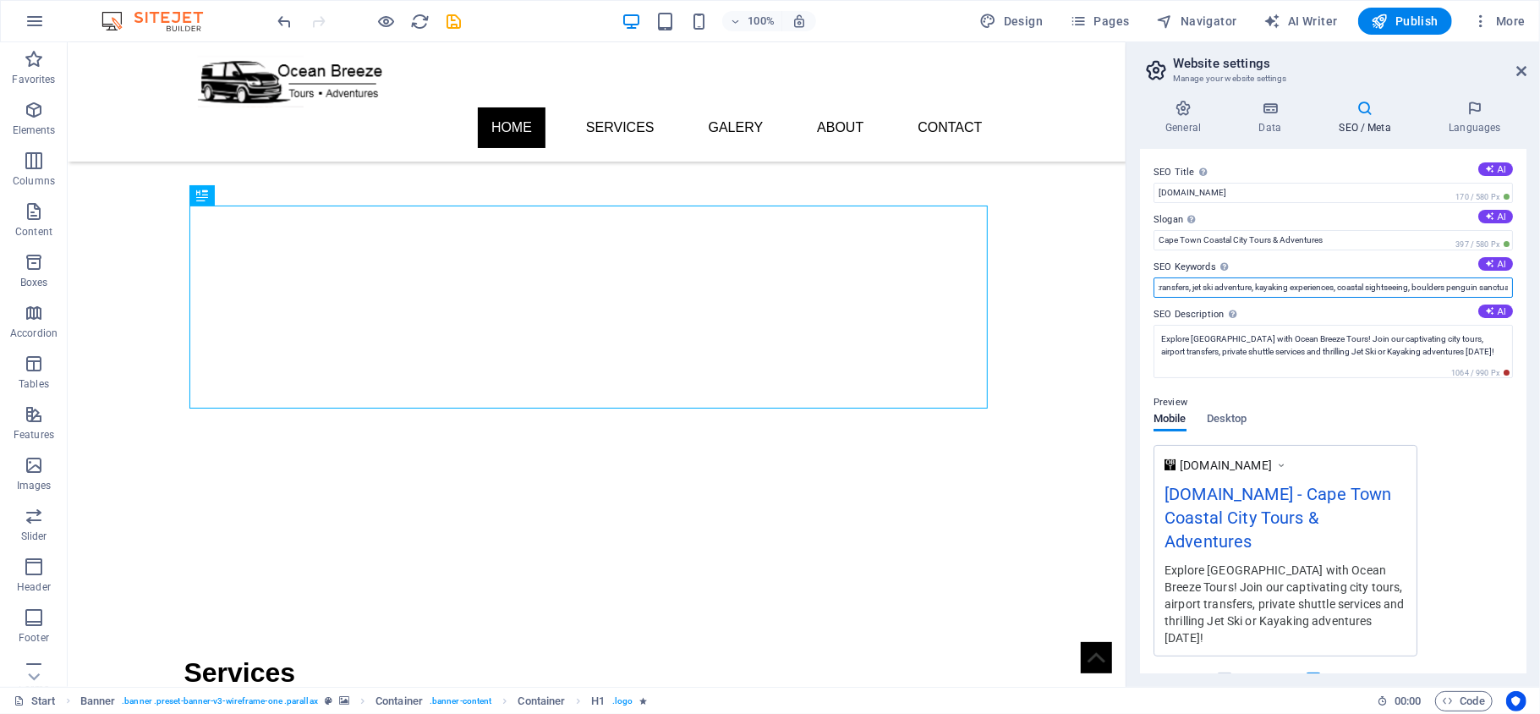
click at [1341, 288] on input "[GEOGRAPHIC_DATA], airport transfers, jet ski adventure, kayaking experiences, …" at bounding box center [1333, 287] width 359 height 20
click at [1423, 288] on input "[GEOGRAPHIC_DATA] [GEOGRAPHIC_DATA], airport transfers, jet ski adventure, kaya…" at bounding box center [1333, 287] width 359 height 20
drag, startPoint x: 1457, startPoint y: 331, endPoint x: 1051, endPoint y: 250, distance: 413.9
type input "[GEOGRAPHIC_DATA] [GEOGRAPHIC_DATA], airport transfers, jet ski adventure, kaya…"
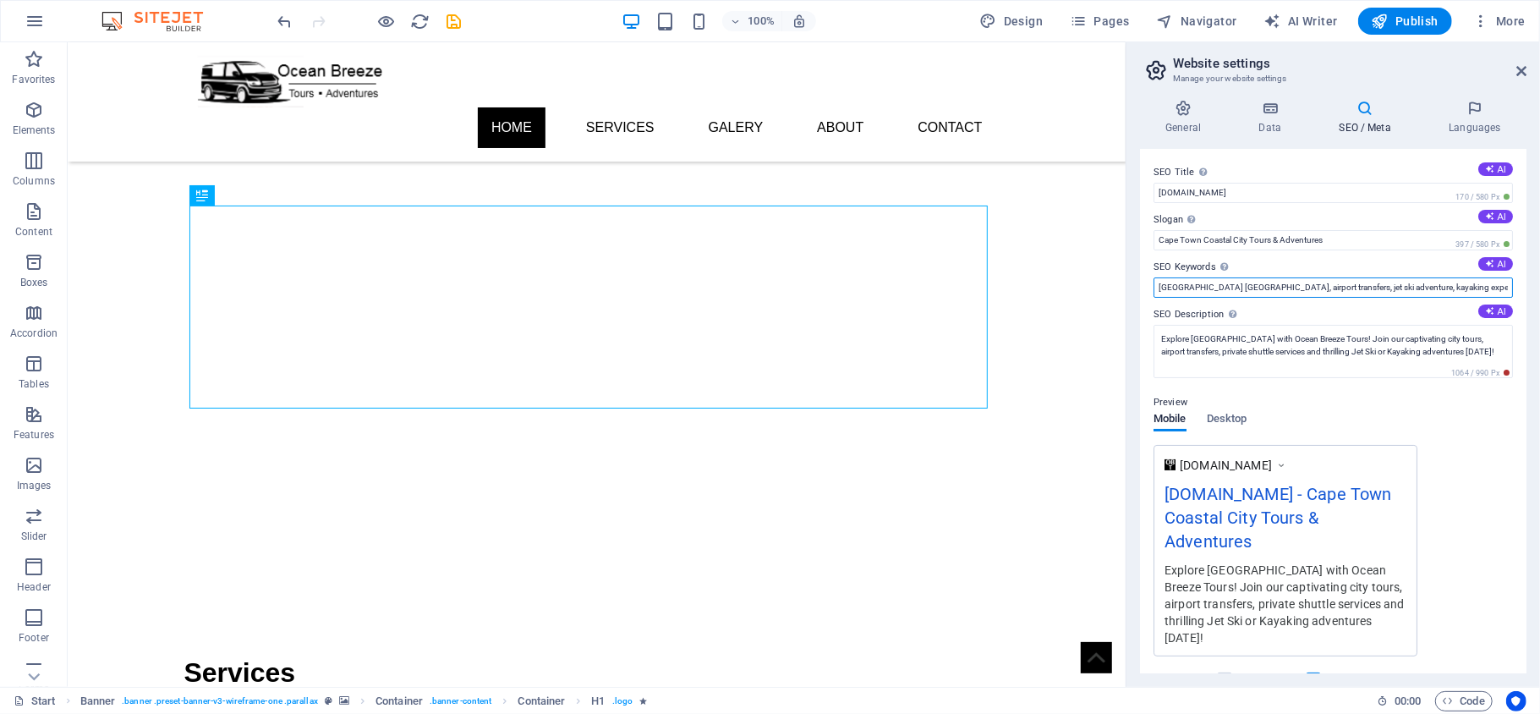
click at [1198, 288] on input "[GEOGRAPHIC_DATA] [GEOGRAPHIC_DATA], airport transfers, jet ski adventure, kaya…" at bounding box center [1333, 287] width 359 height 20
drag, startPoint x: 1375, startPoint y: 291, endPoint x: 1514, endPoint y: 305, distance: 139.5
click at [1364, 286] on input "[GEOGRAPHIC_DATA] [GEOGRAPHIC_DATA], airport transfers, jet ski adventure, kaya…" at bounding box center [1333, 287] width 359 height 20
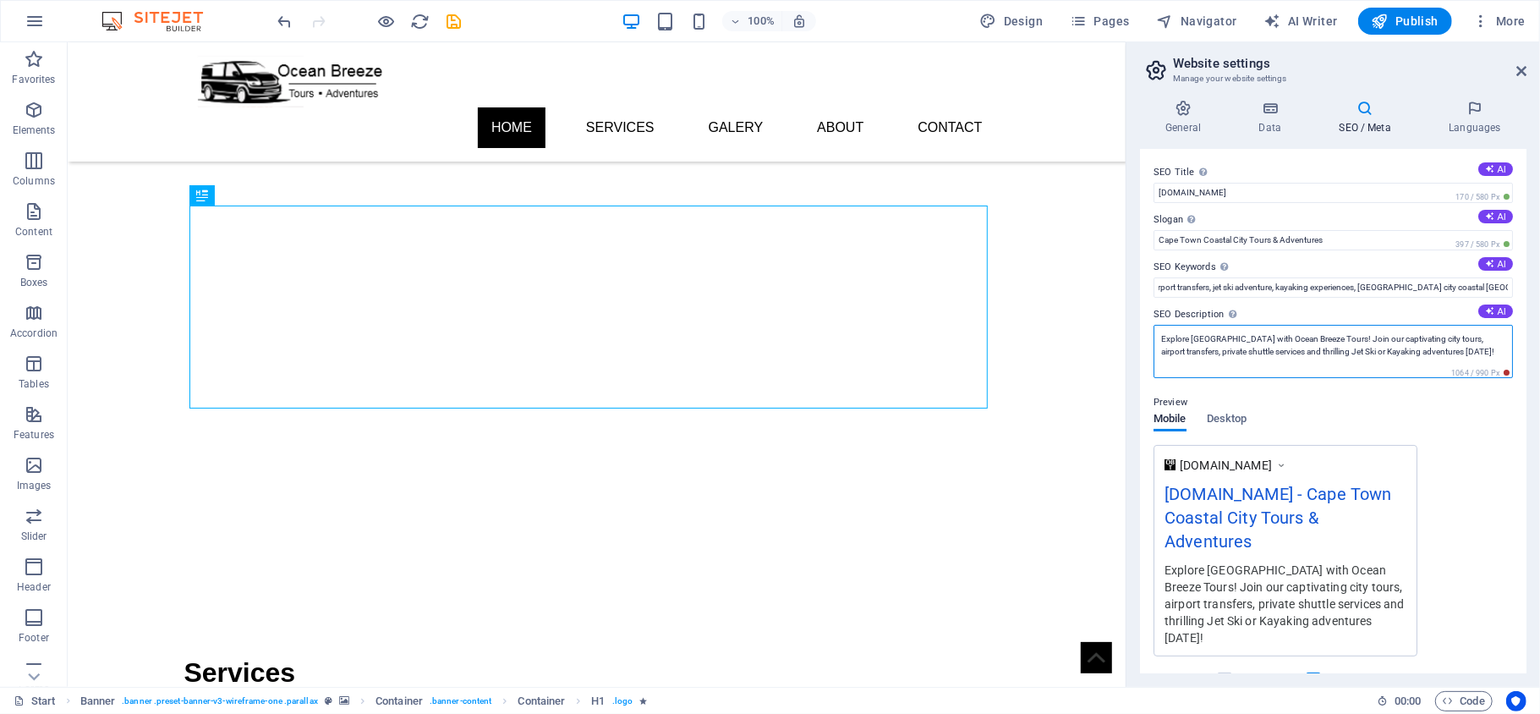
click at [1385, 347] on textarea "Explore [GEOGRAPHIC_DATA] with Ocean Breeze Tours! Join our captivating city to…" at bounding box center [1333, 351] width 359 height 53
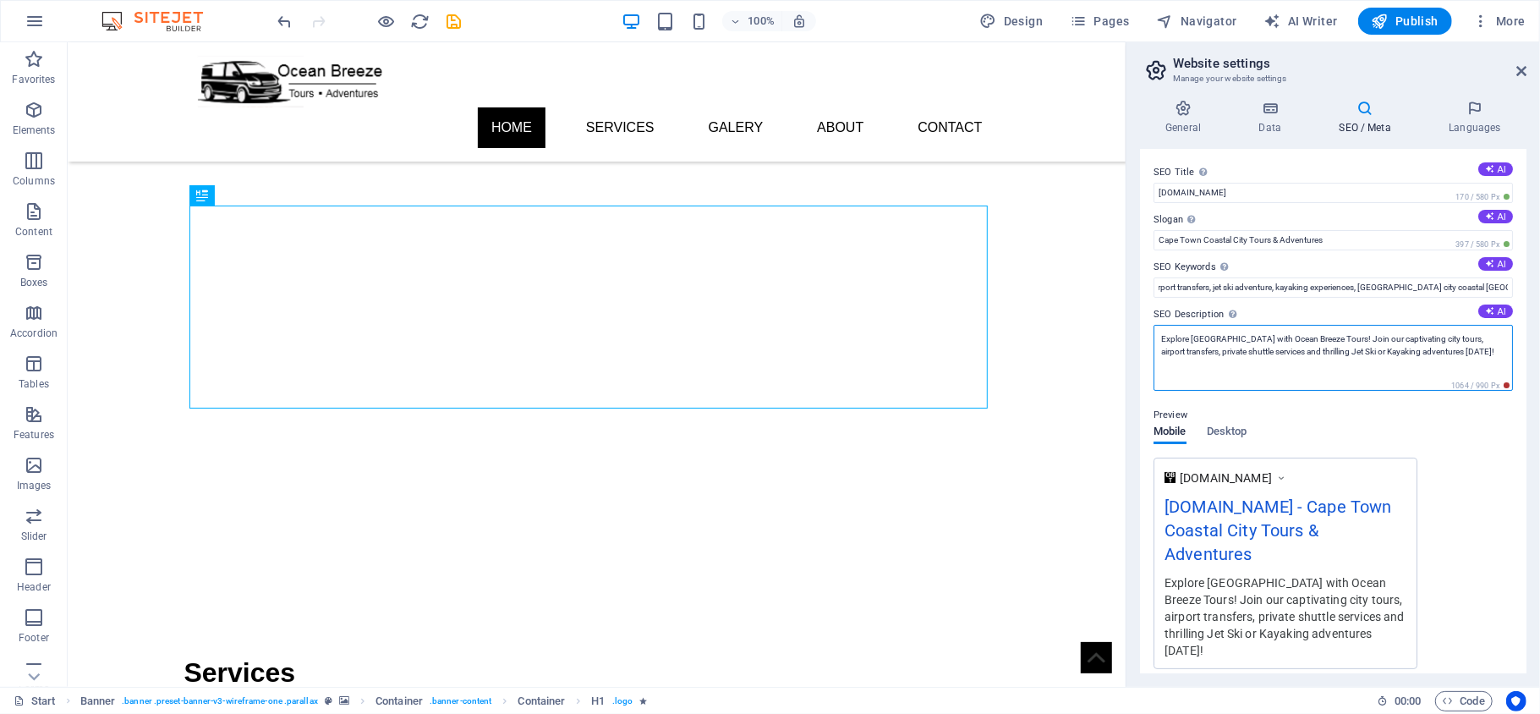
scroll to position [0, 0]
click at [1385, 347] on textarea "Explore [GEOGRAPHIC_DATA] with Ocean Breeze Tours! Join our captivating city to…" at bounding box center [1333, 358] width 359 height 66
click at [1266, 350] on textarea "Explore [GEOGRAPHIC_DATA] with Ocean Breeze Tours! Join our captivating city to…" at bounding box center [1333, 358] width 359 height 66
click at [1297, 352] on textarea "Explore [GEOGRAPHIC_DATA] with Ocean Breeze Tours! Join our captivating city to…" at bounding box center [1333, 358] width 359 height 66
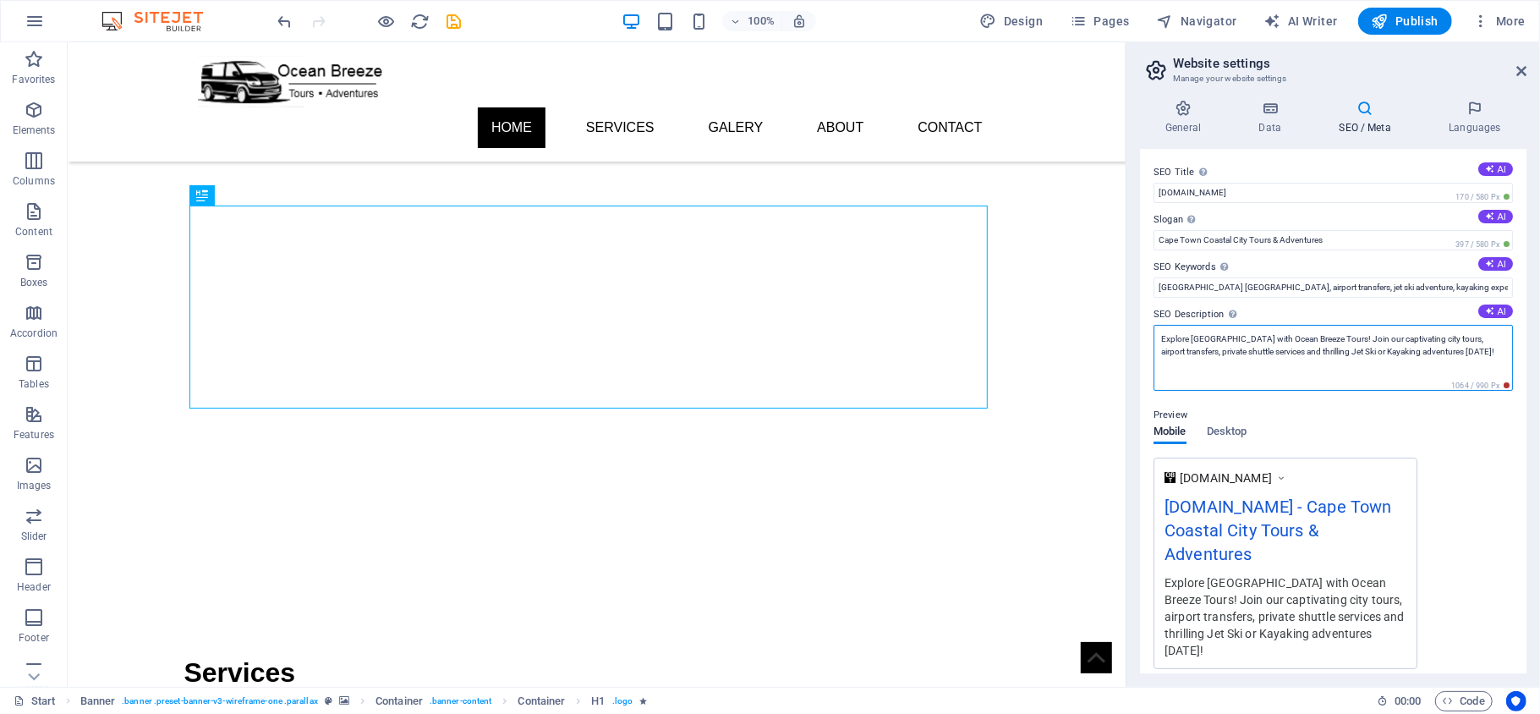
click at [1463, 356] on textarea "Explore [GEOGRAPHIC_DATA] with Ocean Breeze Tours! Join our captivating city to…" at bounding box center [1333, 358] width 359 height 66
click at [1466, 353] on textarea "Explore [GEOGRAPHIC_DATA] with Ocean Breeze Tours! Join our captivating city to…" at bounding box center [1333, 358] width 359 height 66
click at [1429, 384] on textarea "Explore [GEOGRAPHIC_DATA] with Ocean Breeze Tours! Join our captivating city to…" at bounding box center [1333, 358] width 359 height 66
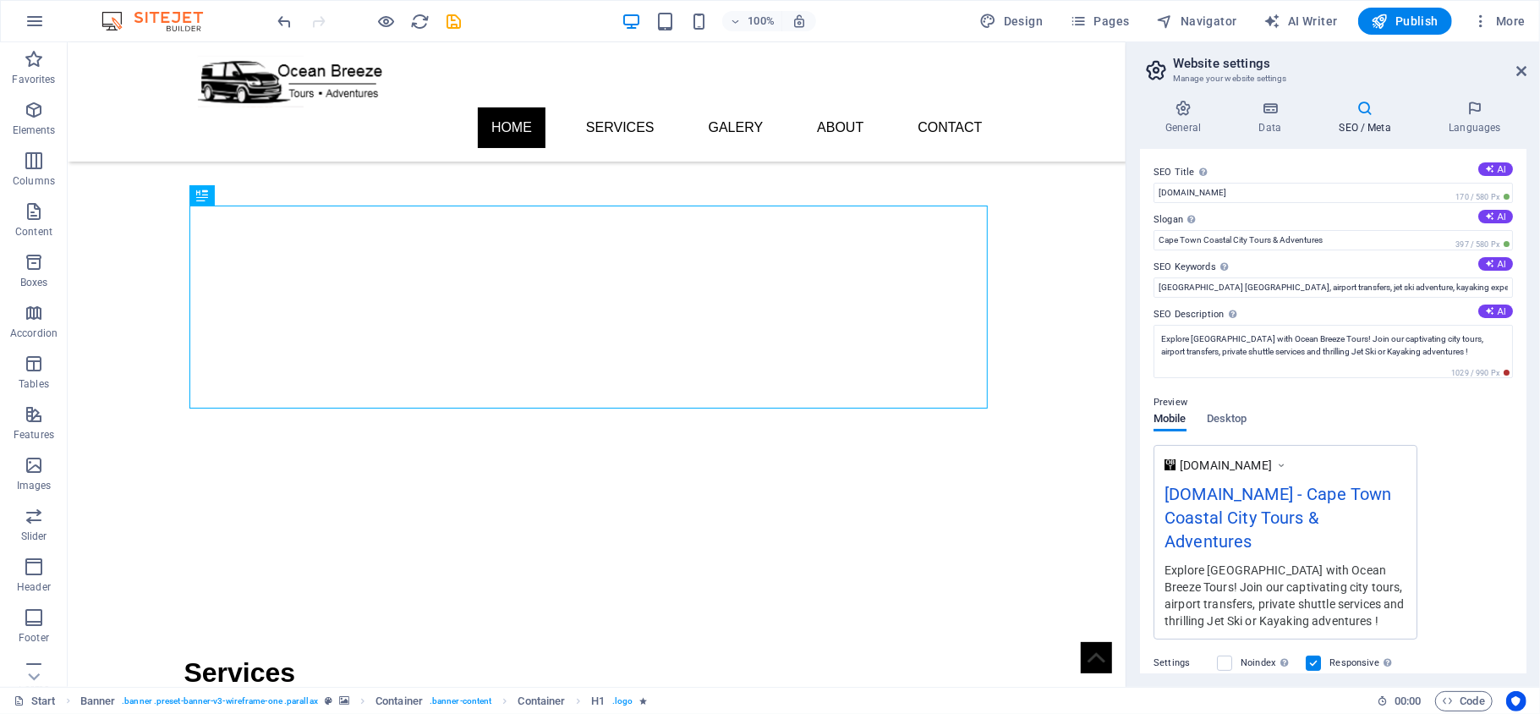
click at [1445, 421] on div "Preview Mobile Desktop [DOMAIN_NAME] [DOMAIN_NAME] - [GEOGRAPHIC_DATA] Coastal …" at bounding box center [1333, 509] width 359 height 261
click at [1460, 352] on textarea "Explore [GEOGRAPHIC_DATA] with Ocean Breeze Tours! Join our captivating city to…" at bounding box center [1333, 351] width 359 height 53
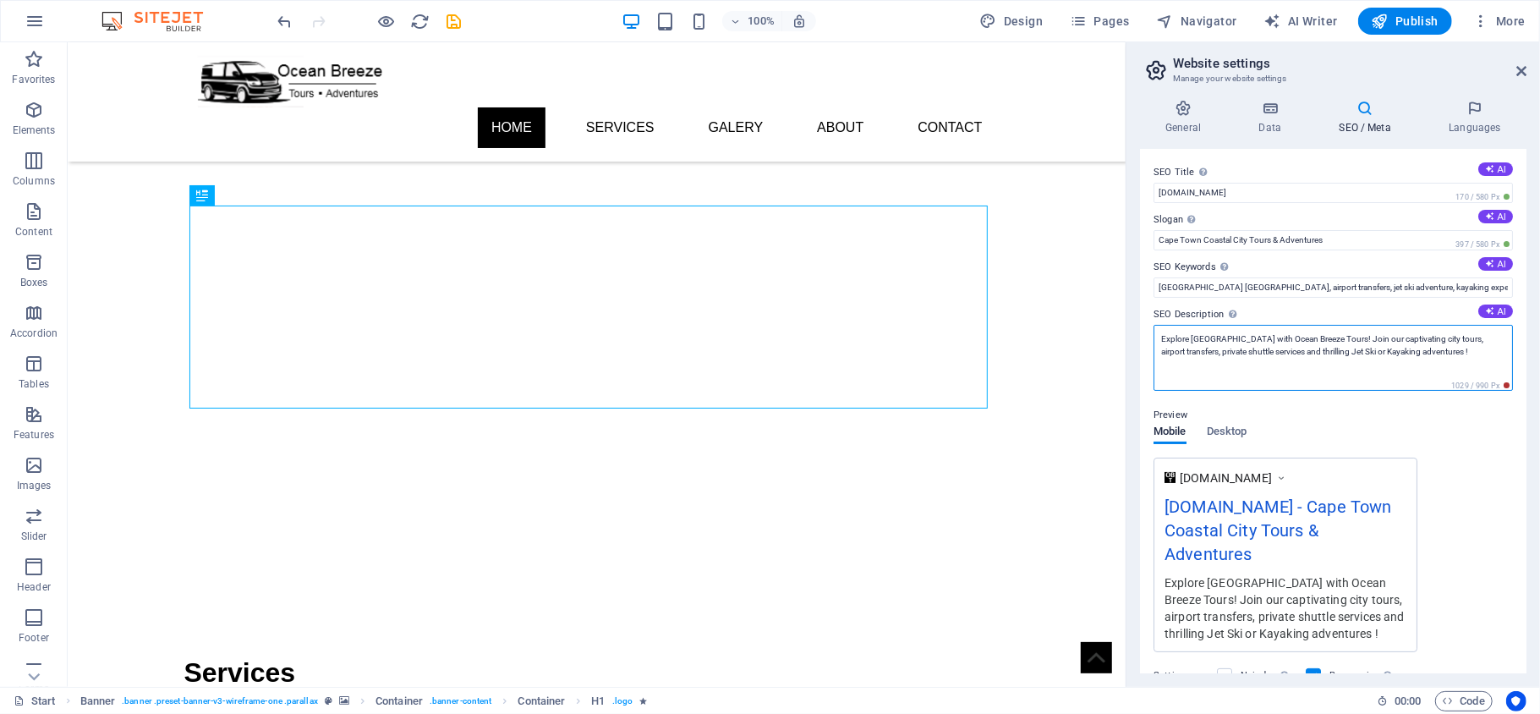
click at [1408, 373] on textarea "Explore [GEOGRAPHIC_DATA] with Ocean Breeze Tours! Join our captivating city to…" at bounding box center [1333, 358] width 359 height 66
click at [1367, 352] on textarea "Explore [GEOGRAPHIC_DATA] with Ocean Breeze Tours! Join our captivating city to…" at bounding box center [1333, 358] width 359 height 66
click at [1396, 350] on textarea "Explore [GEOGRAPHIC_DATA] with Ocean Breeze Tours! Join our captivating city to…" at bounding box center [1333, 358] width 359 height 66
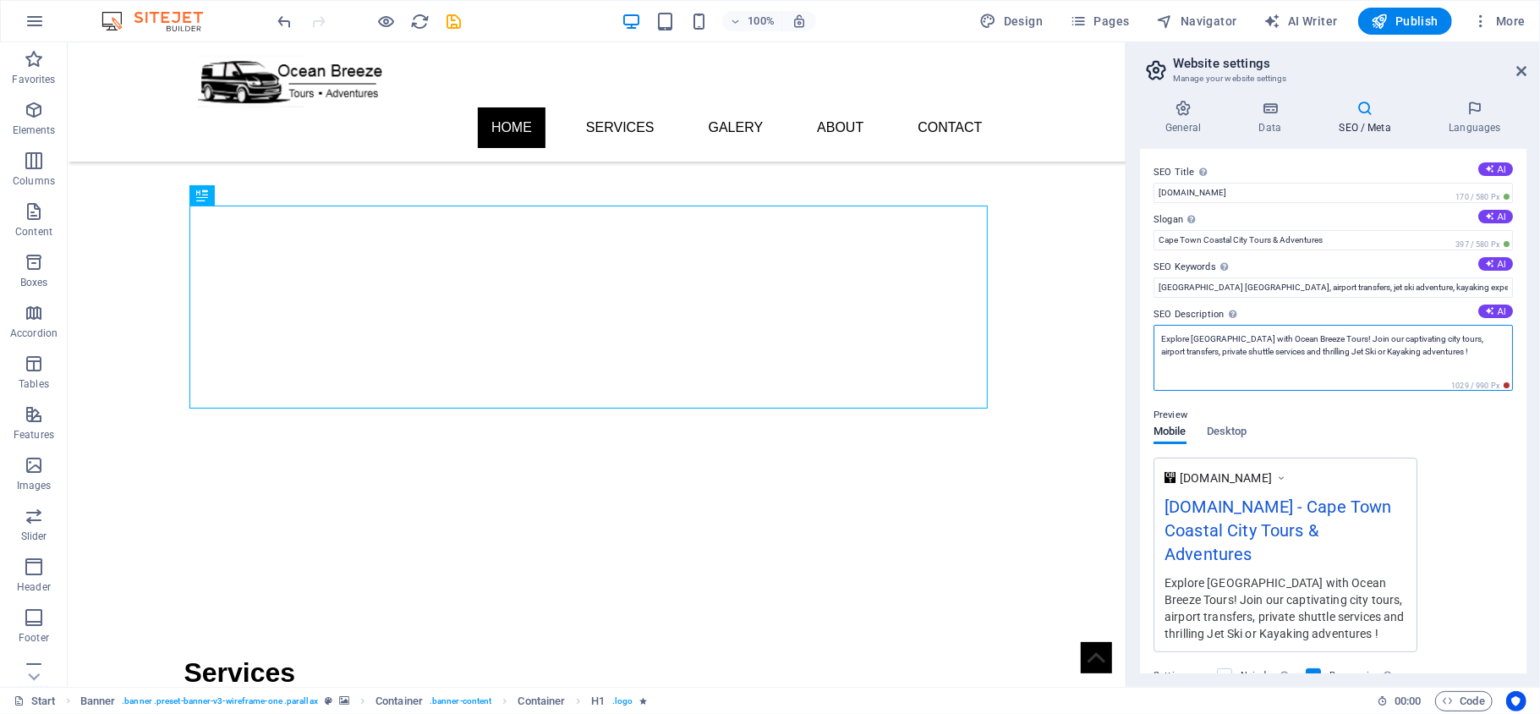
click at [1407, 355] on textarea "Explore [GEOGRAPHIC_DATA] with Ocean Breeze Tours! Join our captivating city to…" at bounding box center [1333, 358] width 359 height 66
click at [1404, 352] on textarea "Explore [GEOGRAPHIC_DATA] with Ocean Breeze Tours! Join our captivating city to…" at bounding box center [1333, 358] width 359 height 66
click at [1297, 354] on textarea "Explore [GEOGRAPHIC_DATA] with Ocean Breeze Tours! Join our captivating city to…" at bounding box center [1333, 358] width 359 height 66
click at [1296, 352] on textarea "Explore [GEOGRAPHIC_DATA] with Ocean Breeze Tours! Join our captivating city to…" at bounding box center [1333, 358] width 359 height 66
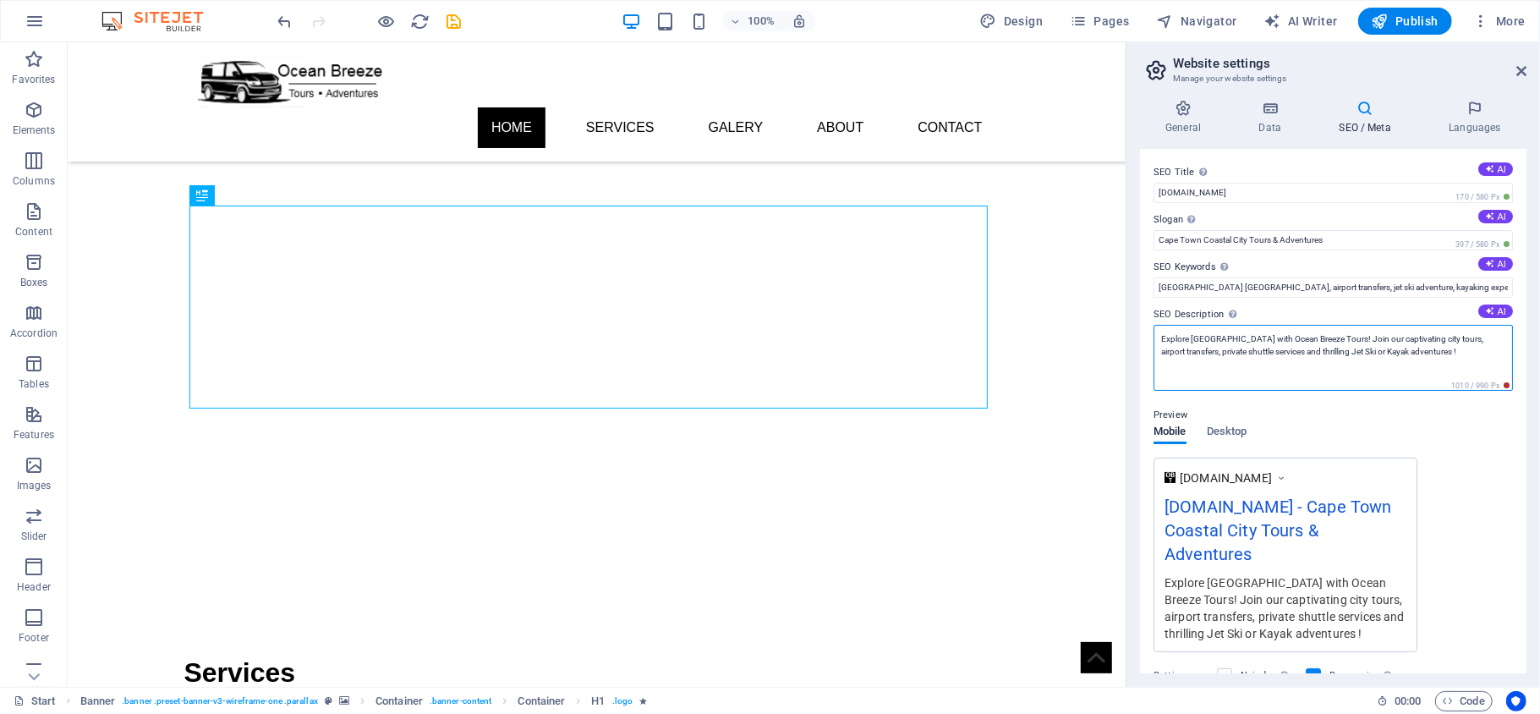
click at [1296, 352] on textarea "Explore [GEOGRAPHIC_DATA] with Ocean Breeze Tours! Join our captivating city to…" at bounding box center [1333, 358] width 359 height 66
click at [1283, 353] on textarea "Explore [GEOGRAPHIC_DATA] with Ocean Breeze Tours! Join our captivating city to…" at bounding box center [1333, 358] width 359 height 66
type textarea "Explore [GEOGRAPHIC_DATA] with Ocean Breeze Tours! Join our captivating city [G…"
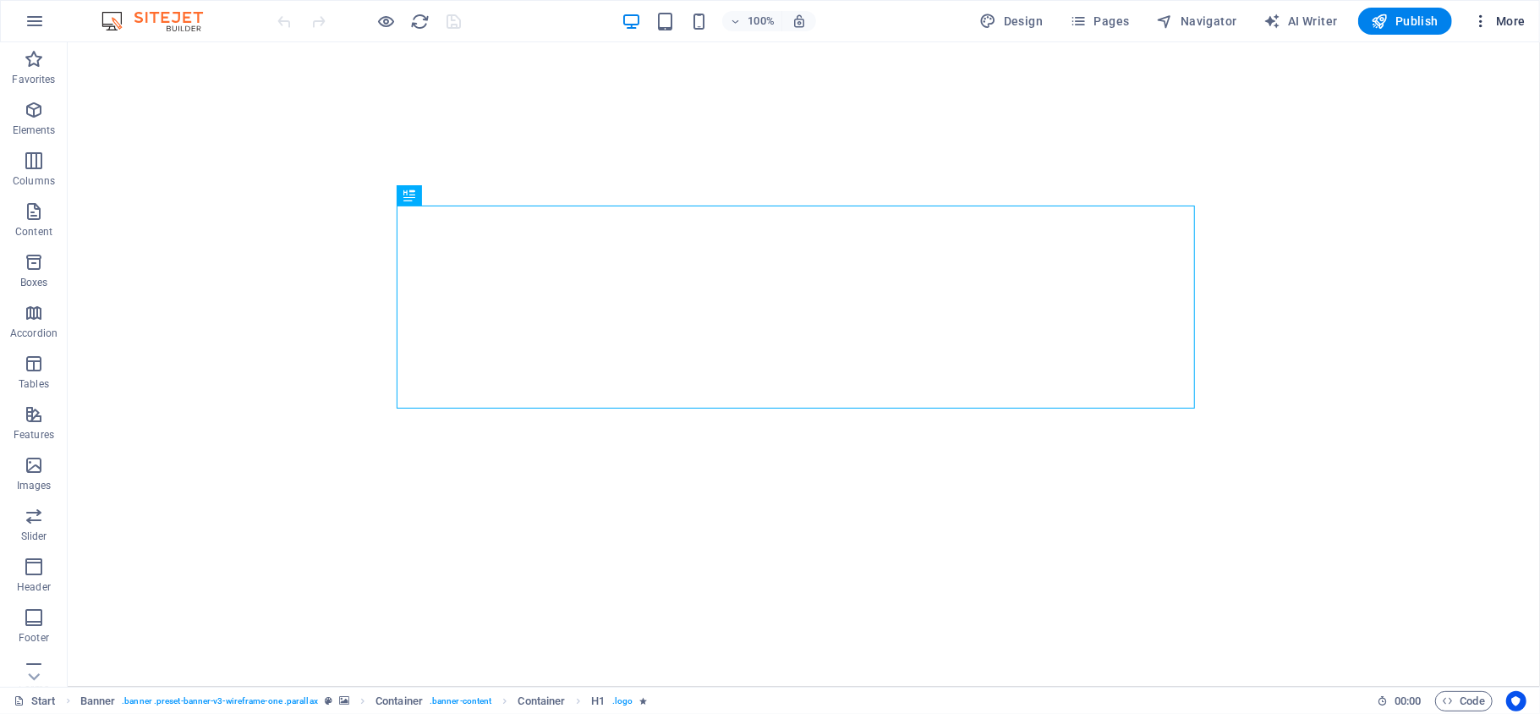
click at [1527, 28] on button "More" at bounding box center [1499, 21] width 67 height 27
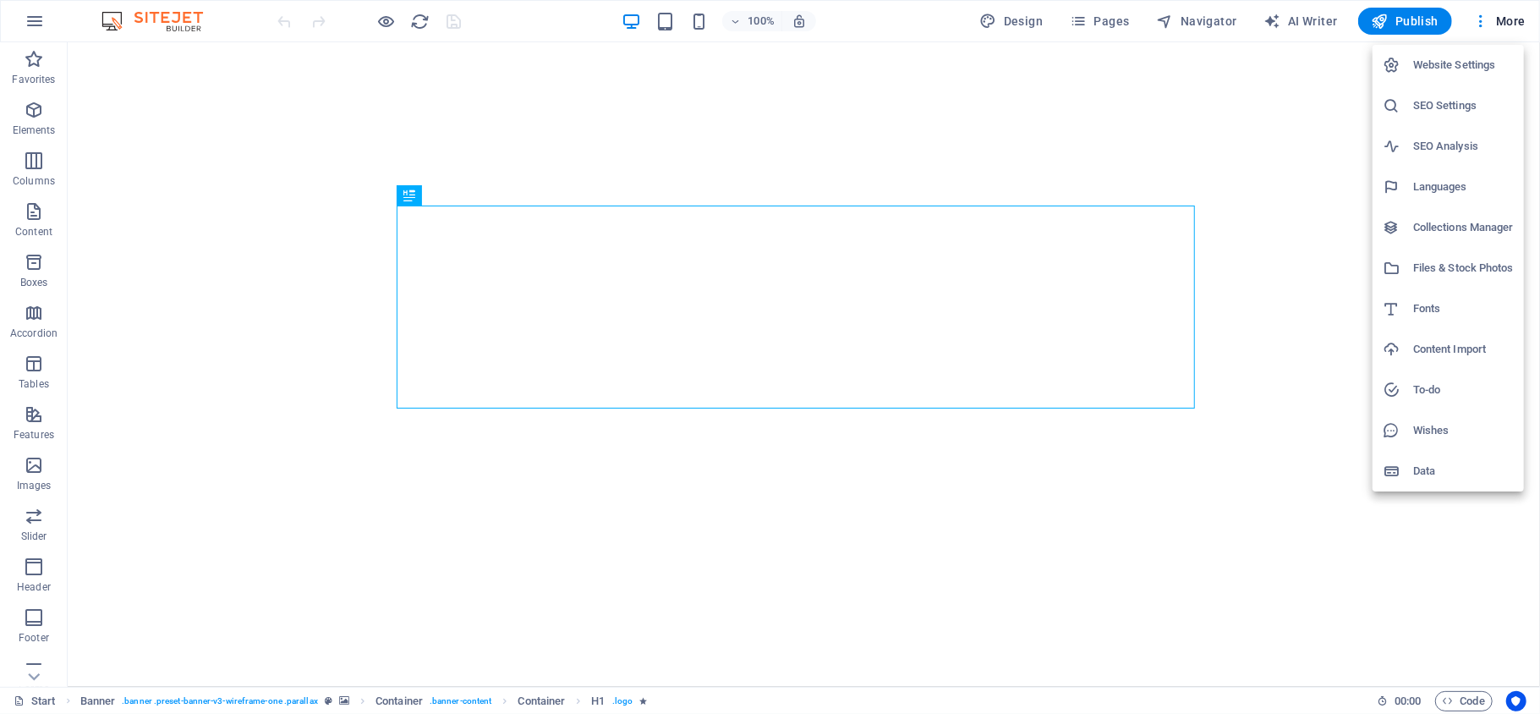
click at [1462, 109] on h6 "SEO Settings" at bounding box center [1463, 106] width 101 height 20
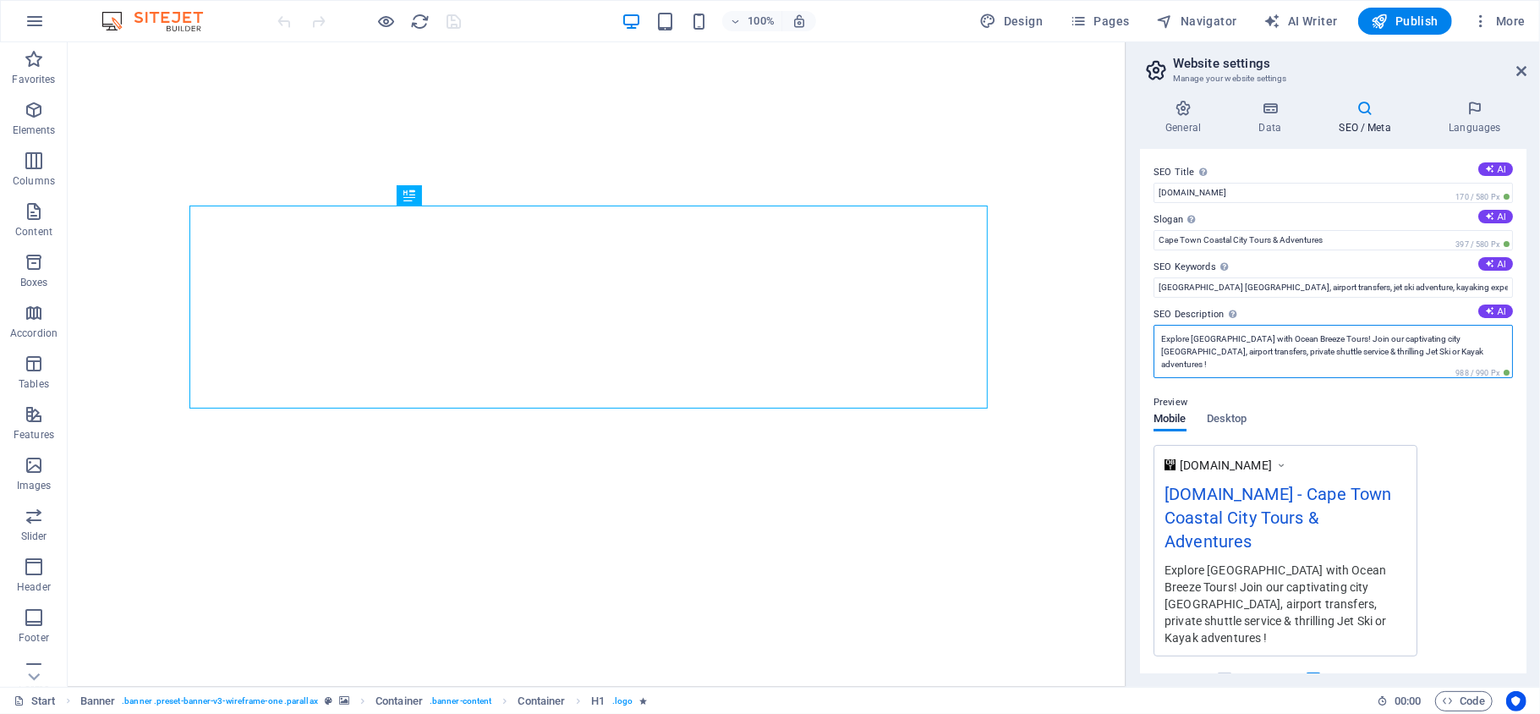
click at [1316, 339] on textarea "Explore [GEOGRAPHIC_DATA] with Ocean Breeze Tours! Join our captivating city [G…" at bounding box center [1333, 351] width 359 height 53
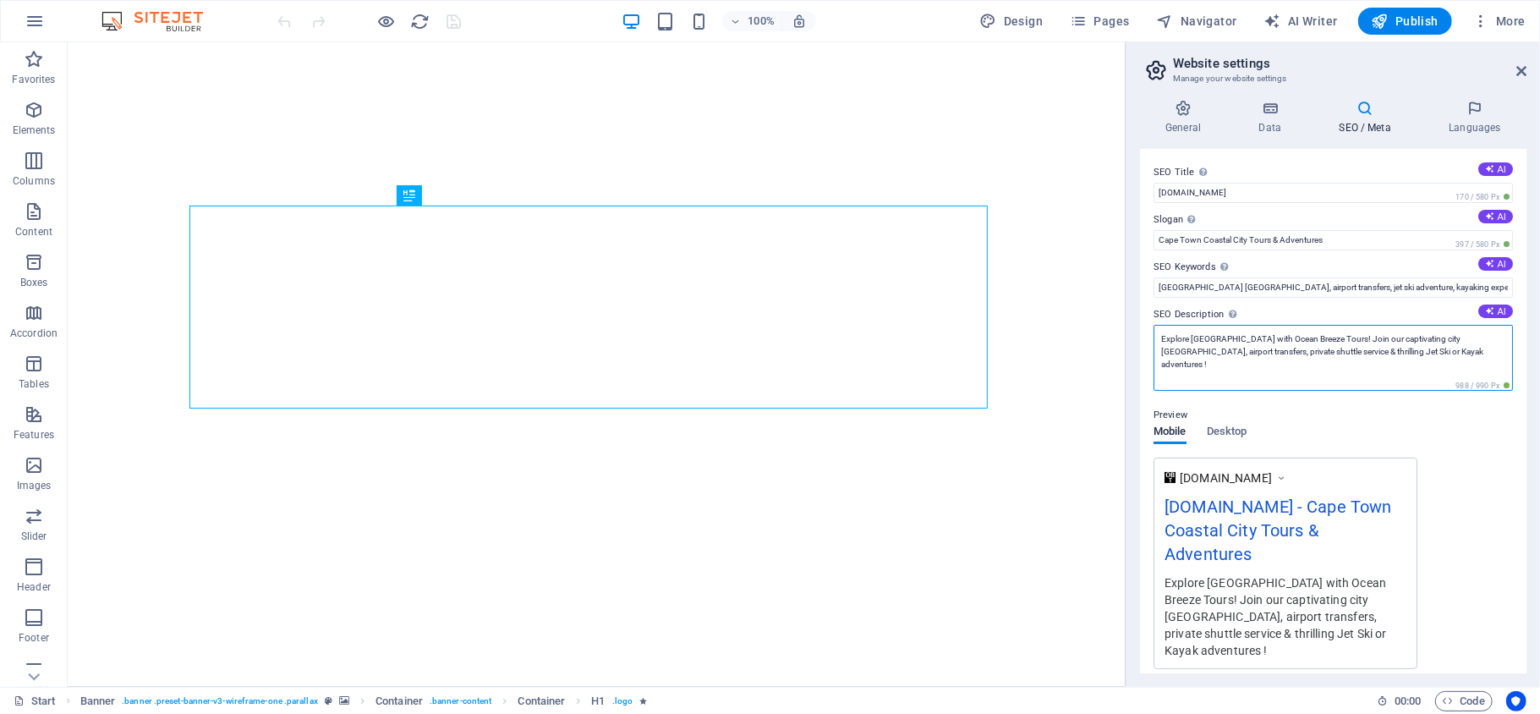
click at [1316, 339] on textarea "Explore [GEOGRAPHIC_DATA] with Ocean Breeze Tours! Join our captivating city [G…" at bounding box center [1333, 358] width 359 height 66
drag, startPoint x: 1316, startPoint y: 339, endPoint x: 1337, endPoint y: 347, distance: 22.5
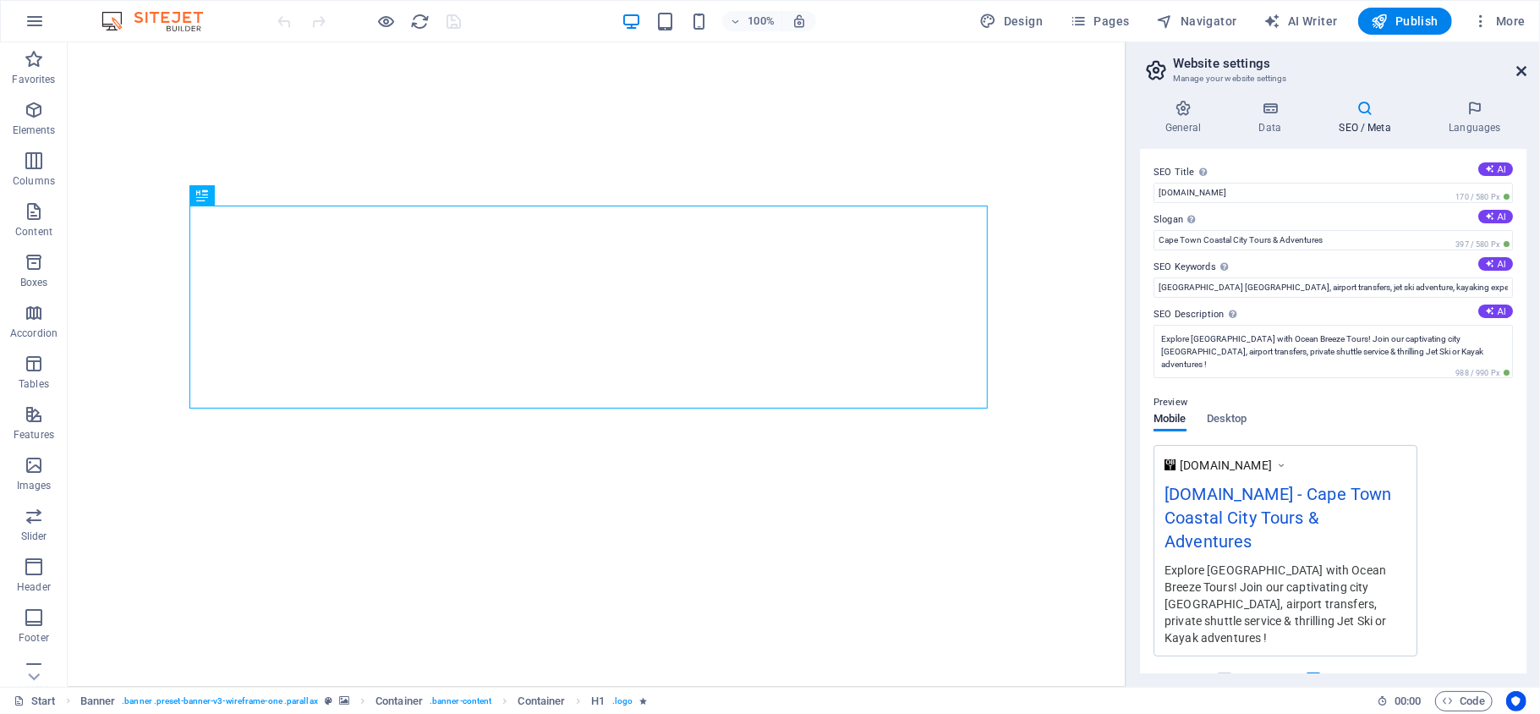
click at [1522, 69] on icon at bounding box center [1522, 71] width 10 height 14
